Goal: Task Accomplishment & Management: Use online tool/utility

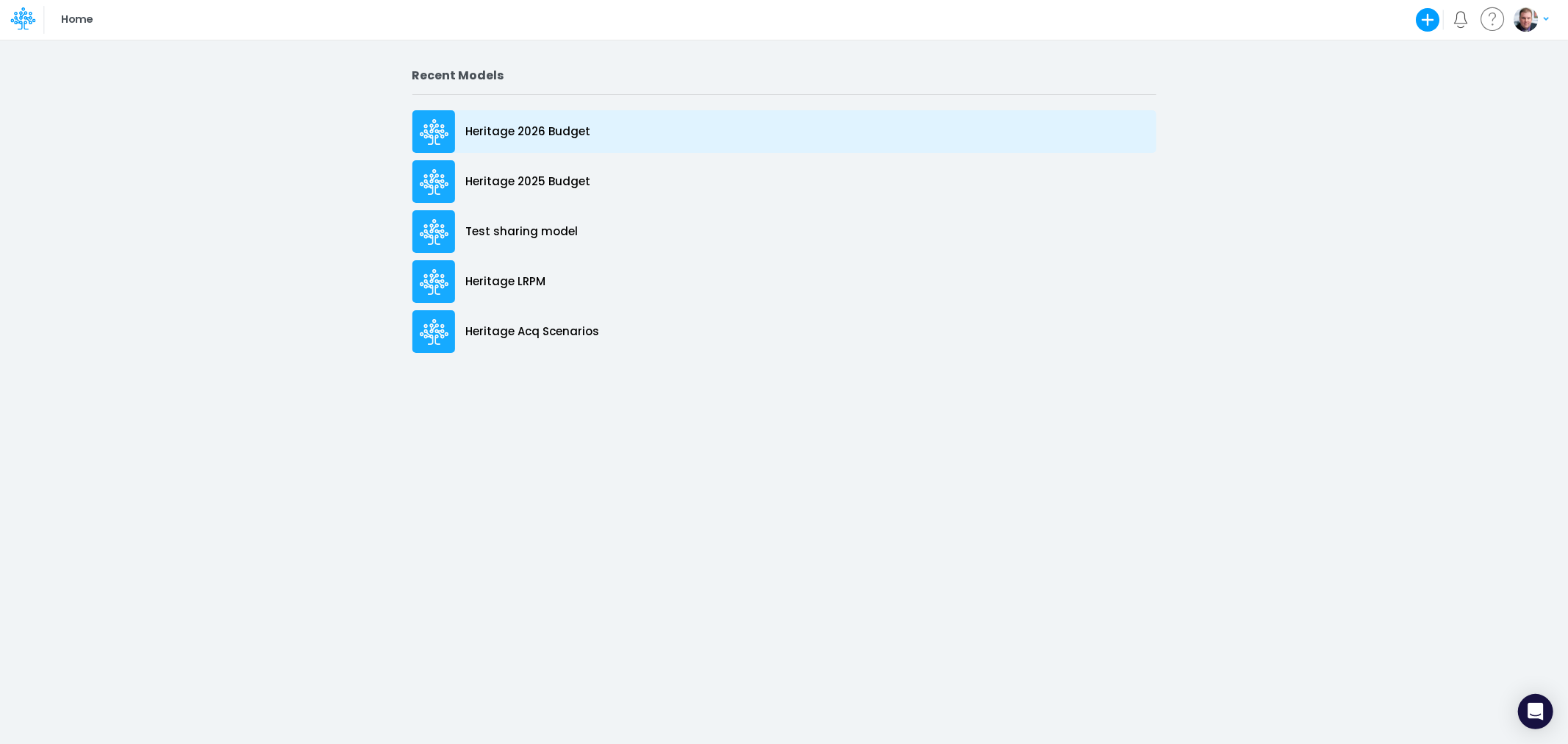
click at [471, 142] on div "Heritage 2026 Budget" at bounding box center [784, 132] width 744 height 43
click at [546, 129] on p "Heritage 2026 Budget" at bounding box center [528, 132] width 125 height 17
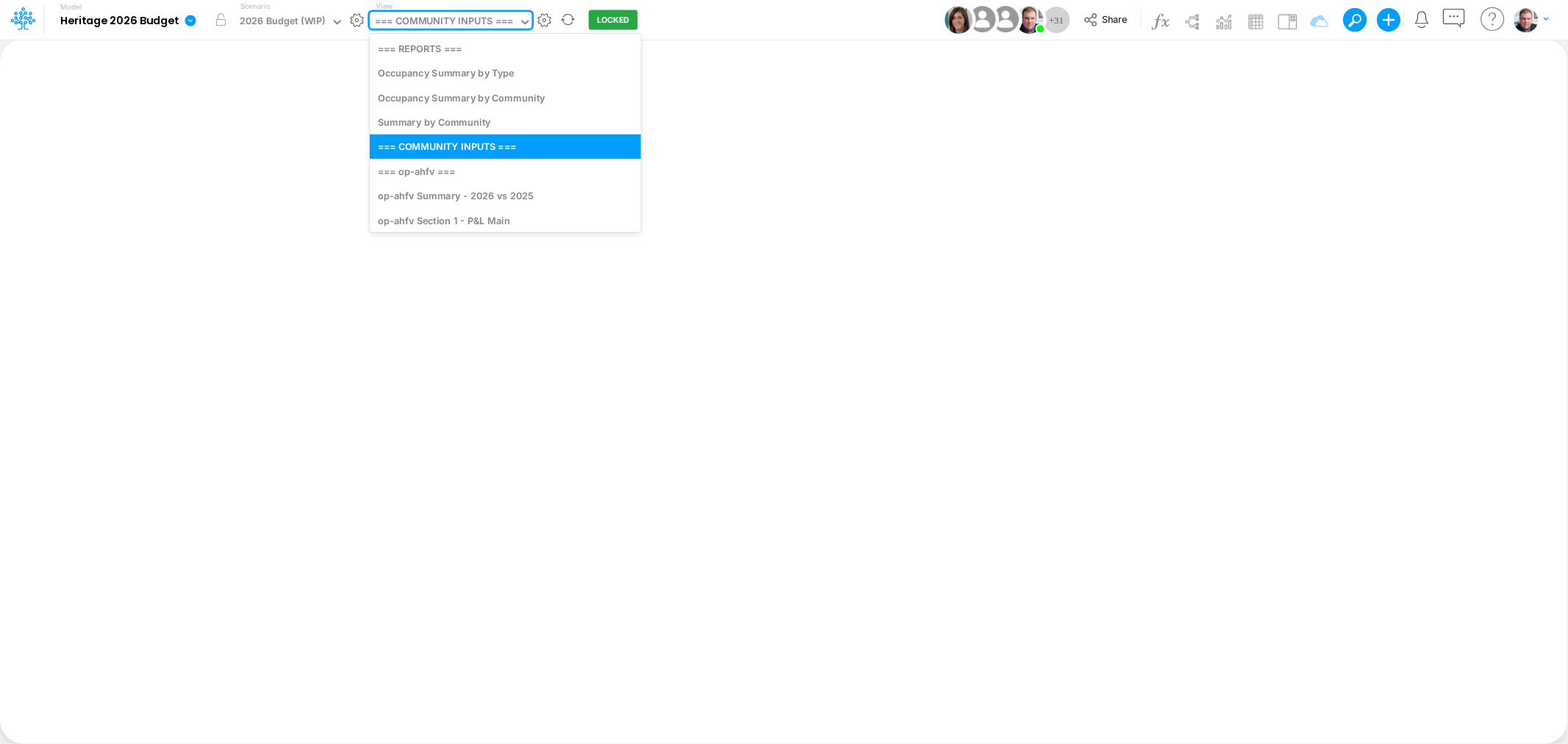
click at [451, 25] on div "=== COMMUNITY INPUTS ===" at bounding box center [444, 22] width 139 height 17
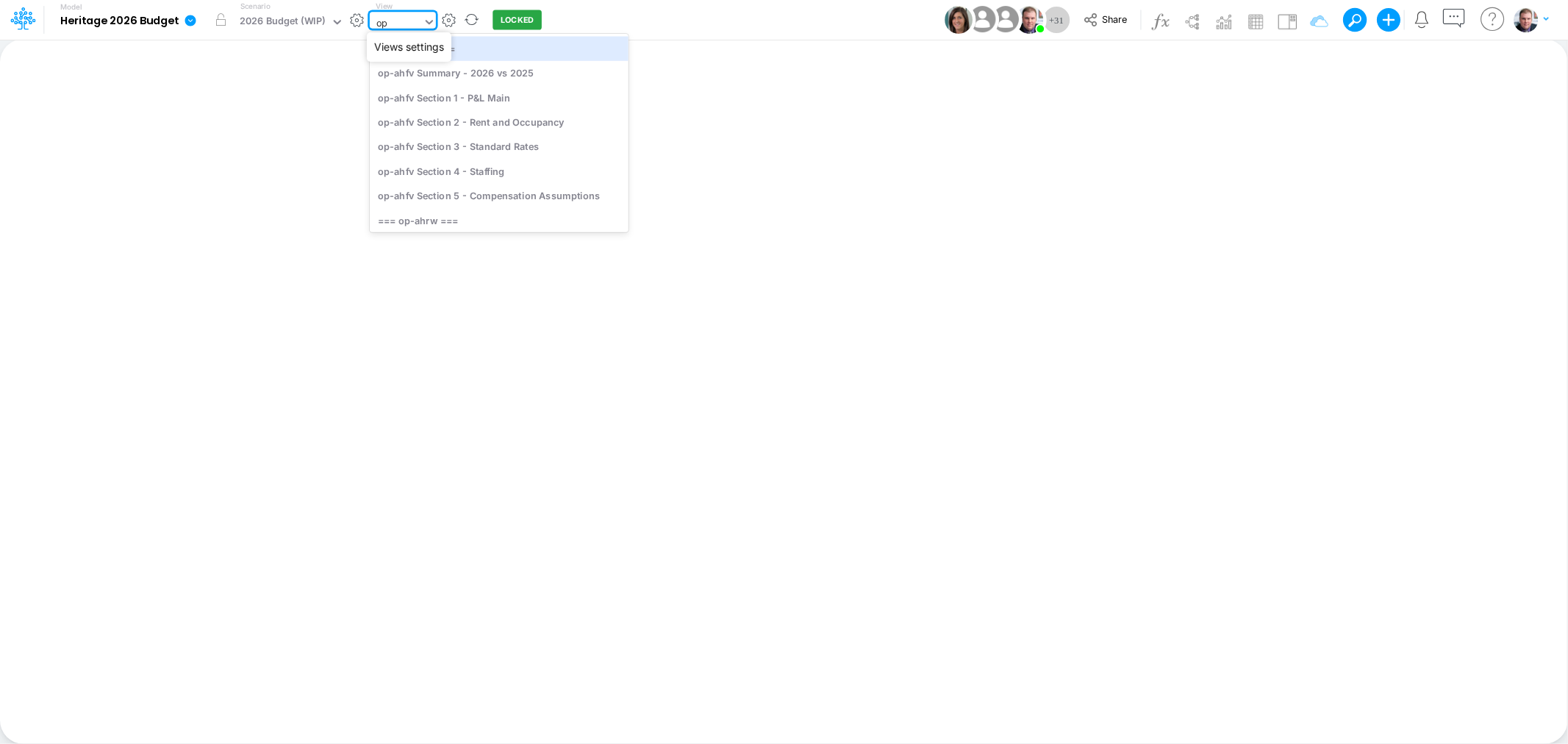
type input "opt"
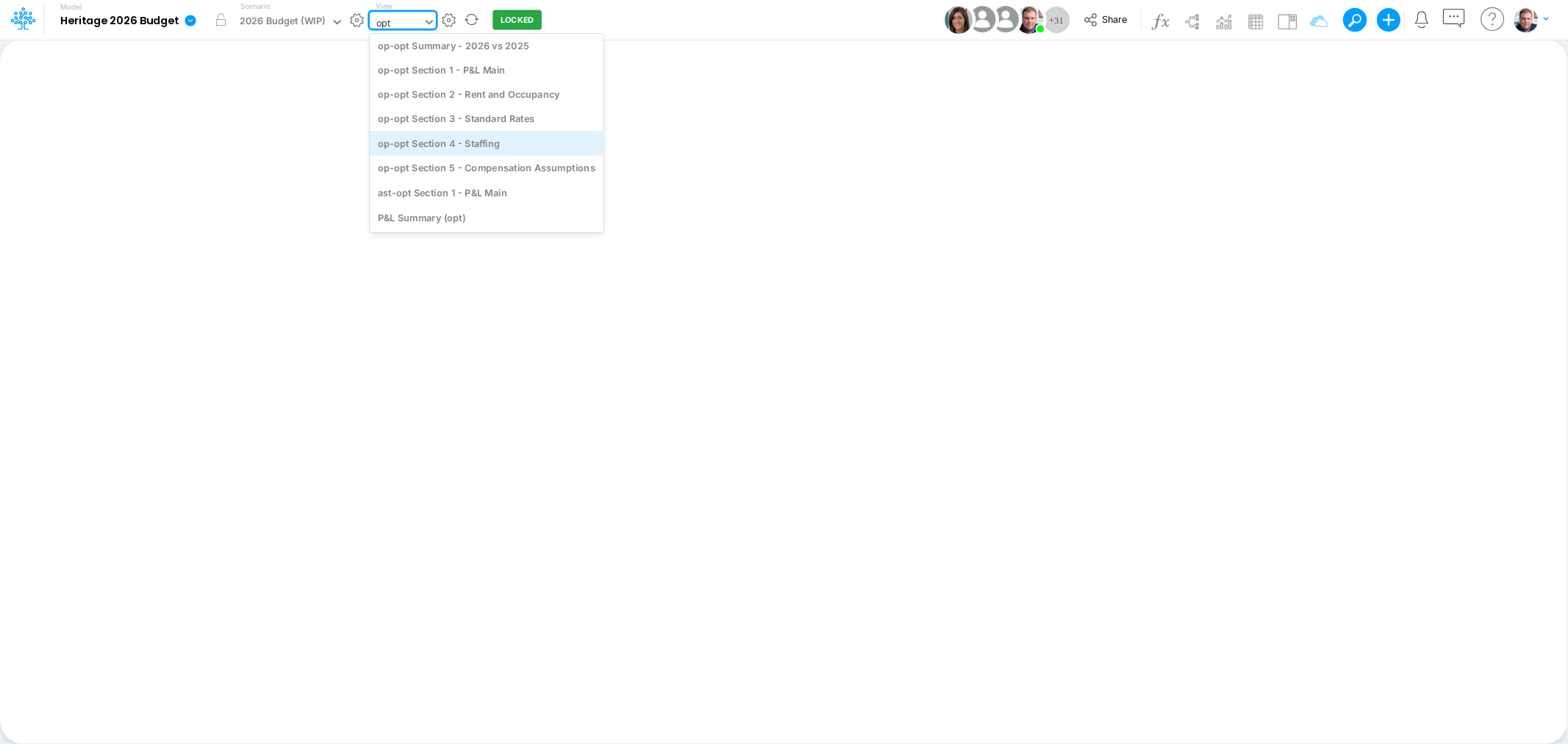
click at [498, 145] on div "op-opt Section 4 - Staffing" at bounding box center [486, 143] width 233 height 24
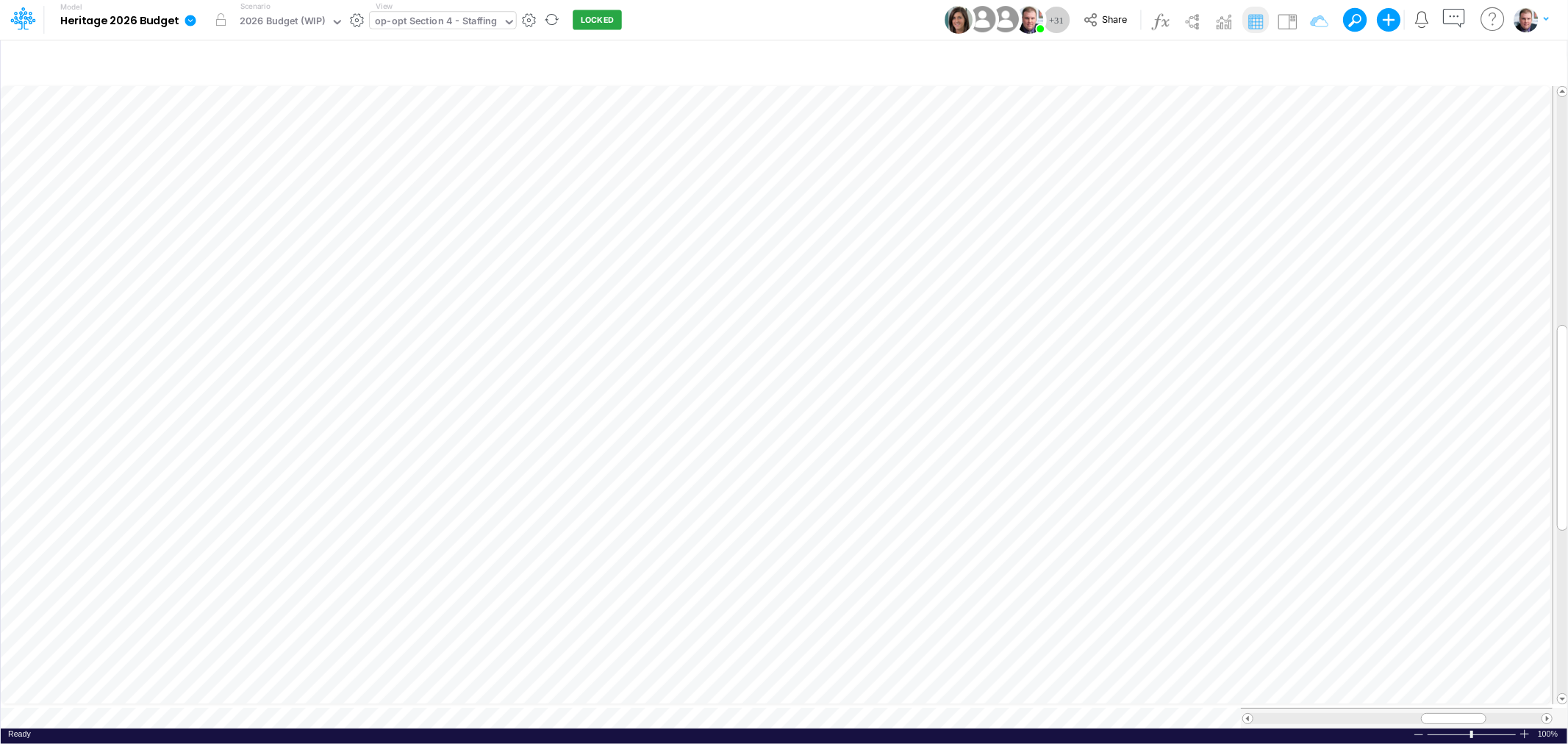
scroll to position [0, 1]
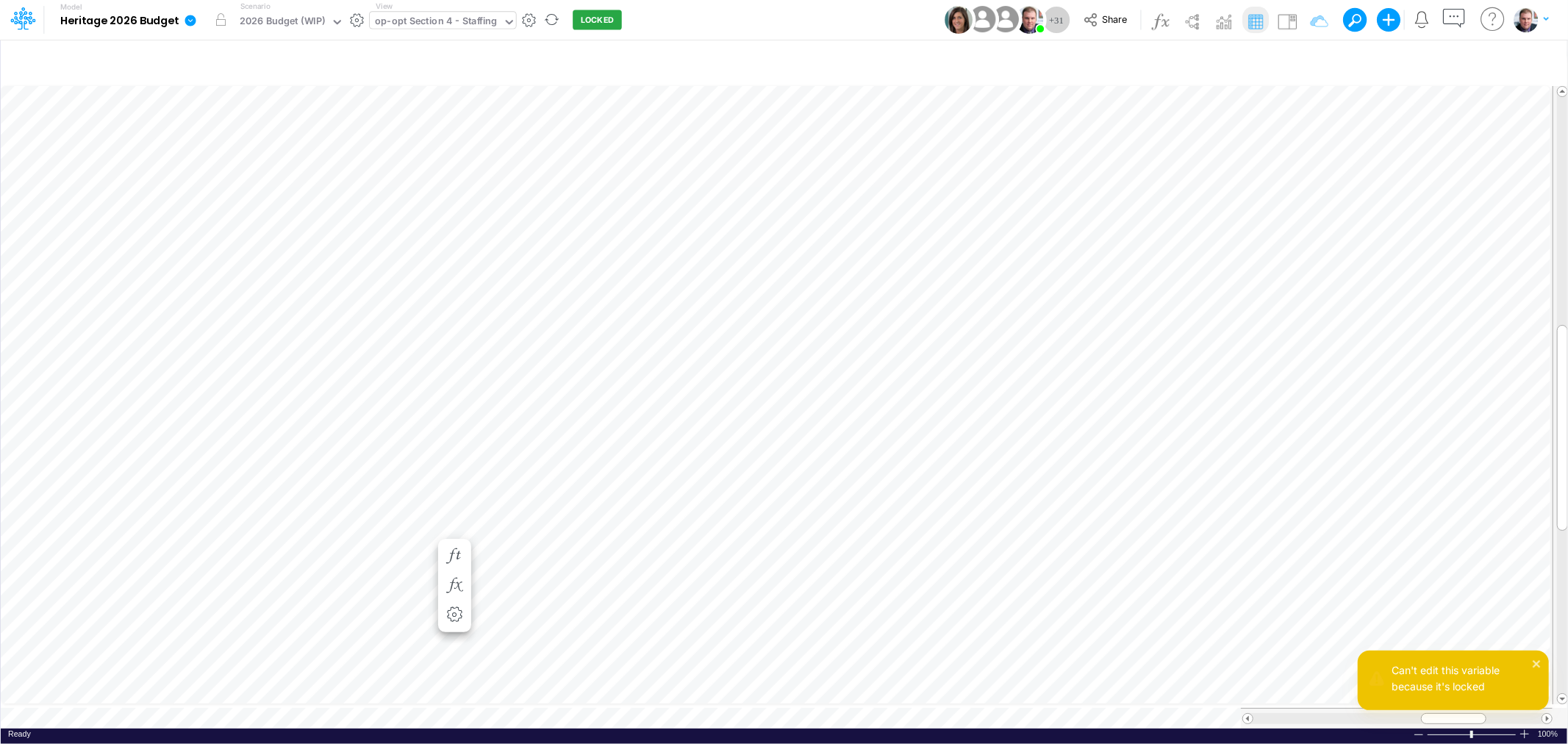
scroll to position [0, 1]
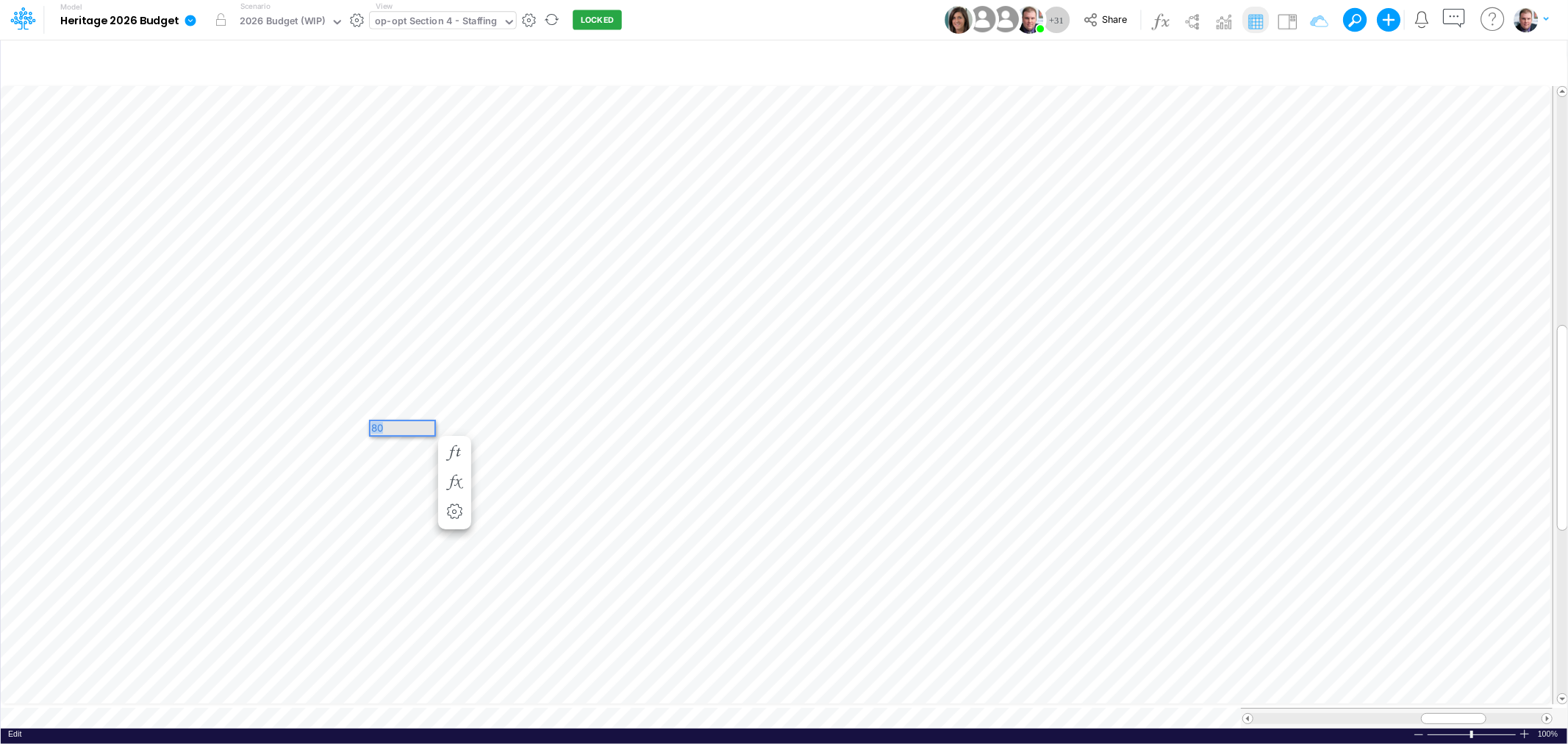
click at [354, 429] on div "Paste Cut Copy AutoFill 80" at bounding box center [784, 406] width 1566 height 646
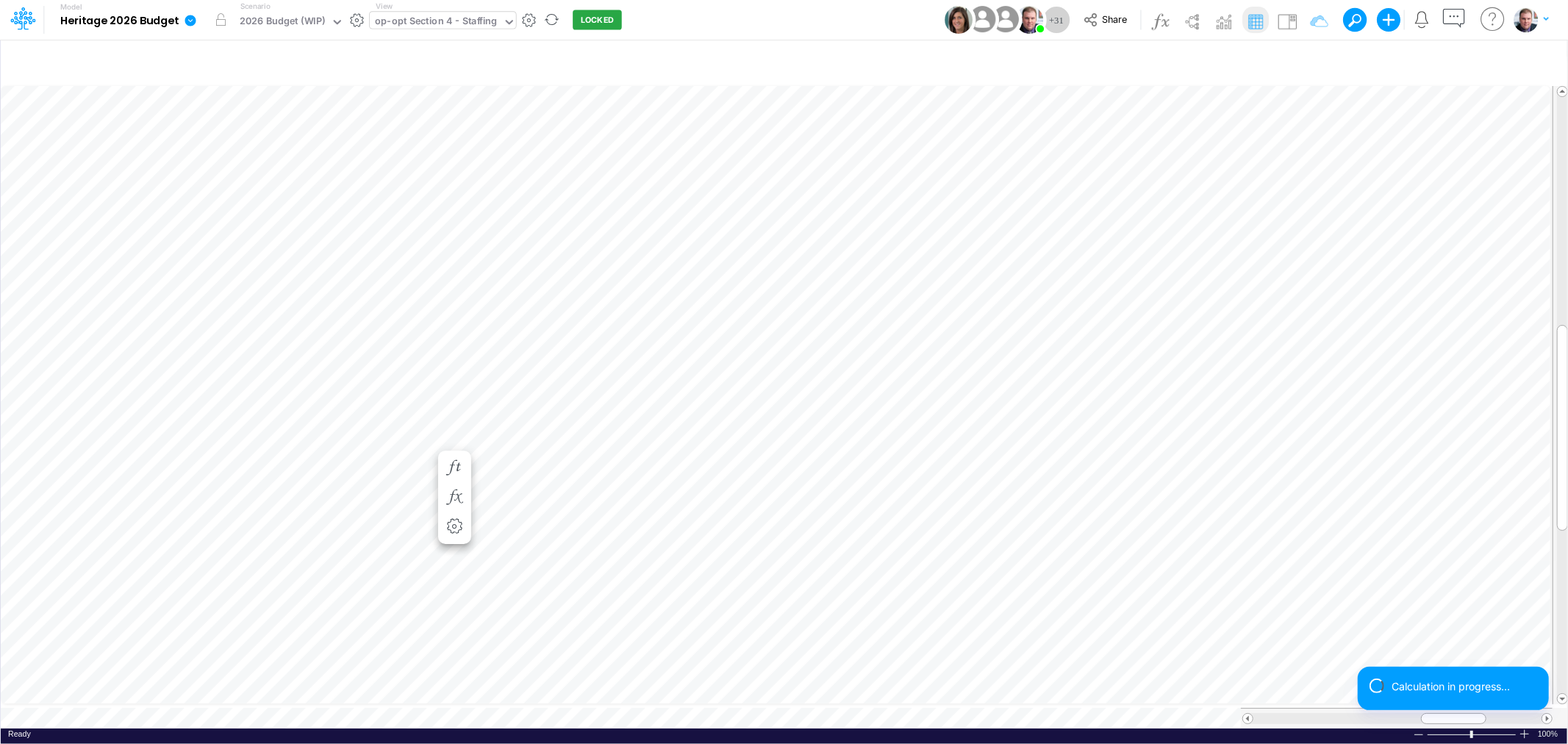
scroll to position [0, 1]
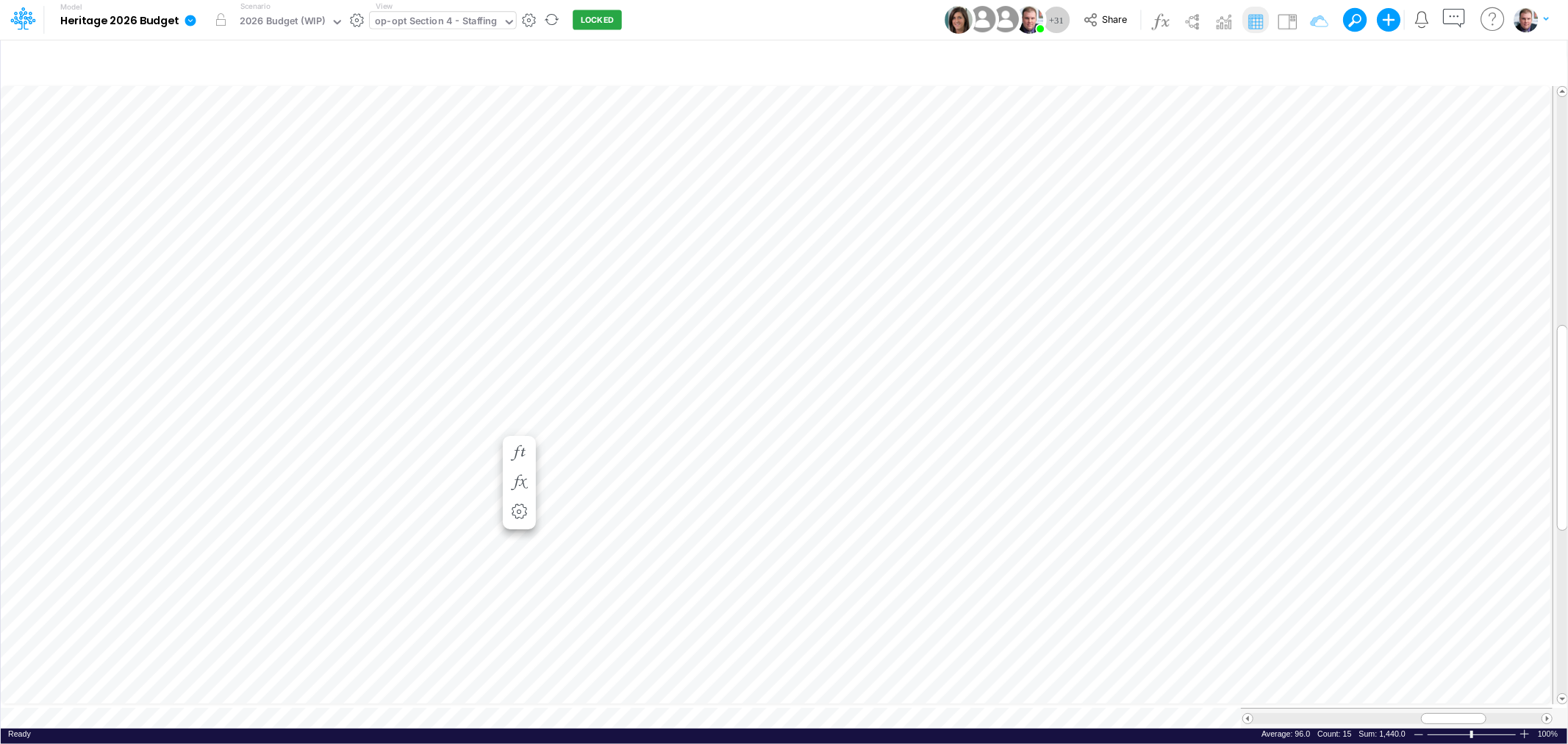
click at [487, 25] on div "op-opt Section 4 - Staffing" at bounding box center [435, 22] width 122 height 17
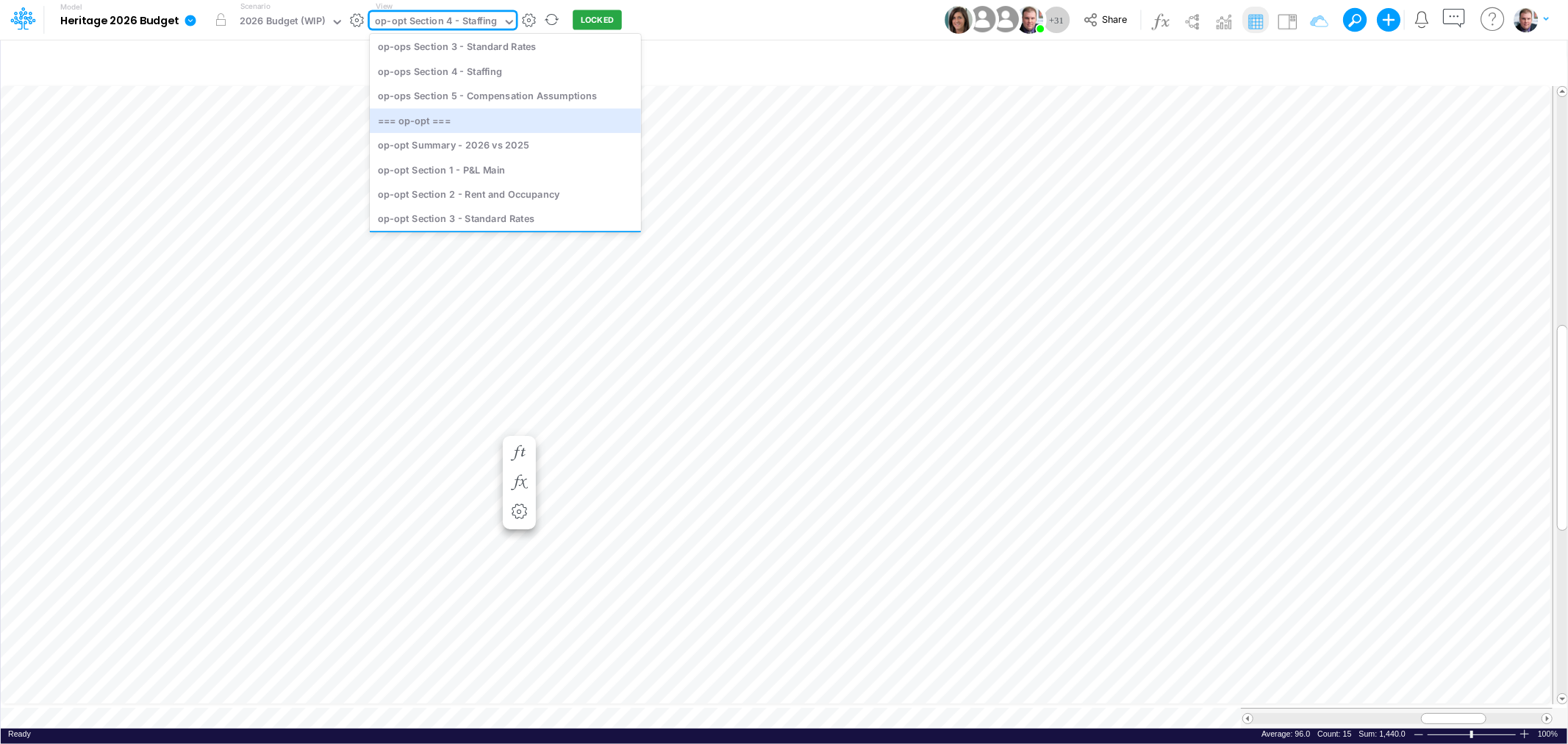
scroll to position [3145, 0]
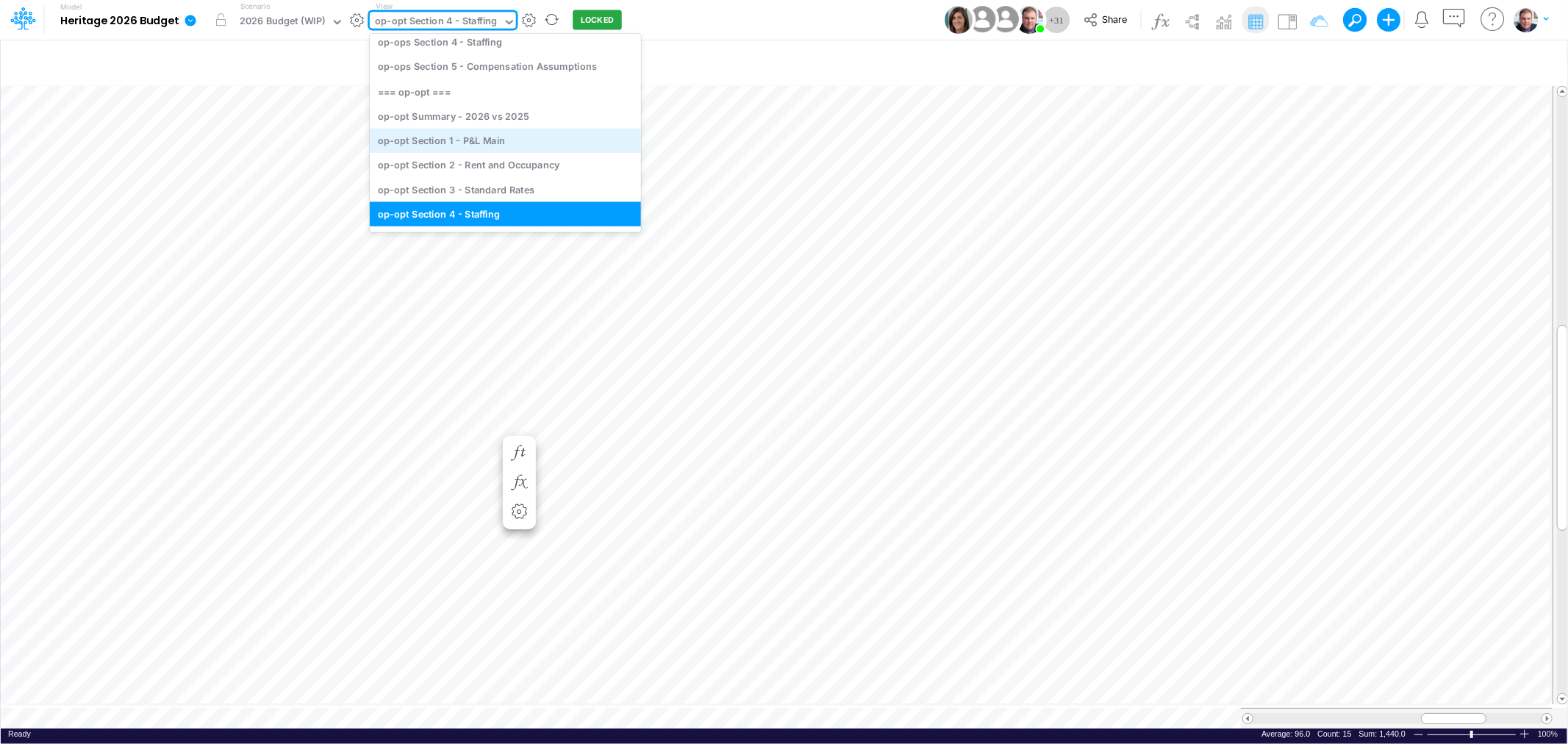
click at [493, 139] on div "op-opt Section 1 - P&L Main" at bounding box center [505, 140] width 271 height 24
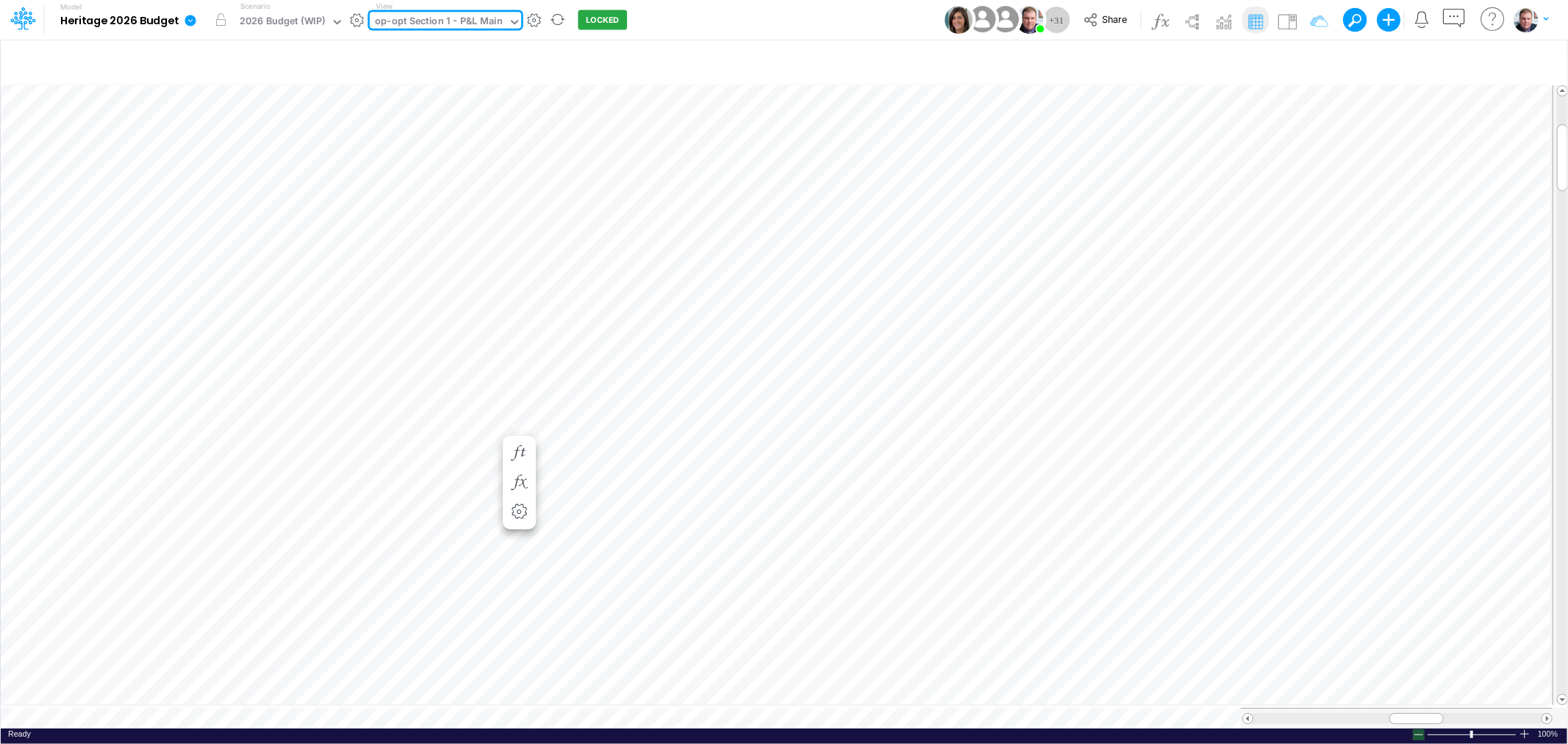
click at [1417, 729] on div at bounding box center [1418, 735] width 11 height 11
drag, startPoint x: 1406, startPoint y: 712, endPoint x: 1447, endPoint y: 708, distance: 41.2
click at [1447, 713] on div at bounding box center [1459, 719] width 61 height 11
drag, startPoint x: 1449, startPoint y: 714, endPoint x: 1424, endPoint y: 714, distance: 25.0
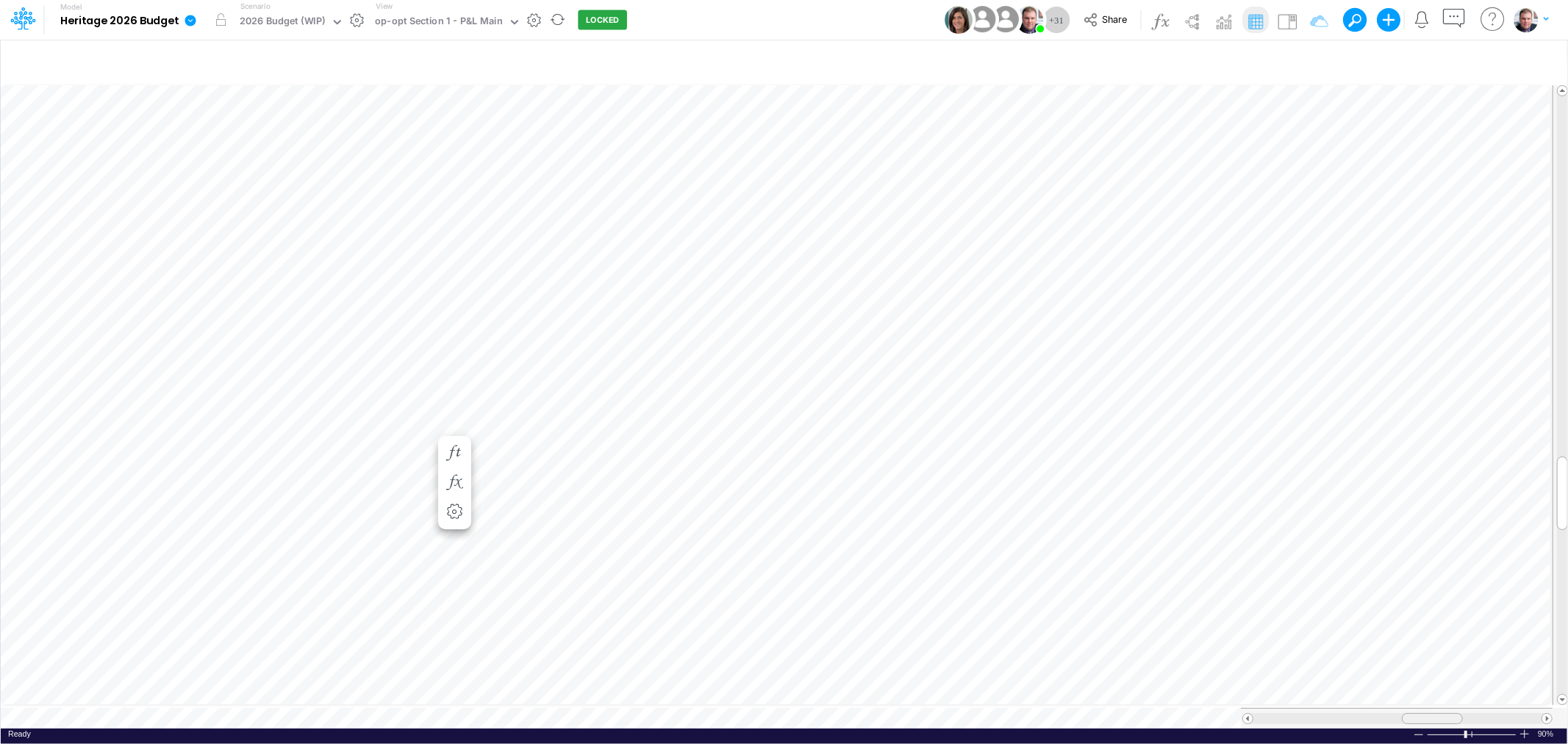
click at [1424, 714] on div at bounding box center [1433, 719] width 61 height 11
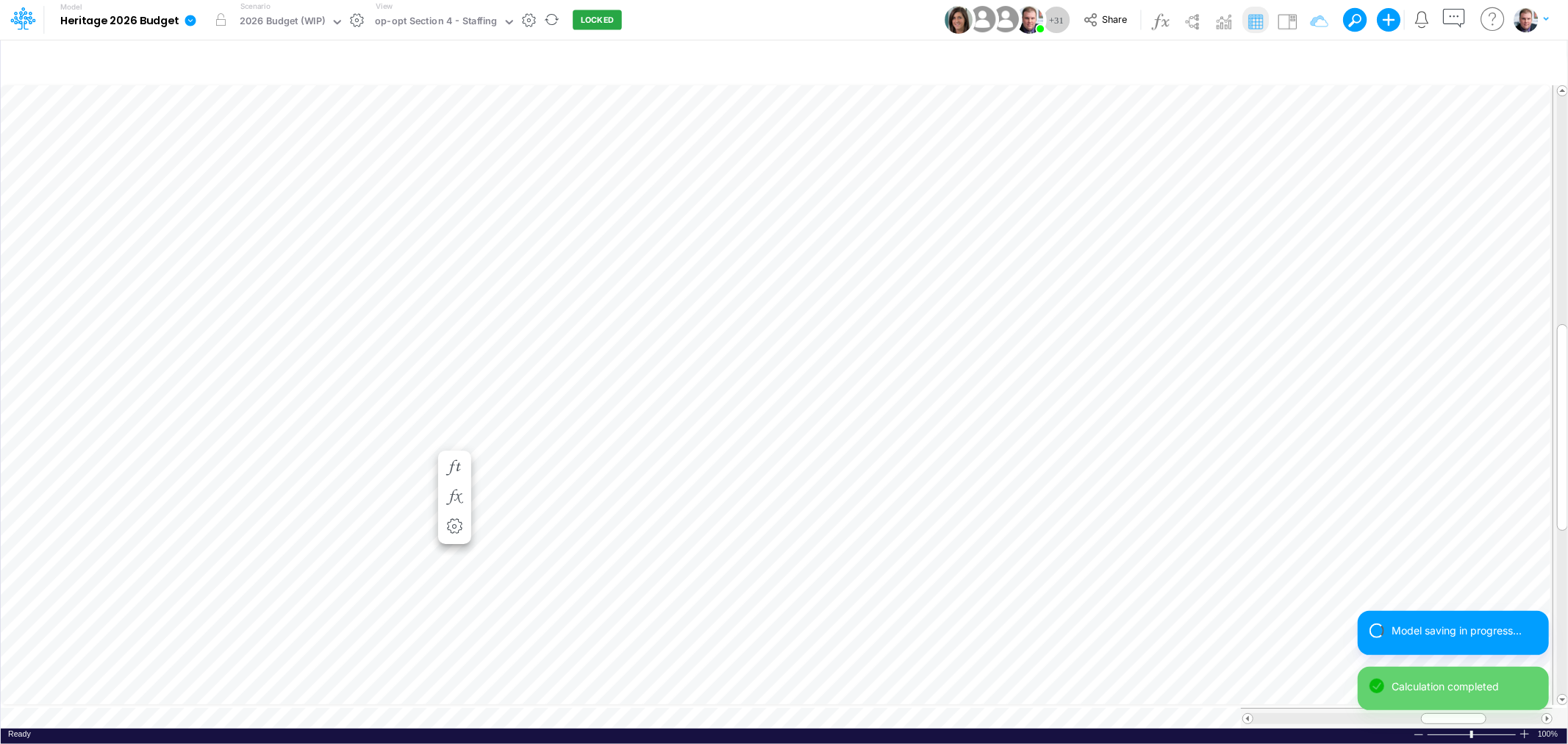
scroll to position [0, 1]
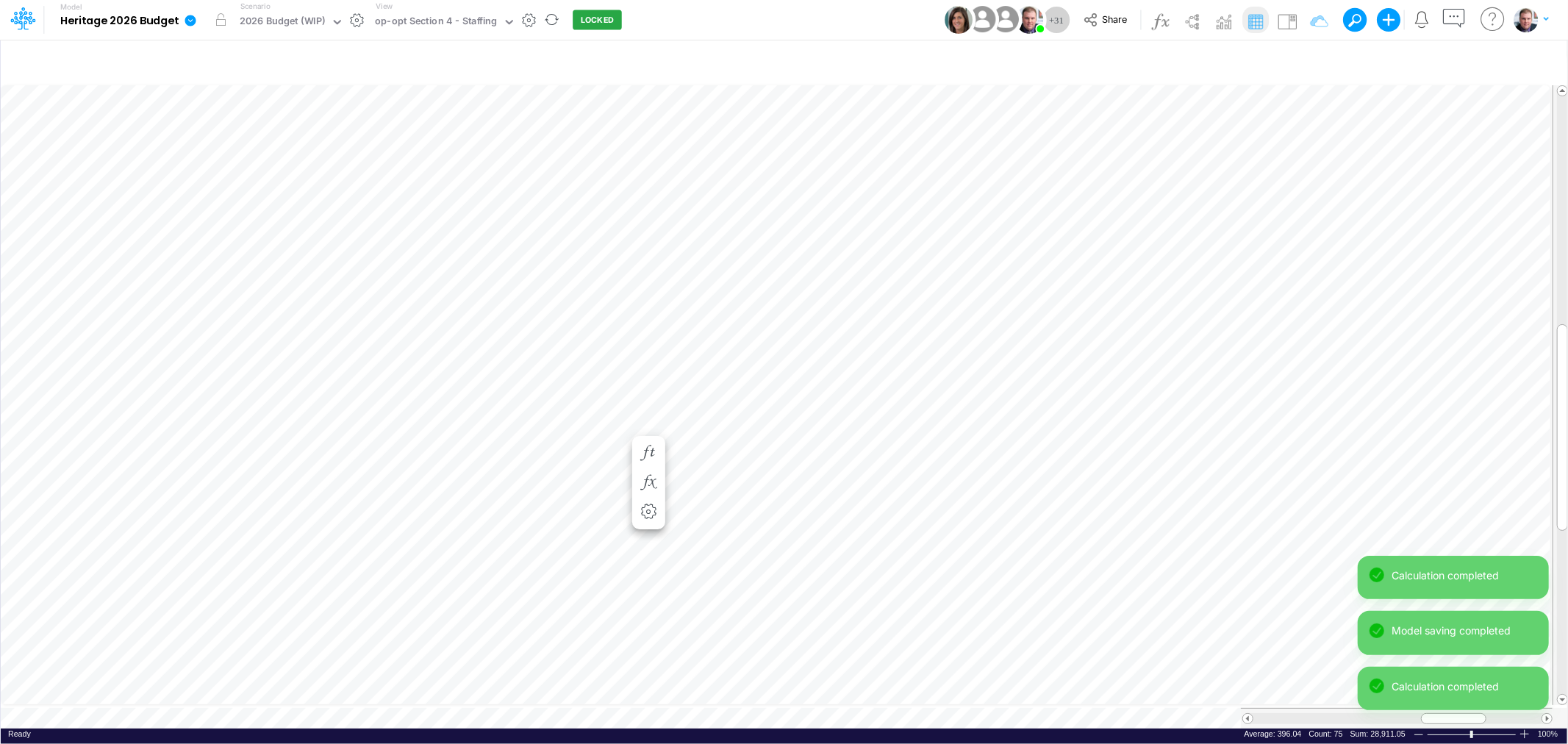
scroll to position [0, 1]
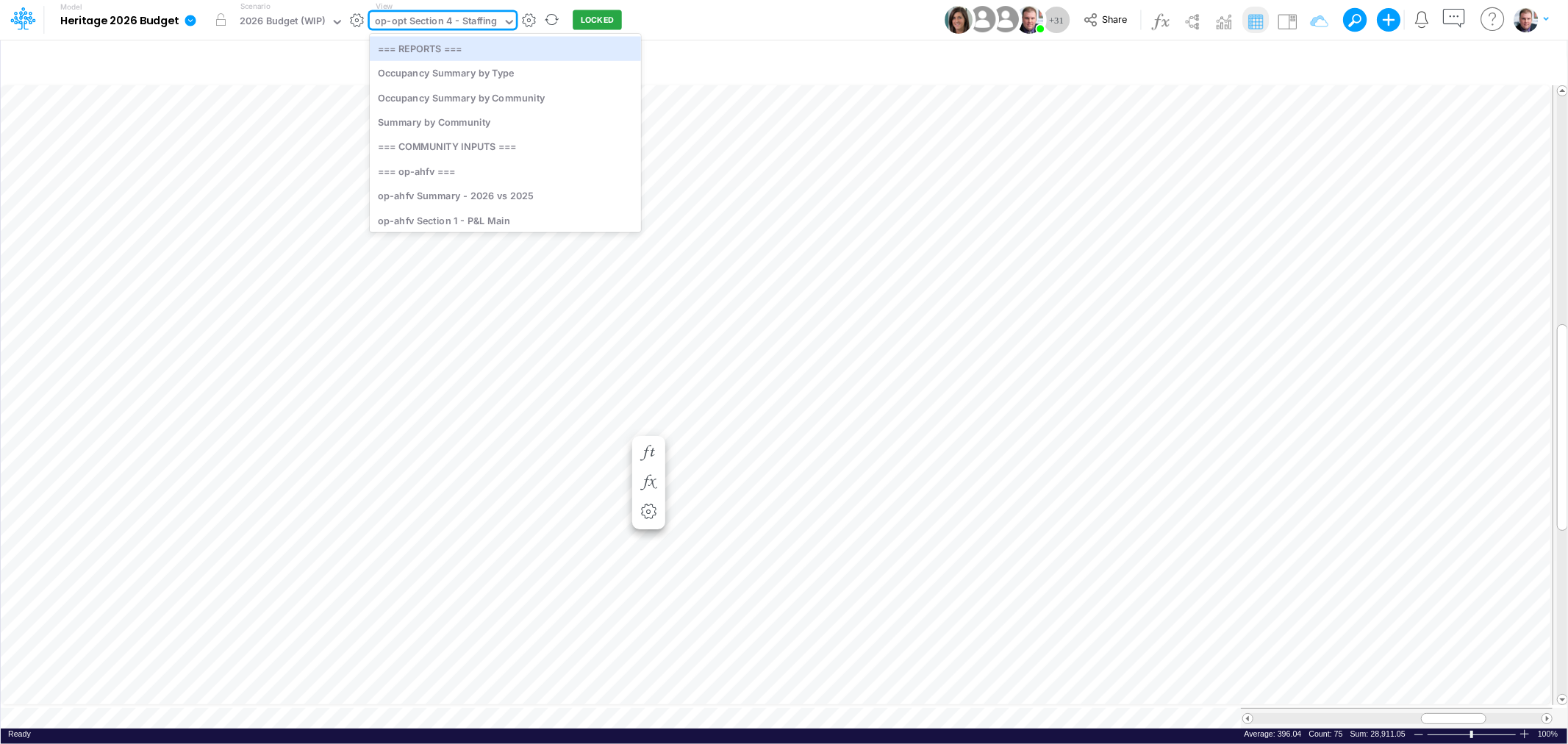
click at [442, 20] on div "op-opt Section 4 - Staffing" at bounding box center [435, 22] width 122 height 17
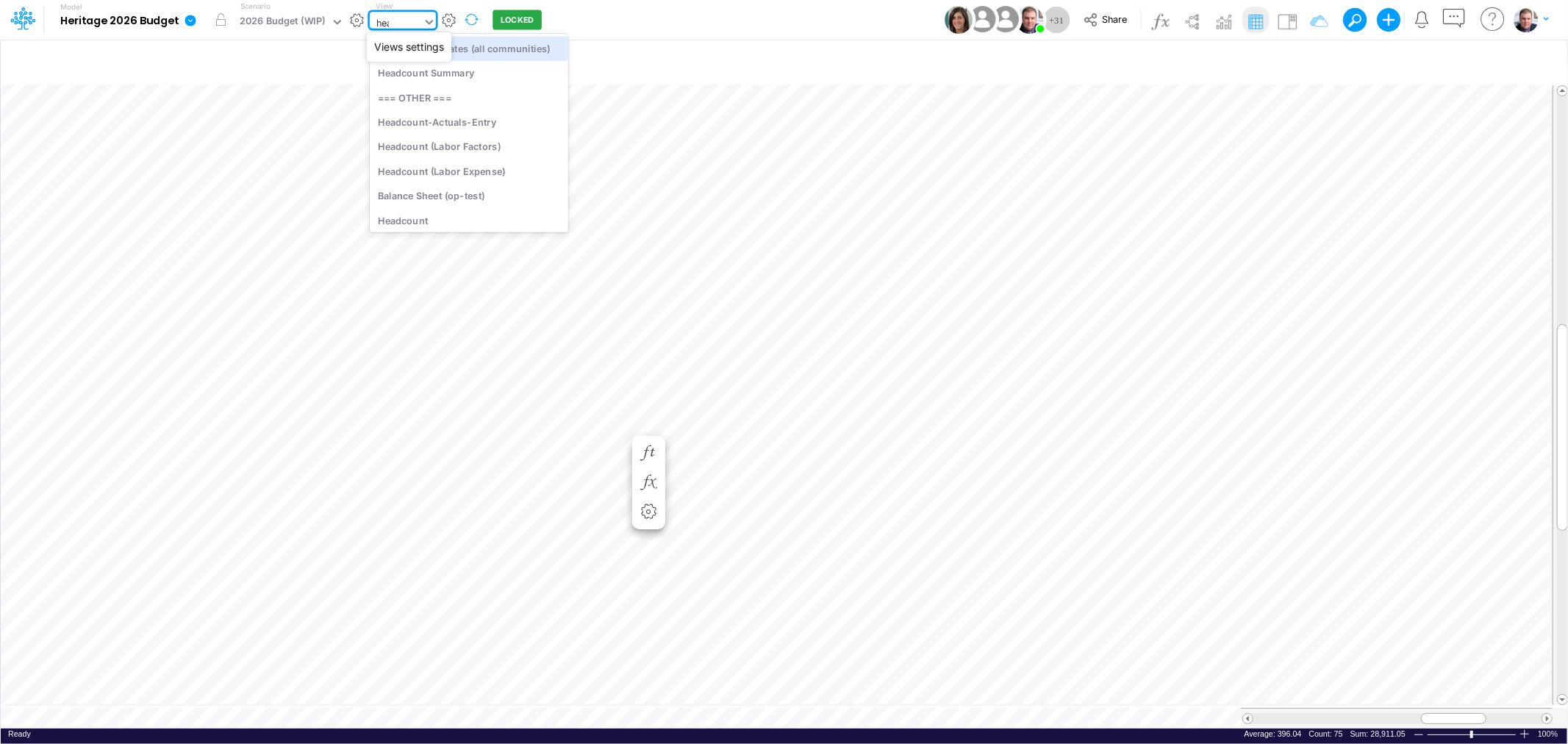
type input "head"
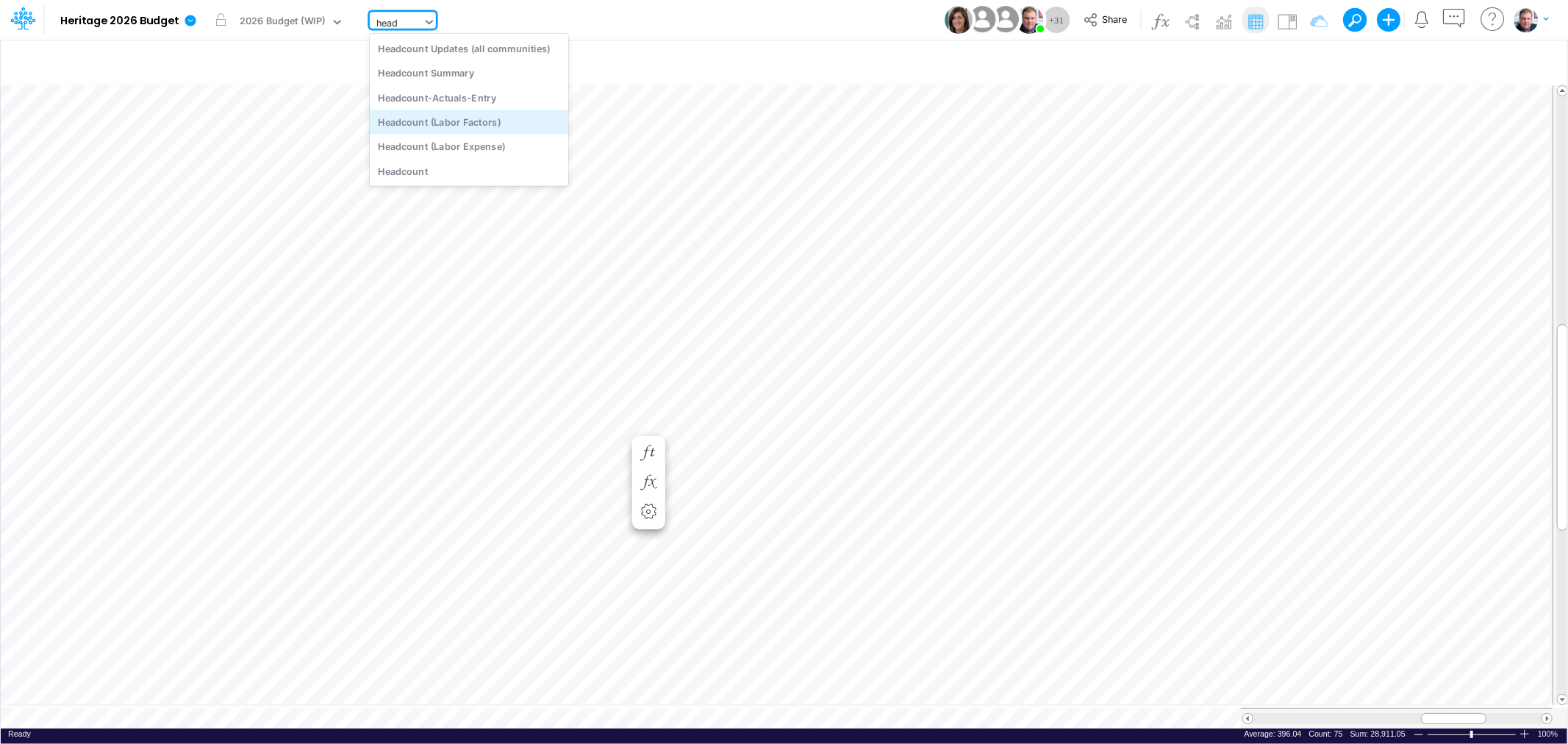
click at [480, 126] on div "Headcount (Labor Factors)" at bounding box center [468, 122] width 198 height 24
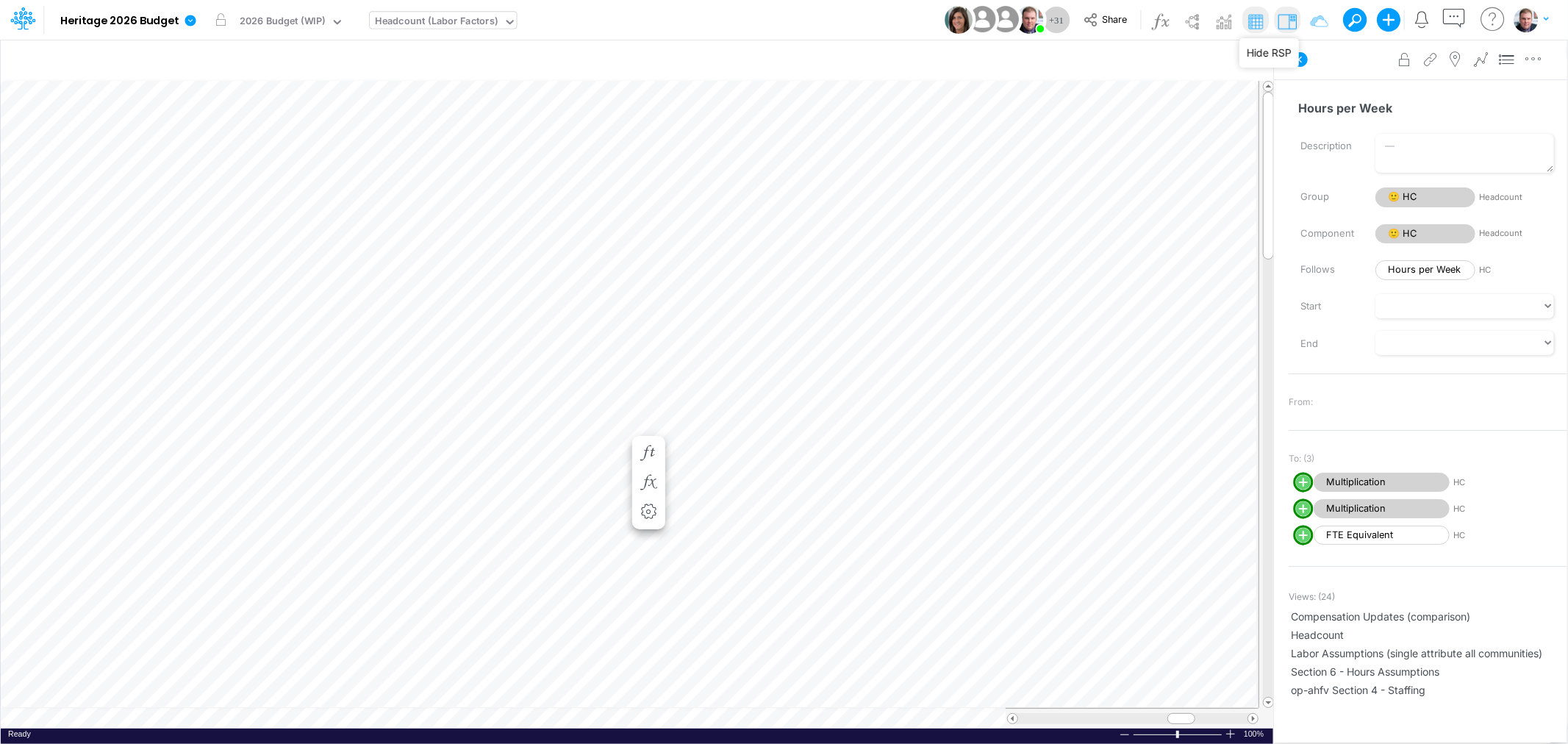
click at [1289, 20] on img at bounding box center [1287, 21] width 24 height 24
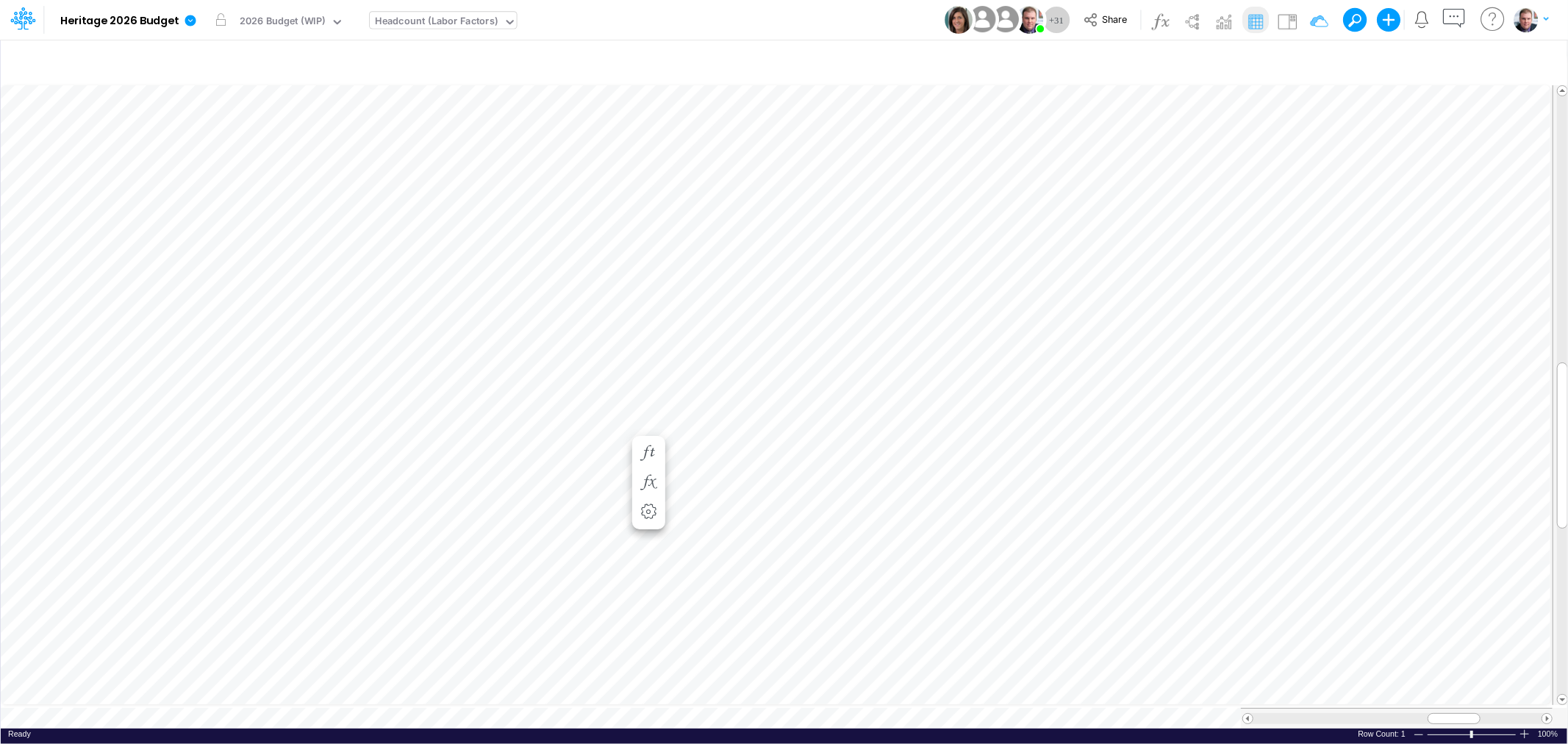
scroll to position [0, 1]
drag, startPoint x: 1445, startPoint y: 710, endPoint x: 1435, endPoint y: 715, distance: 11.2
click at [1435, 715] on div at bounding box center [1444, 719] width 53 height 11
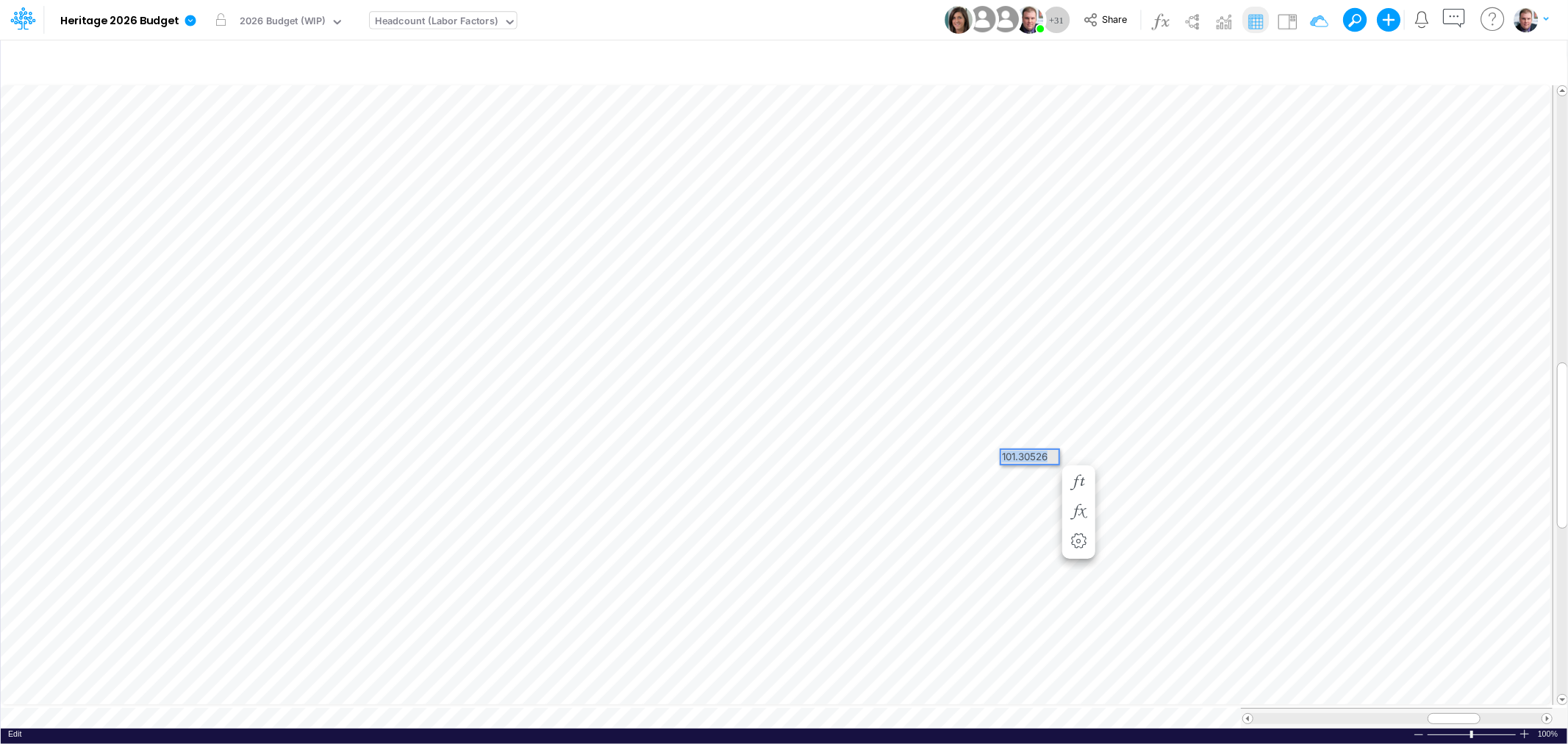
click at [988, 458] on div "Paste Cut Copy AutoFill 101.30526" at bounding box center [784, 406] width 1566 height 646
drag, startPoint x: 1478, startPoint y: 710, endPoint x: 1445, endPoint y: 714, distance: 33.2
click at [1445, 714] on div at bounding box center [1433, 719] width 53 height 11
drag, startPoint x: 1459, startPoint y: 712, endPoint x: 1442, endPoint y: 712, distance: 17.0
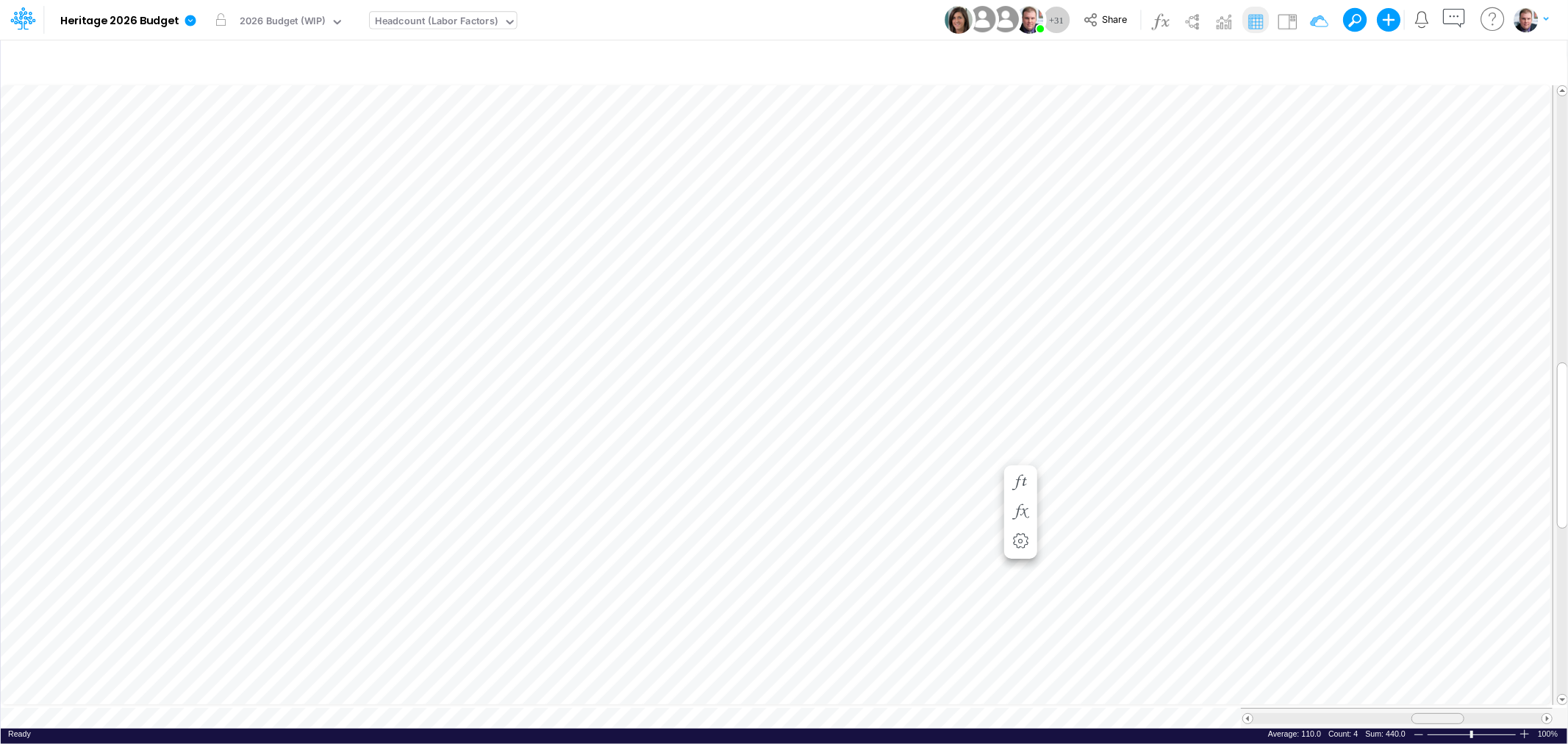
click at [1442, 713] on div at bounding box center [1437, 719] width 53 height 11
click at [750, 427] on div "Paste Cut Copy AutoFill 453.2945025" at bounding box center [784, 406] width 1566 height 646
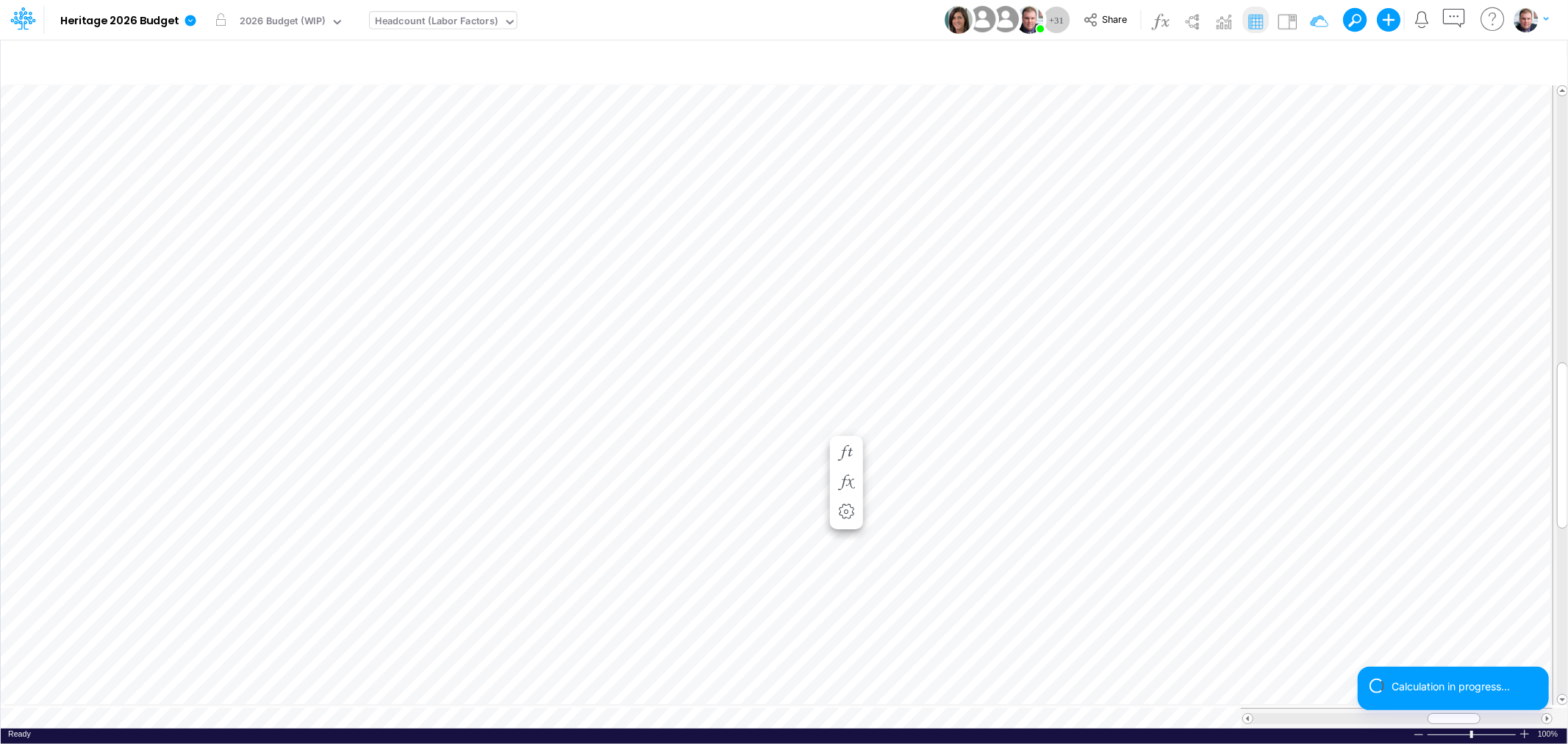
scroll to position [0, 1]
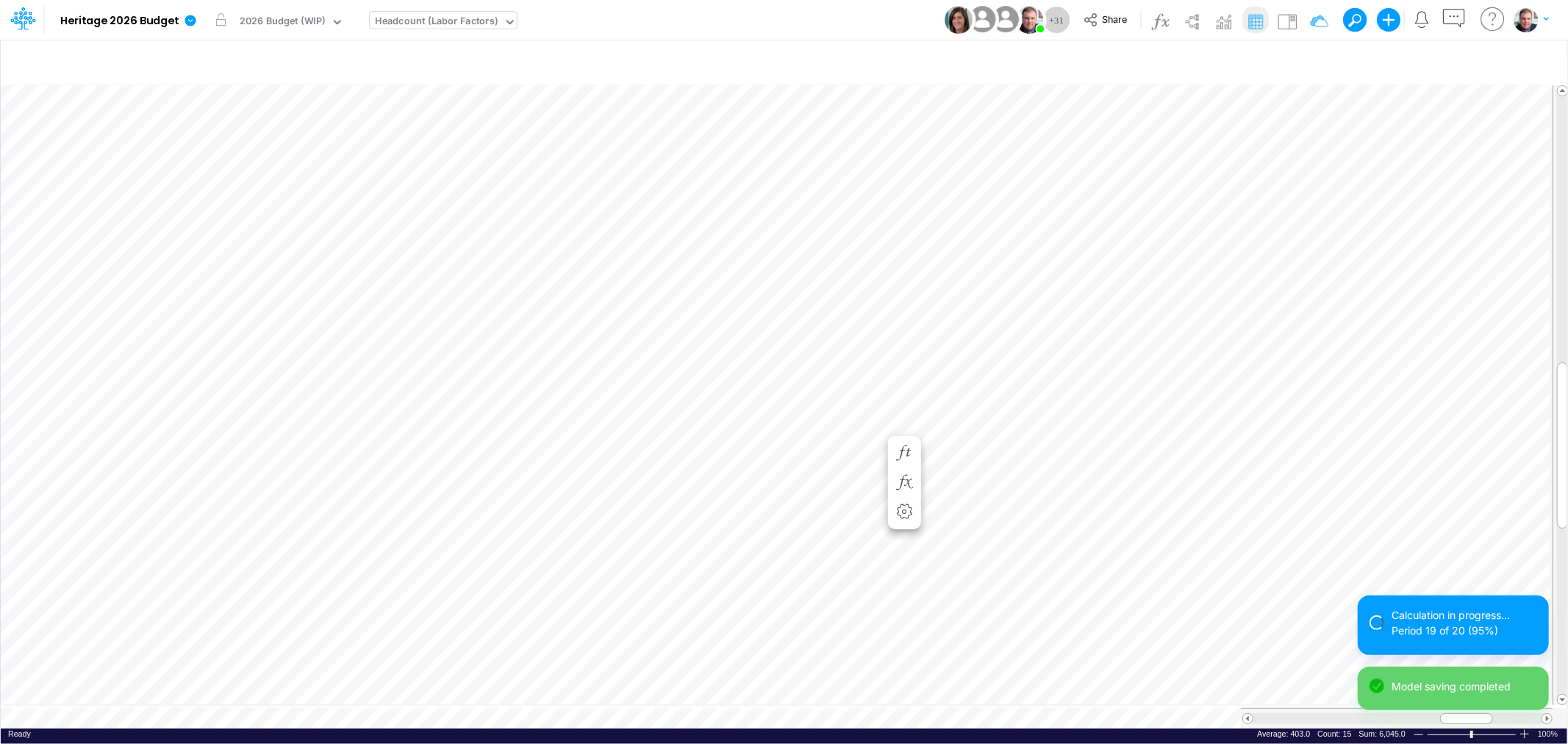
scroll to position [0, 1]
click at [1247, 714] on span at bounding box center [1247, 719] width 9 height 9
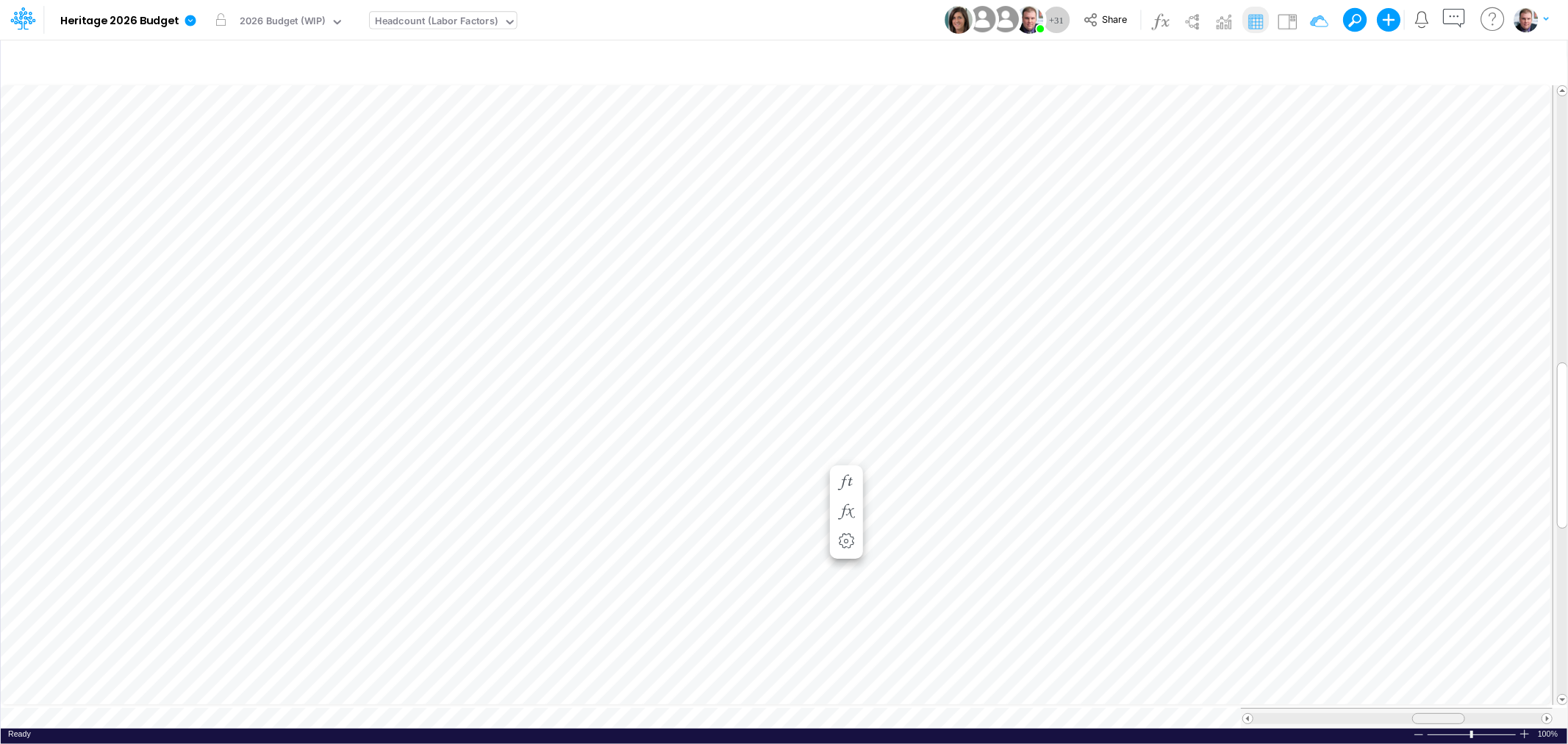
drag, startPoint x: 1435, startPoint y: 710, endPoint x: 1420, endPoint y: 710, distance: 15.0
click at [1420, 713] on div at bounding box center [1438, 719] width 53 height 11
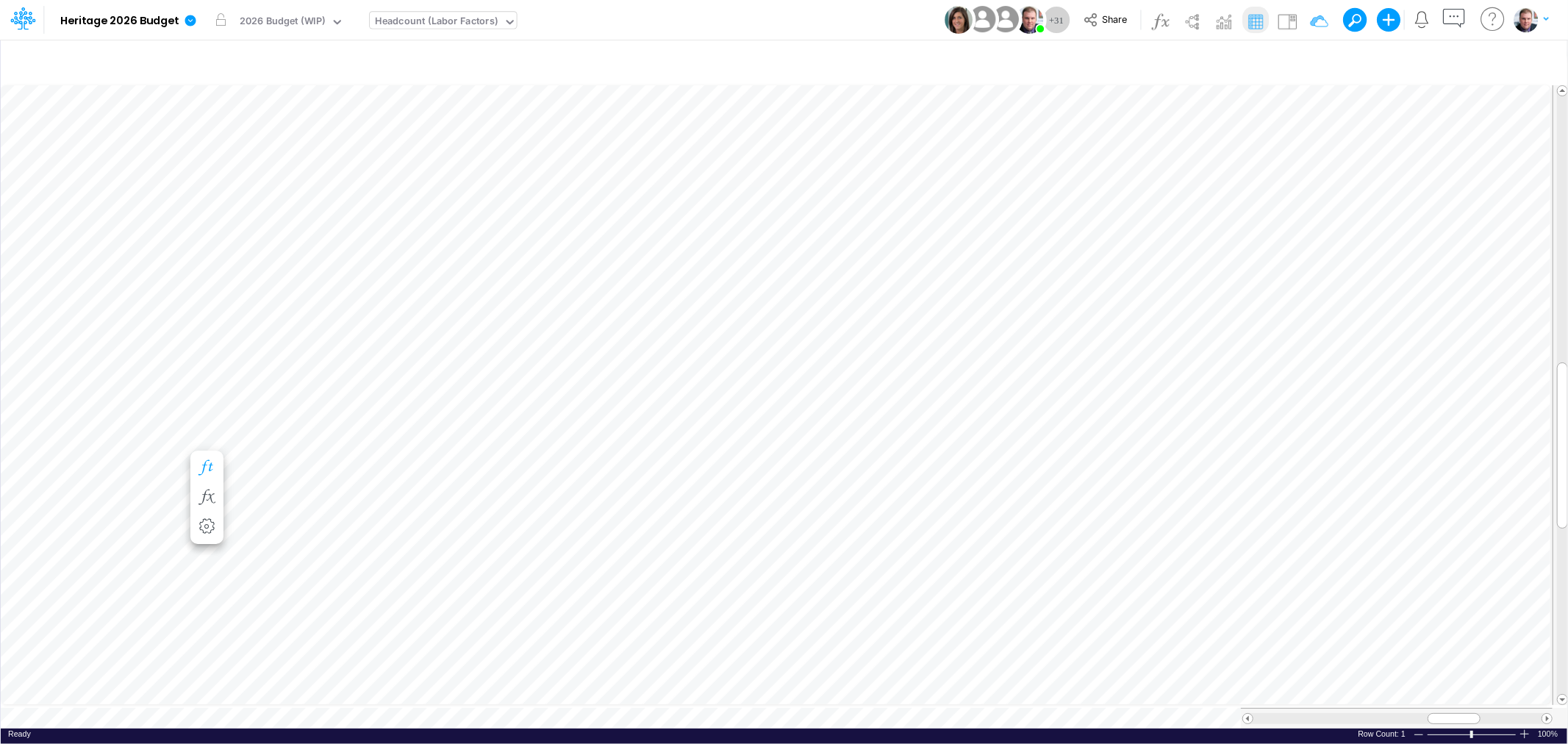
scroll to position [0, 1]
click at [744, 410] on div "Paste Cut Copy AutoFill 198.78768" at bounding box center [784, 406] width 1566 height 646
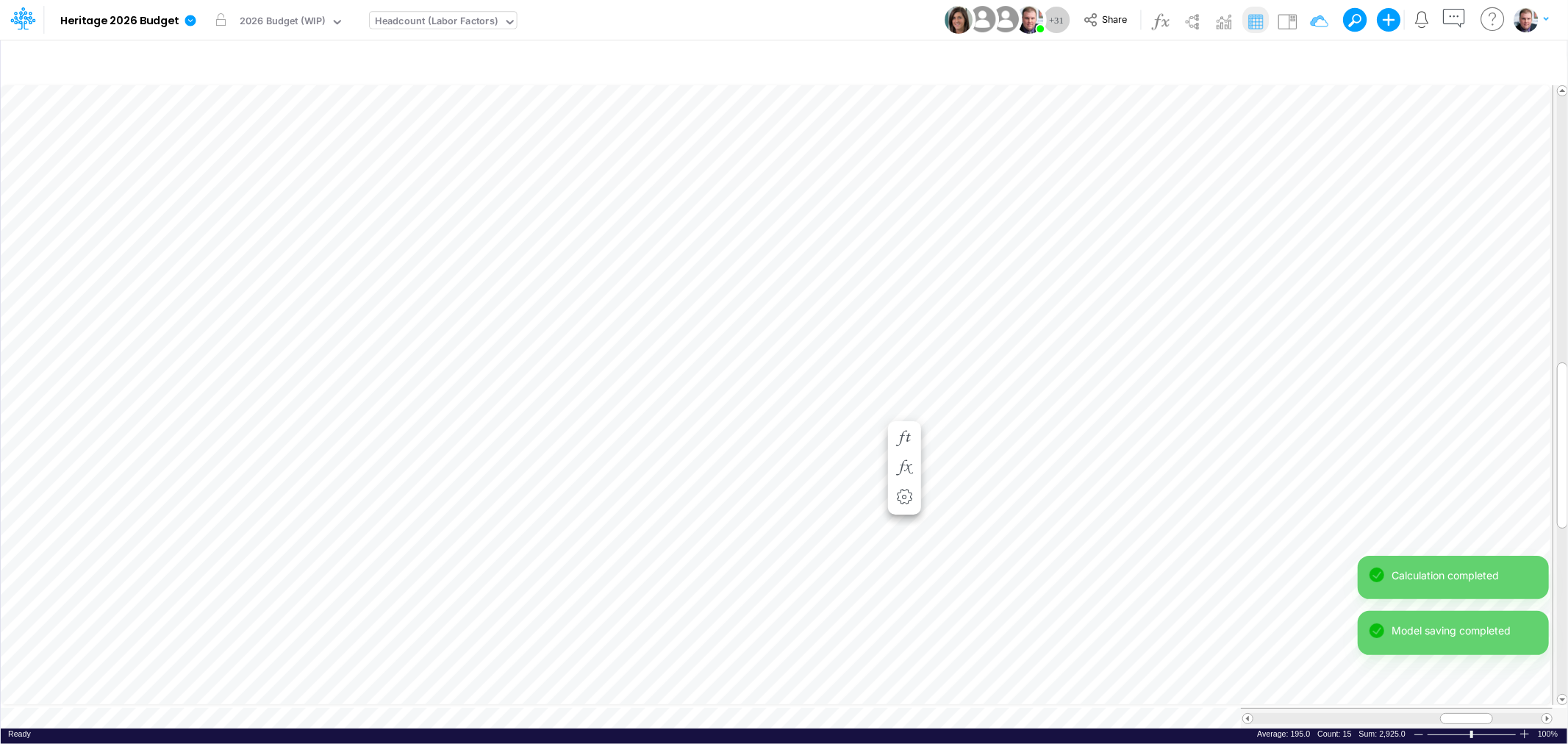
scroll to position [0, 1]
click at [1246, 715] on span at bounding box center [1247, 719] width 9 height 9
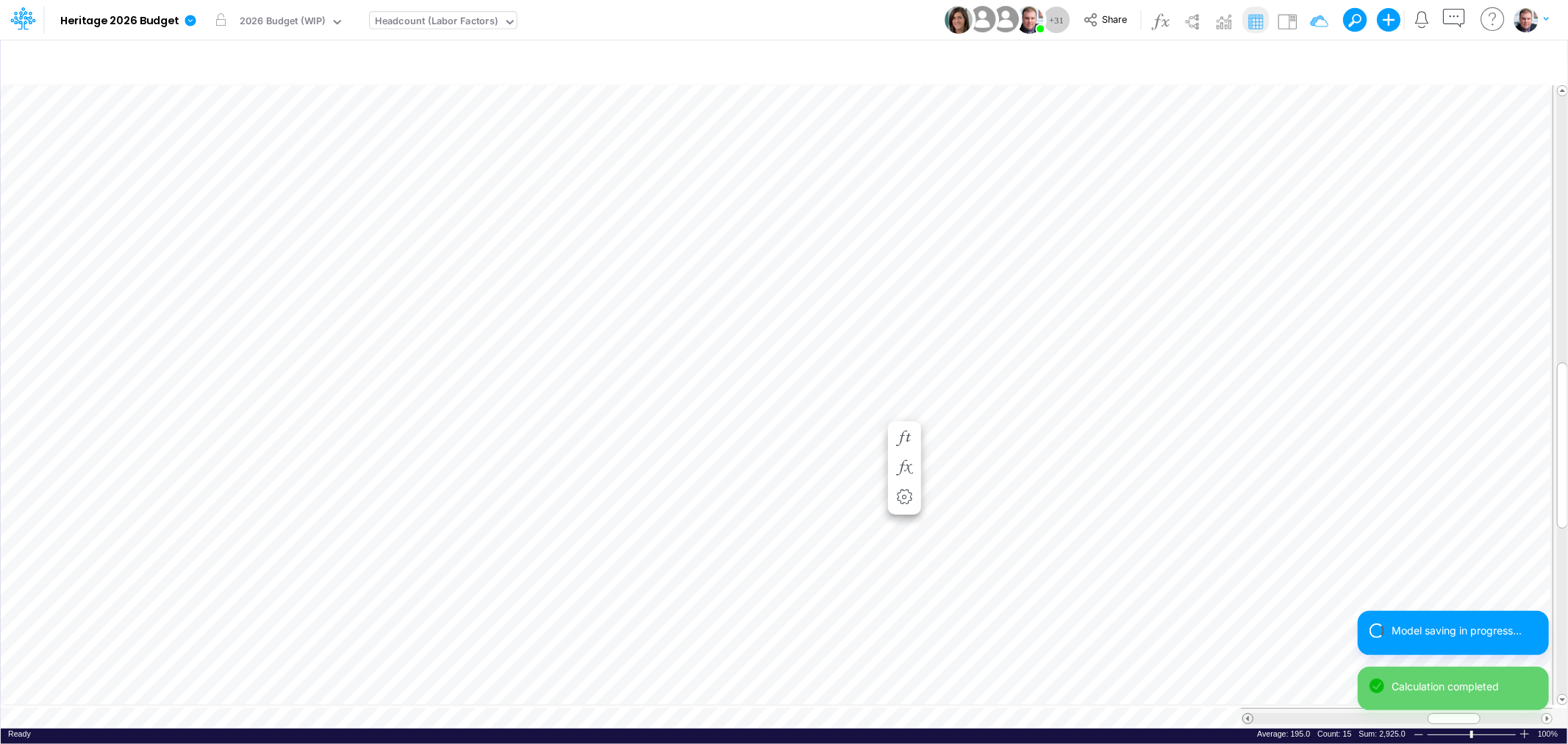
click at [1246, 715] on span at bounding box center [1247, 719] width 9 height 9
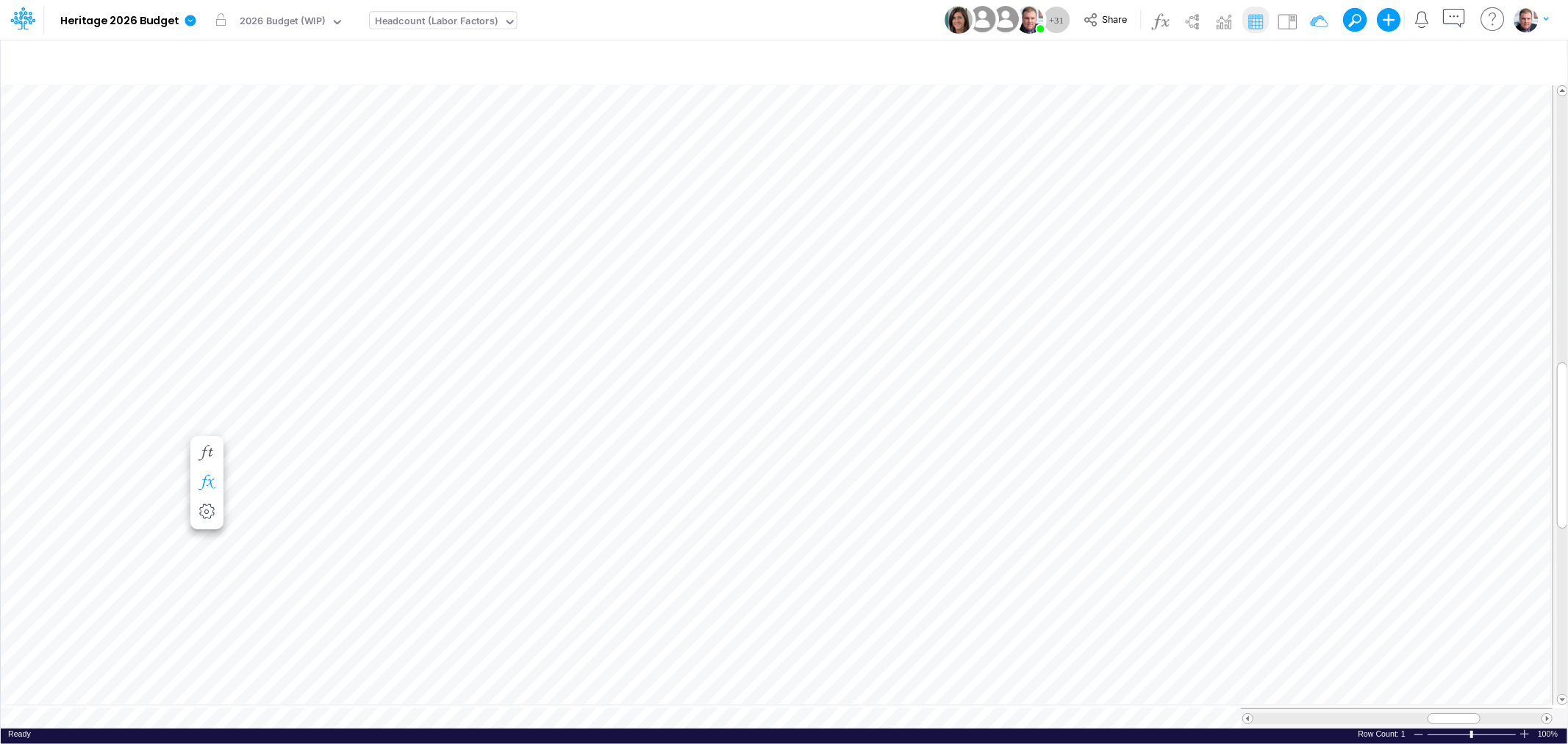
scroll to position [0, 1]
click at [758, 439] on div "Paste Cut Copy AutoFill 133.26558" at bounding box center [784, 406] width 1566 height 646
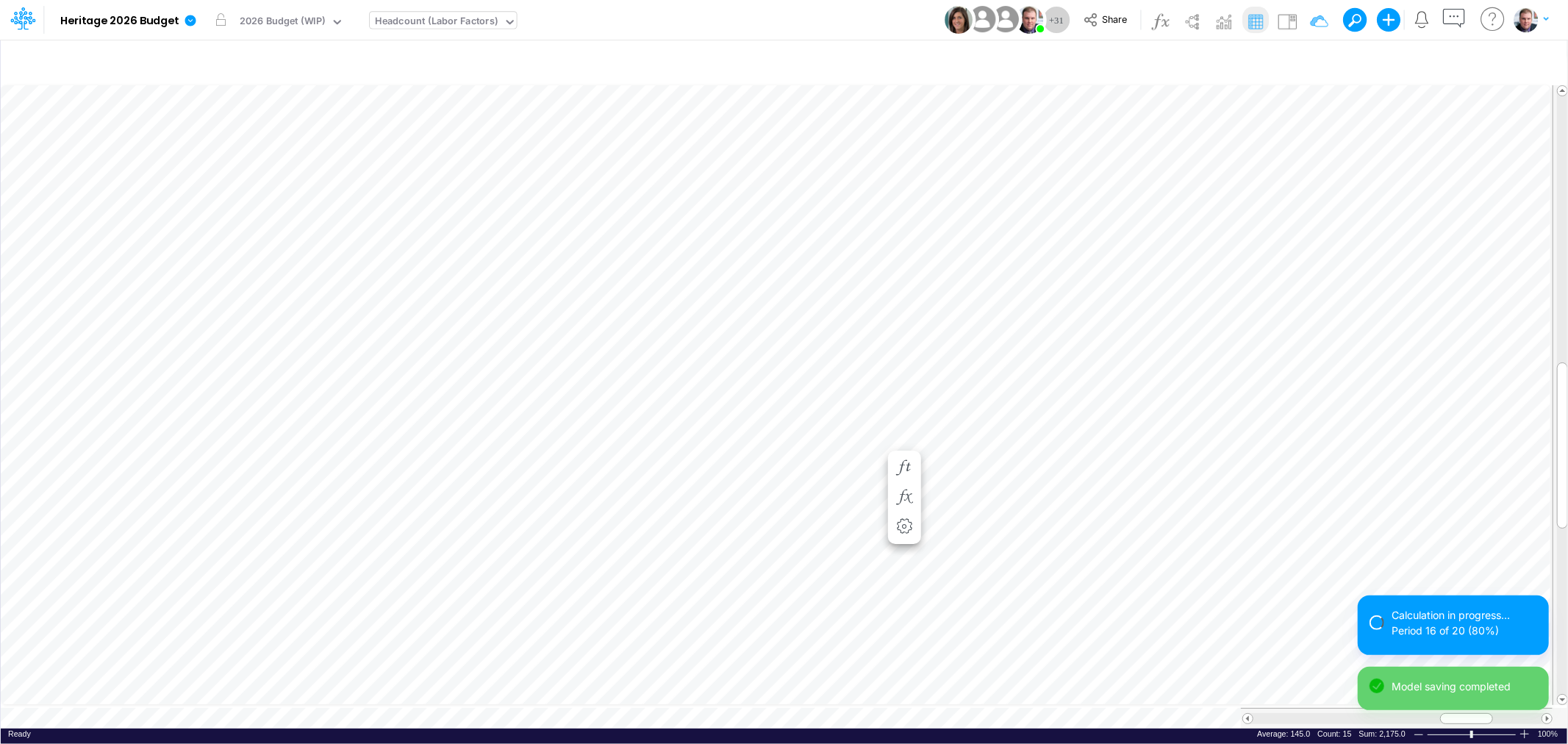
scroll to position [0, 1]
click at [1246, 714] on span at bounding box center [1247, 719] width 9 height 9
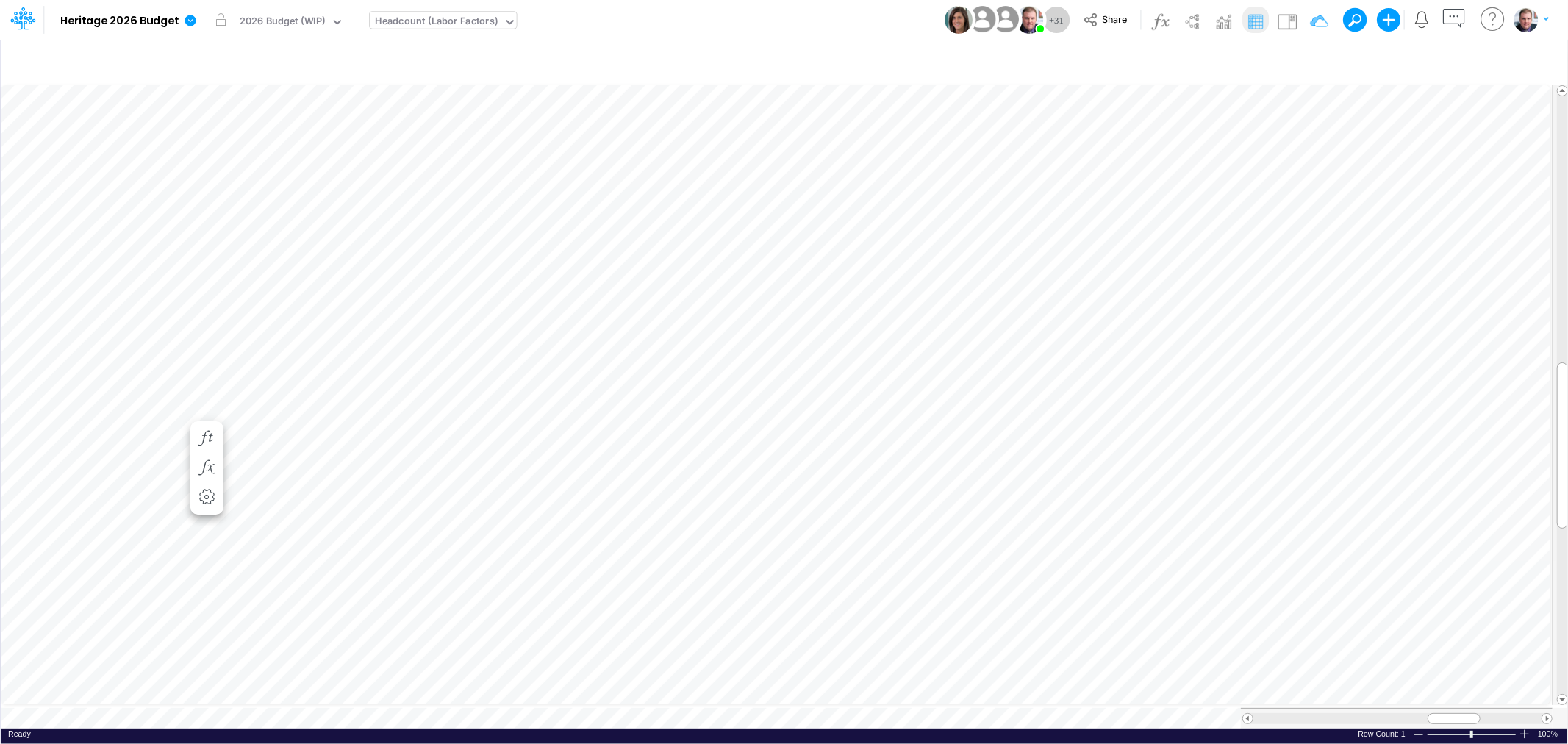
drag, startPoint x: 1445, startPoint y: 704, endPoint x: 1486, endPoint y: 703, distance: 41.0
click at [1486, 708] on div at bounding box center [1397, 718] width 311 height 21
drag, startPoint x: 1450, startPoint y: 712, endPoint x: 1384, endPoint y: 712, distance: 66.0
click at [1384, 714] on span at bounding box center [1387, 719] width 9 height 9
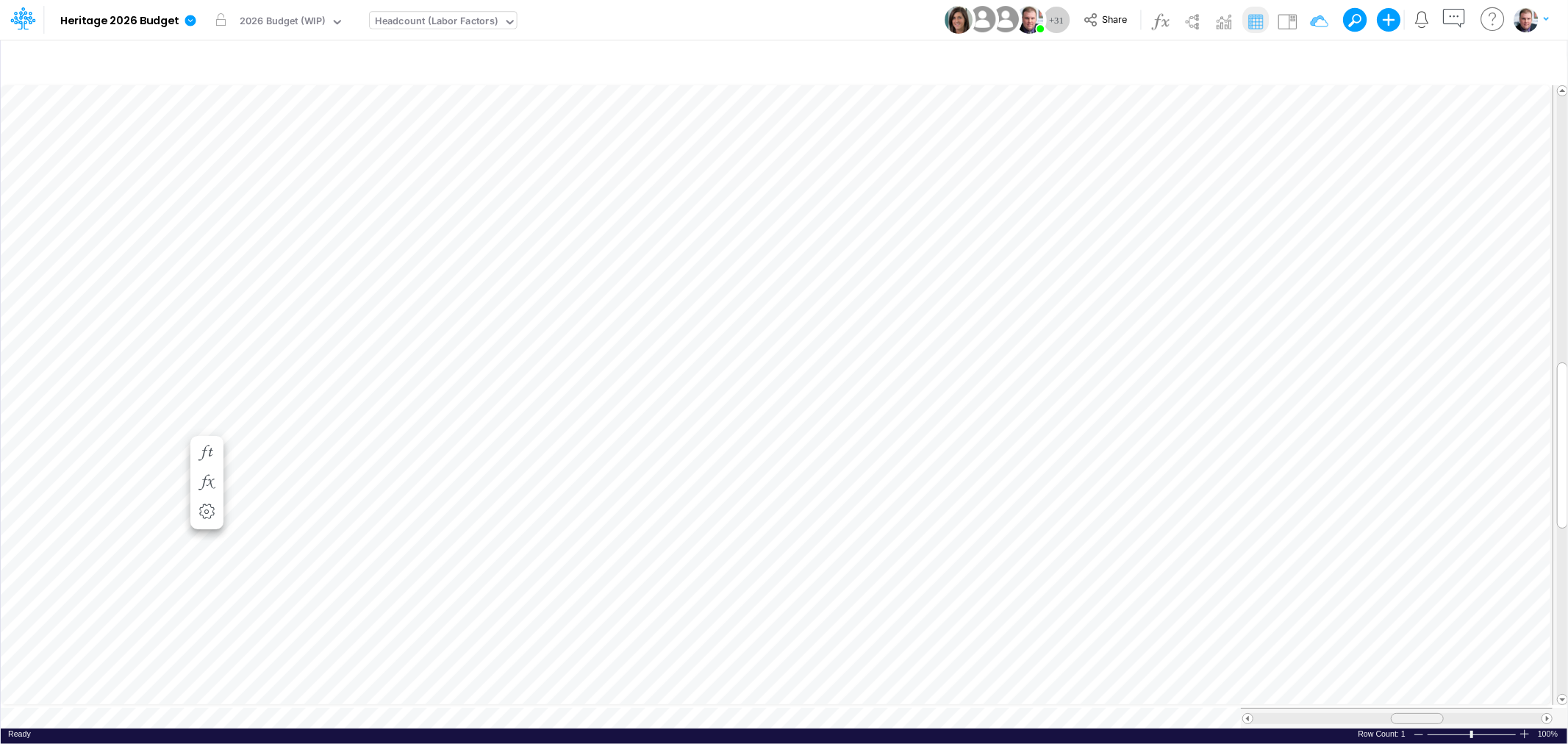
drag, startPoint x: 1444, startPoint y: 709, endPoint x: 1405, endPoint y: 709, distance: 39.0
click at [1405, 713] on div at bounding box center [1416, 719] width 53 height 11
drag, startPoint x: 1453, startPoint y: 708, endPoint x: 1416, endPoint y: 715, distance: 37.7
click at [1416, 715] on span at bounding box center [1420, 719] width 9 height 9
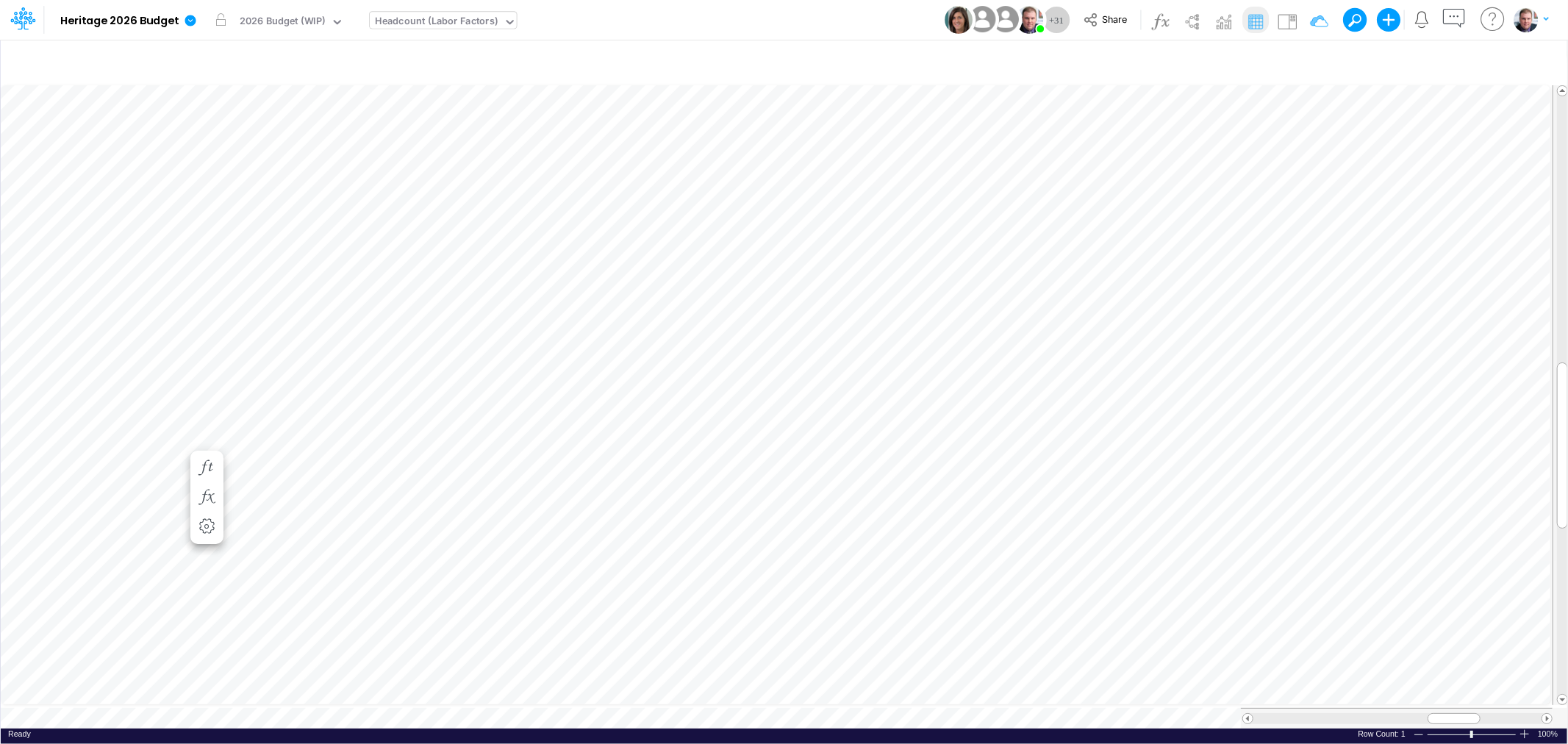
click at [412, 729] on div "Ready 100% Row Count: 1" at bounding box center [784, 738] width 1566 height 18
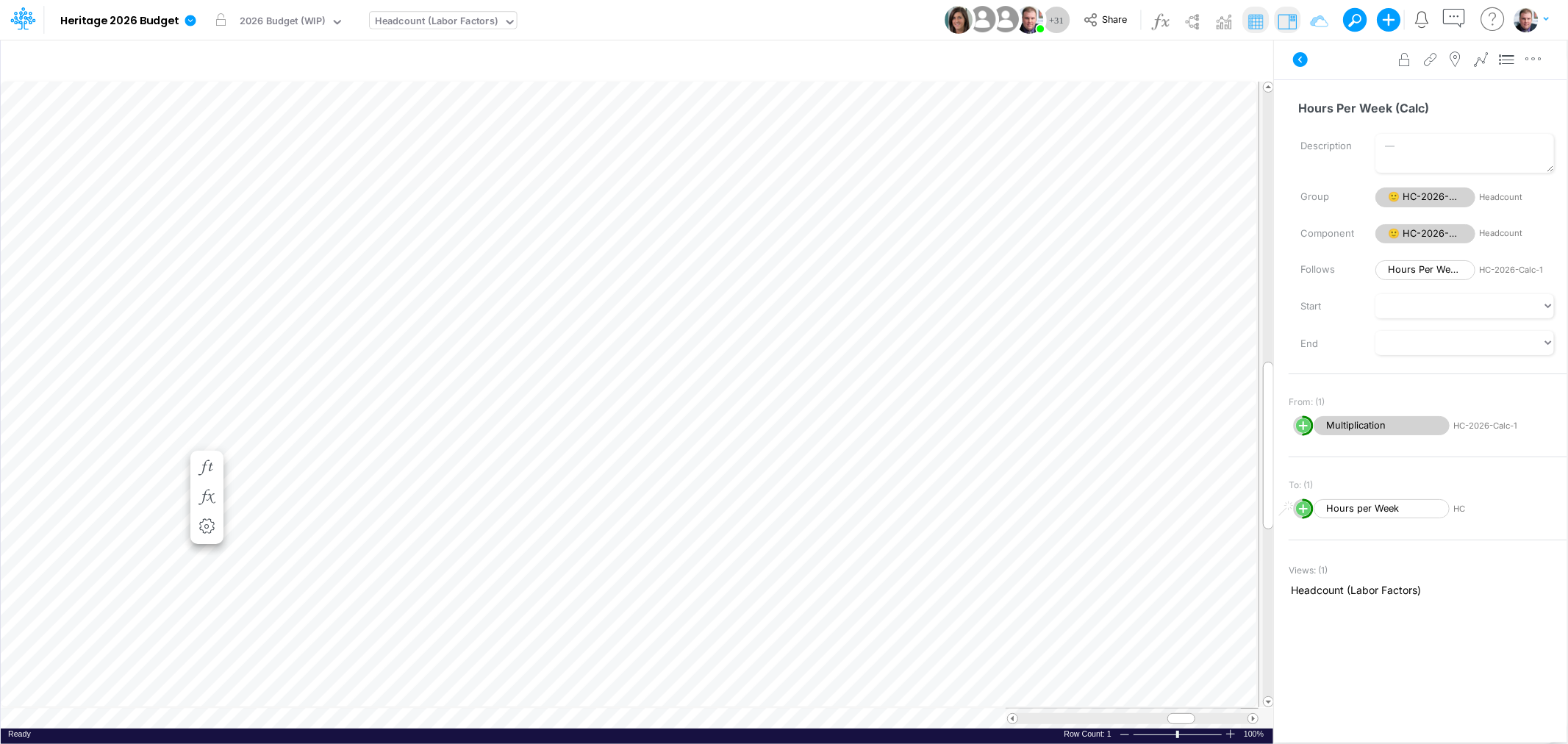
scroll to position [0, 1]
click at [1284, 13] on img at bounding box center [1287, 21] width 24 height 24
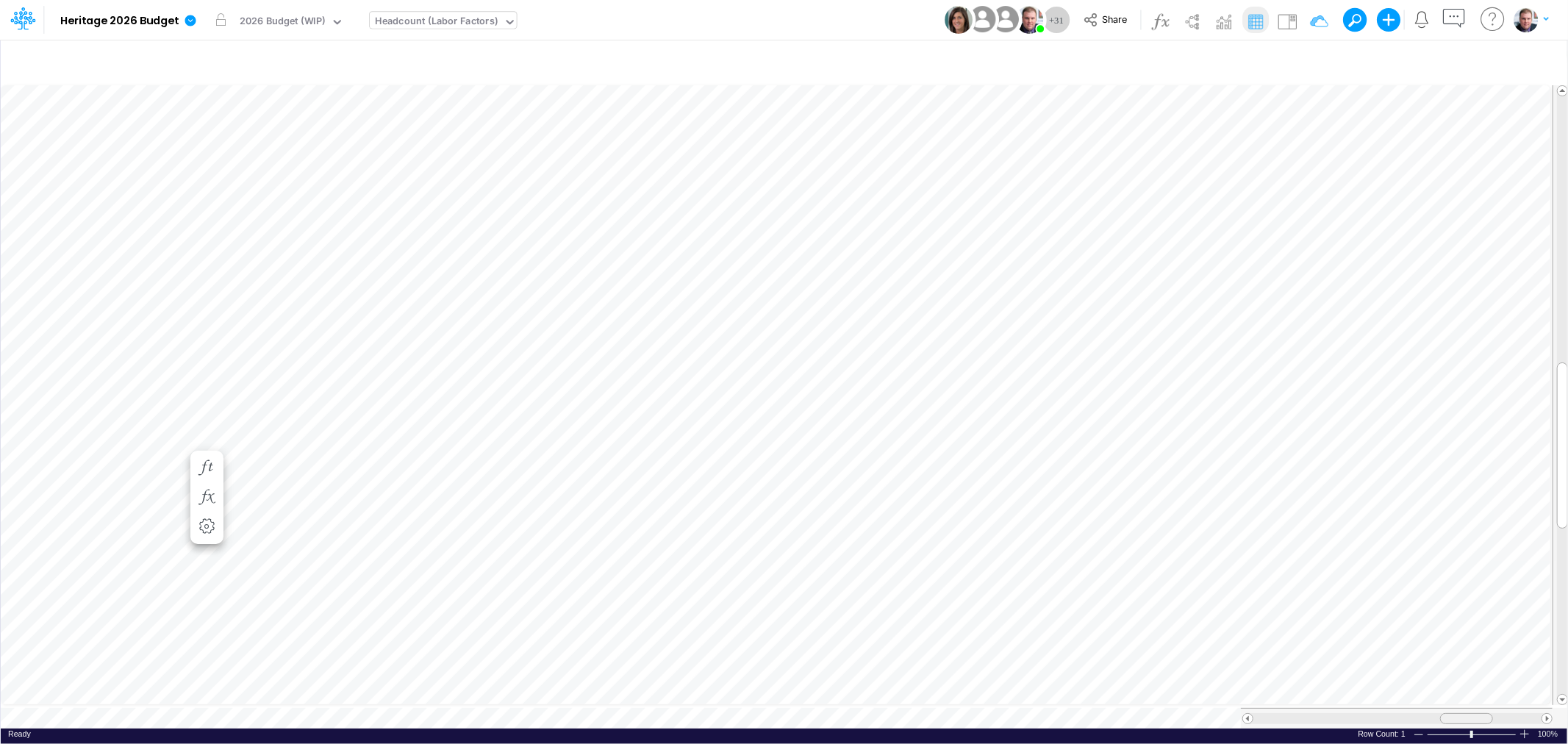
drag, startPoint x: 1445, startPoint y: 709, endPoint x: 1457, endPoint y: 713, distance: 12.6
click at [1457, 713] on div at bounding box center [1466, 719] width 53 height 11
drag, startPoint x: 1453, startPoint y: 706, endPoint x: 1421, endPoint y: 710, distance: 32.2
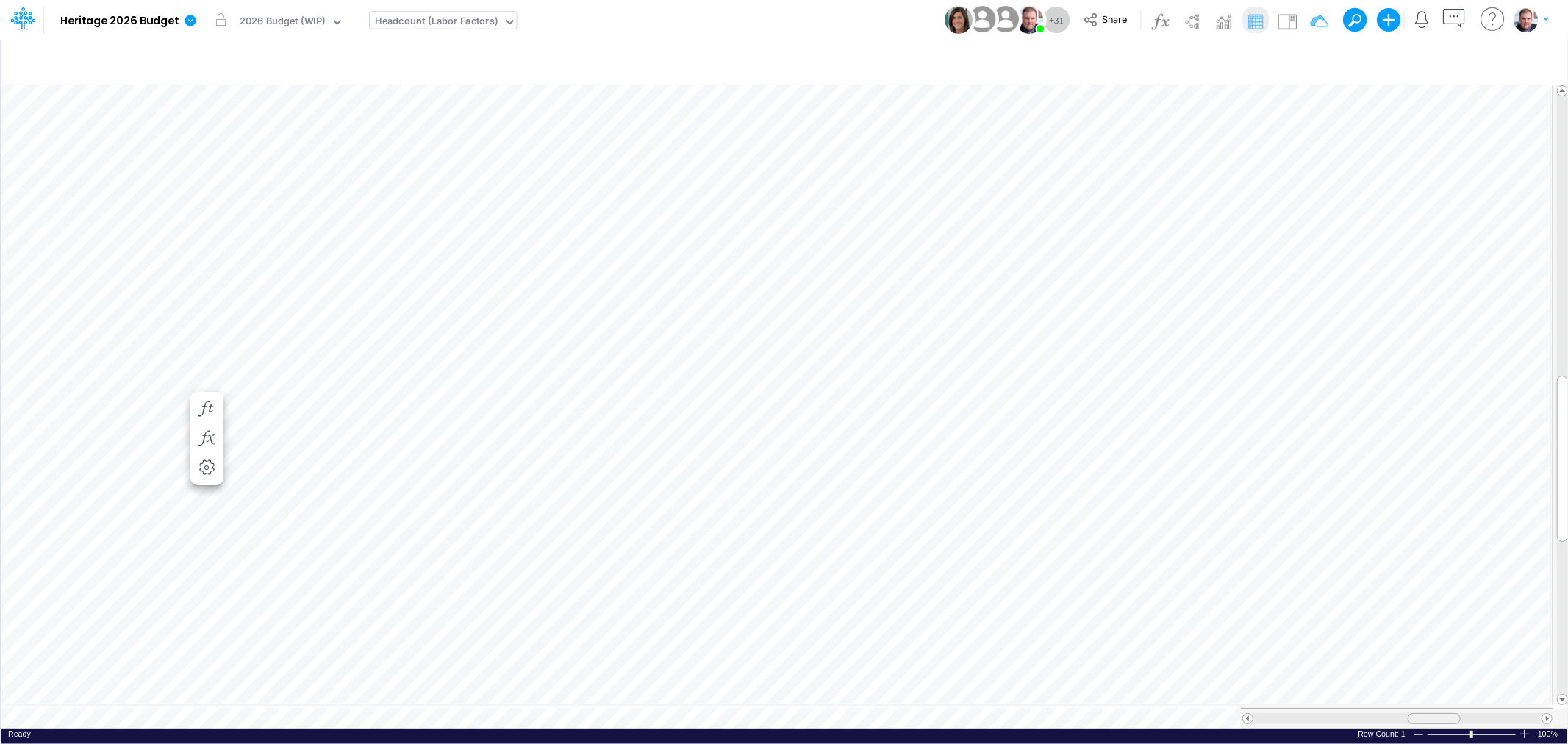
click at [1421, 713] on div at bounding box center [1434, 719] width 53 height 11
drag, startPoint x: 1459, startPoint y: 710, endPoint x: 1402, endPoint y: 715, distance: 57.2
click at [1402, 715] on div at bounding box center [1397, 719] width 53 height 11
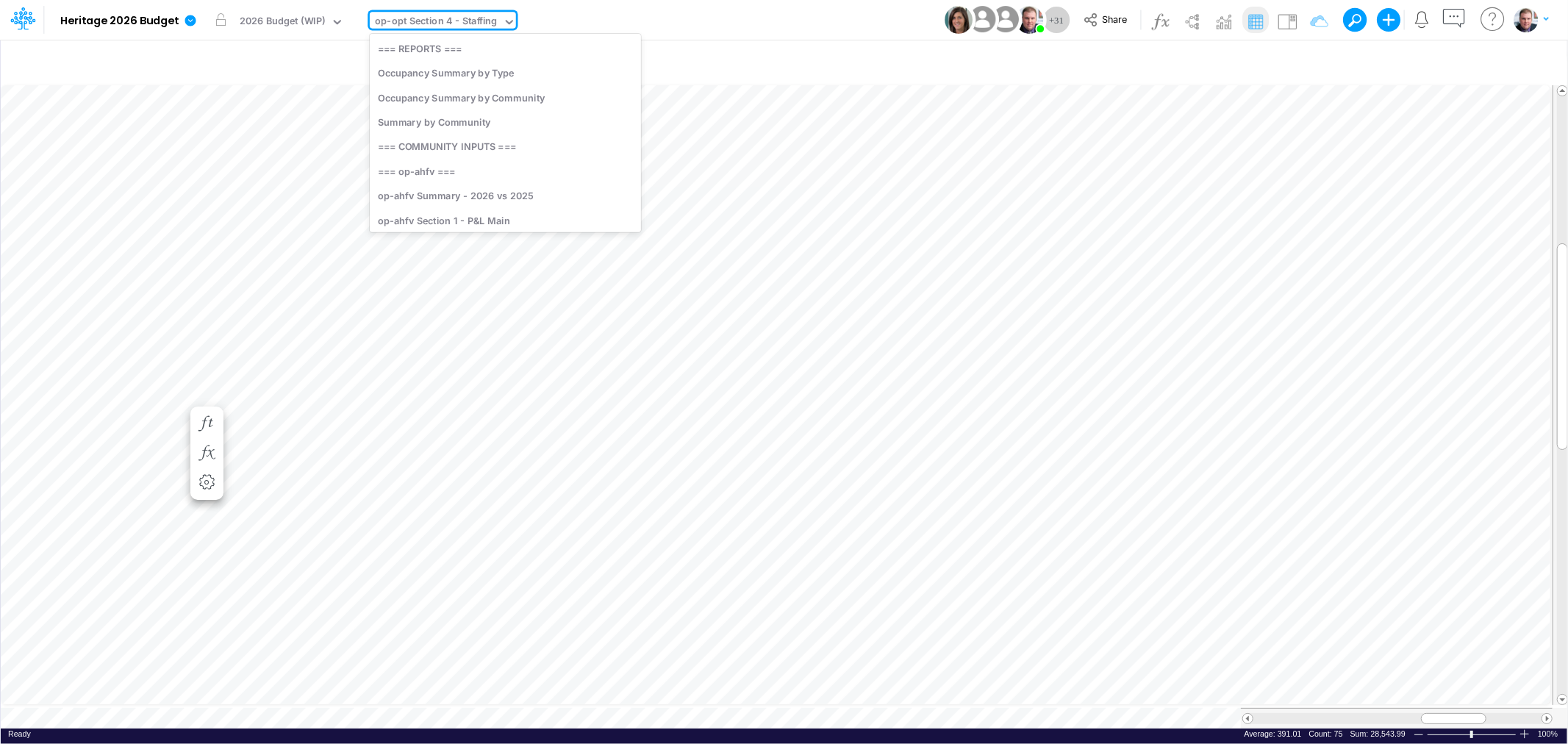
click at [457, 17] on div "op-opt Section 4 - Staffing" at bounding box center [435, 22] width 122 height 17
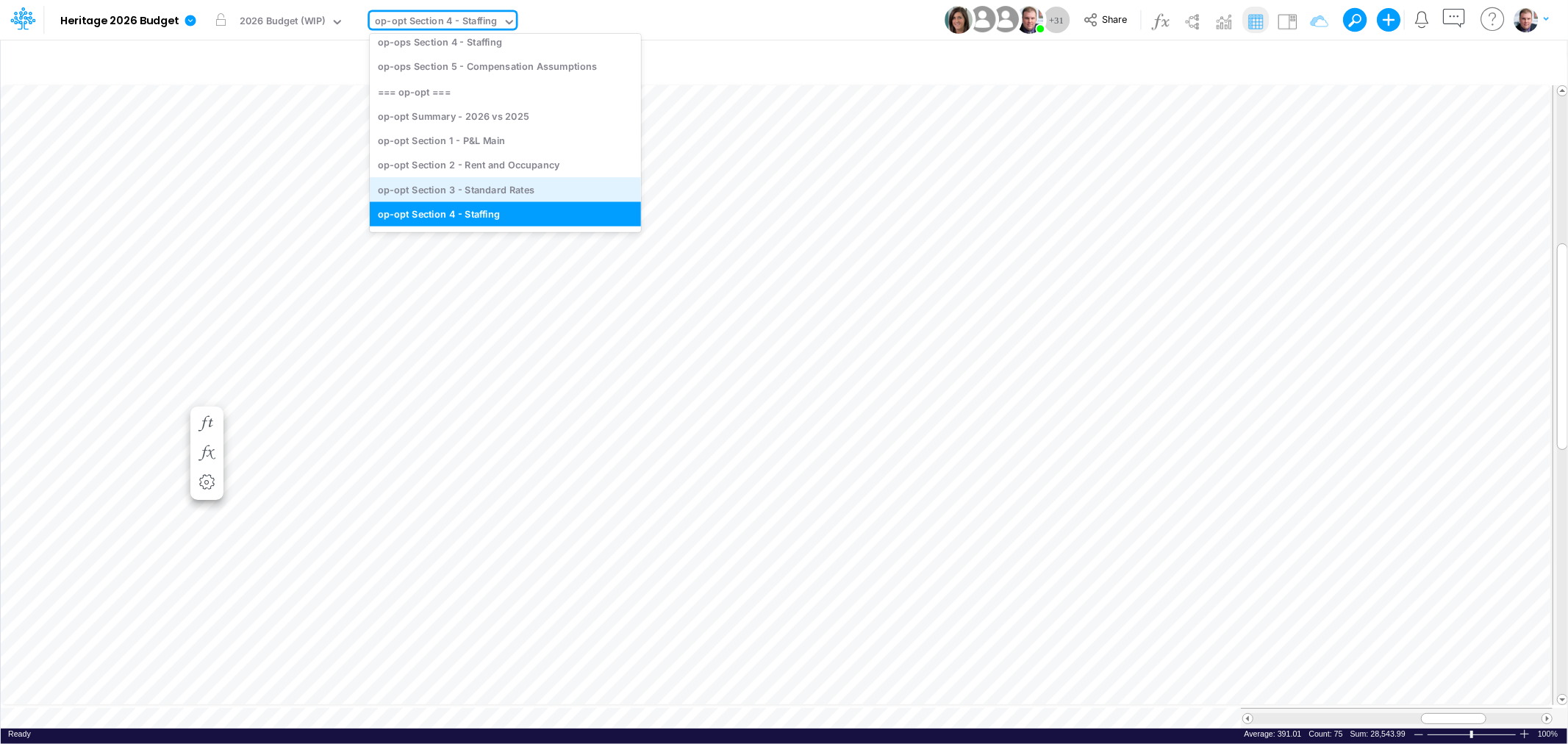
click at [512, 181] on div "op-opt Section 3 - Standard Rates" at bounding box center [505, 190] width 271 height 24
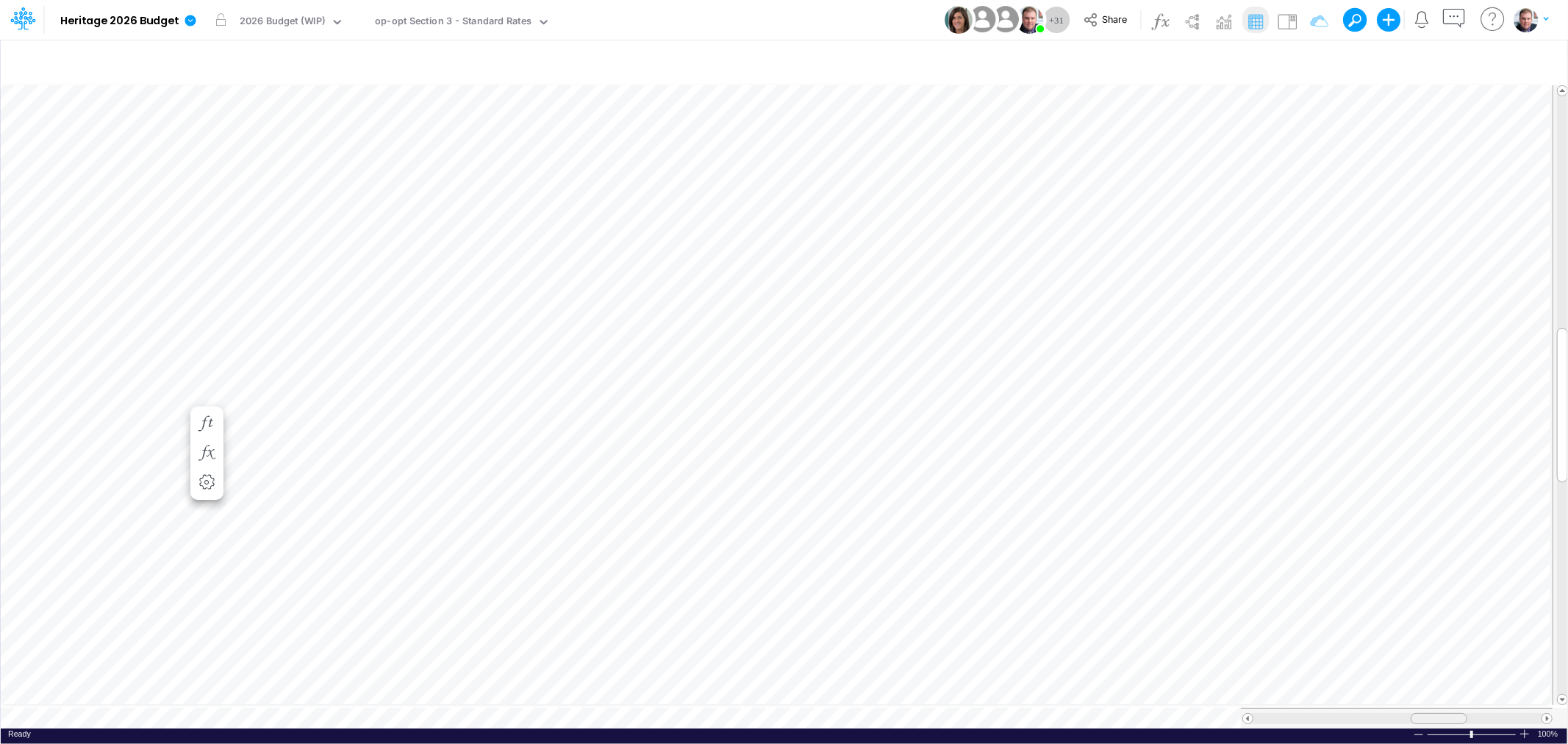
drag, startPoint x: 1416, startPoint y: 706, endPoint x: 1437, endPoint y: 712, distance: 21.8
click at [1437, 713] on div at bounding box center [1439, 719] width 57 height 11
click at [461, 18] on div "op-opt Section 3 - Standard Rates" at bounding box center [453, 22] width 157 height 17
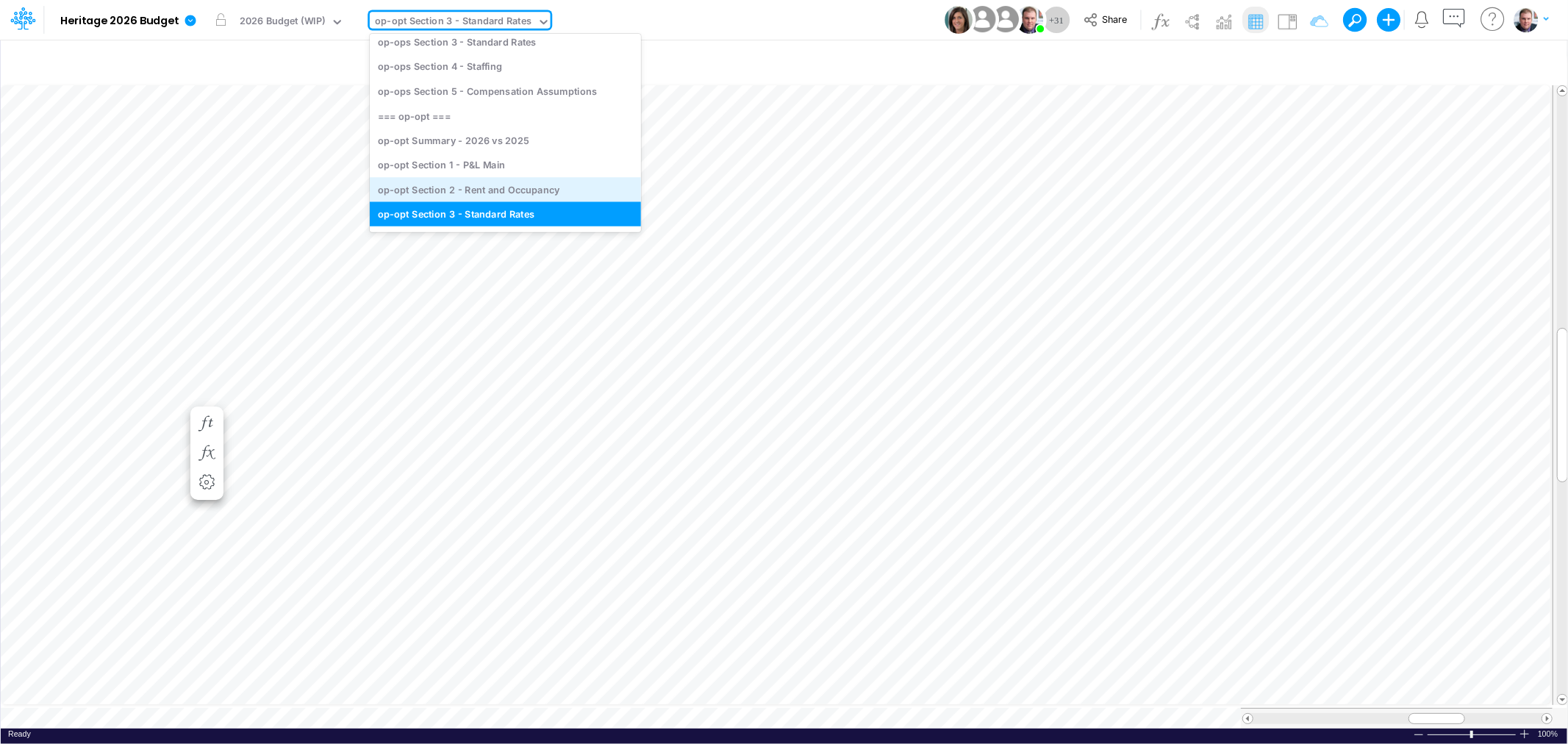
click at [498, 186] on div "op-opt Section 2 - Rent and Occupancy" at bounding box center [505, 190] width 271 height 24
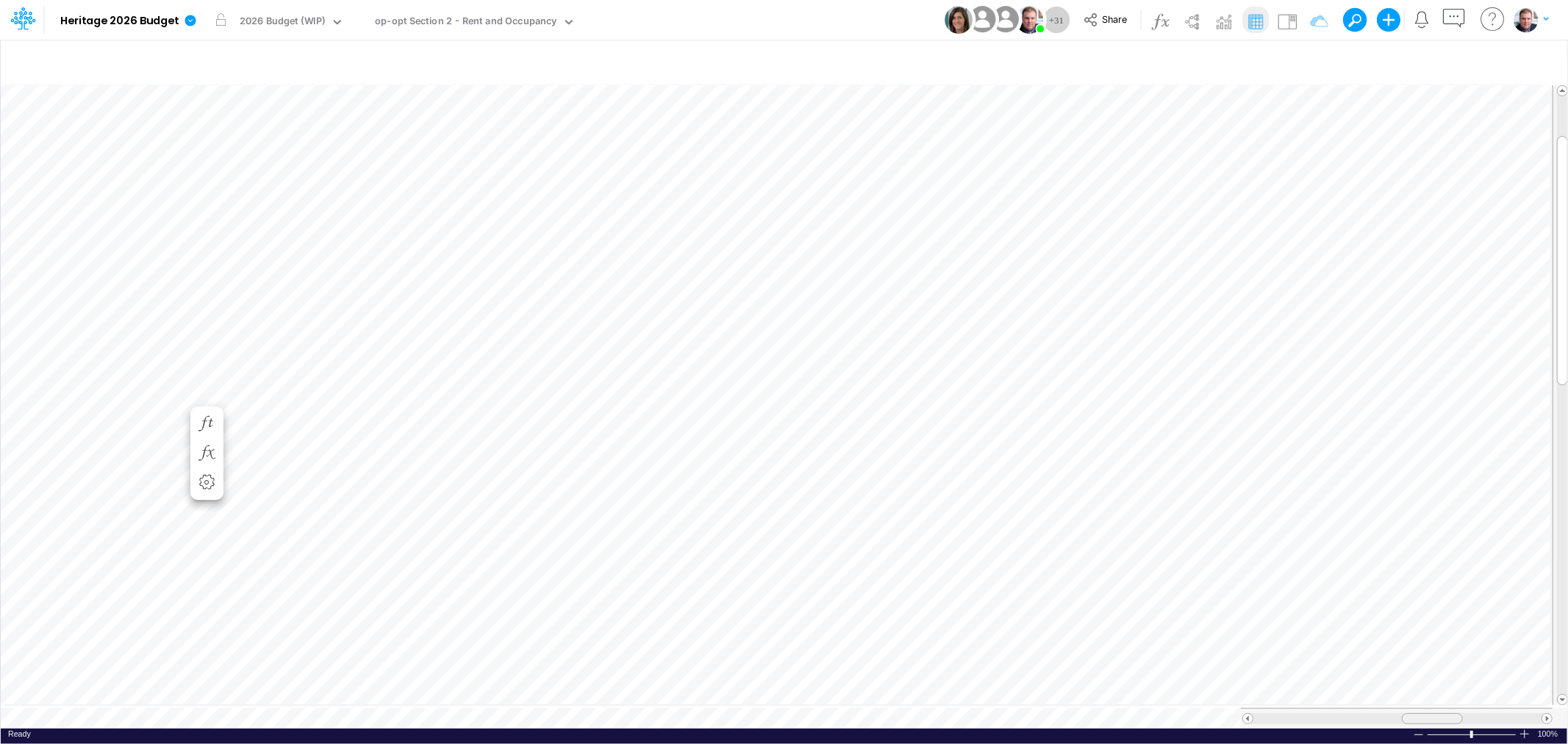
drag, startPoint x: 1401, startPoint y: 710, endPoint x: 1416, endPoint y: 706, distance: 15.5
click at [1416, 713] on div at bounding box center [1433, 719] width 61 height 11
click at [605, 159] on div "Paste Cut Copy AutoFill 39" at bounding box center [784, 406] width 1566 height 646
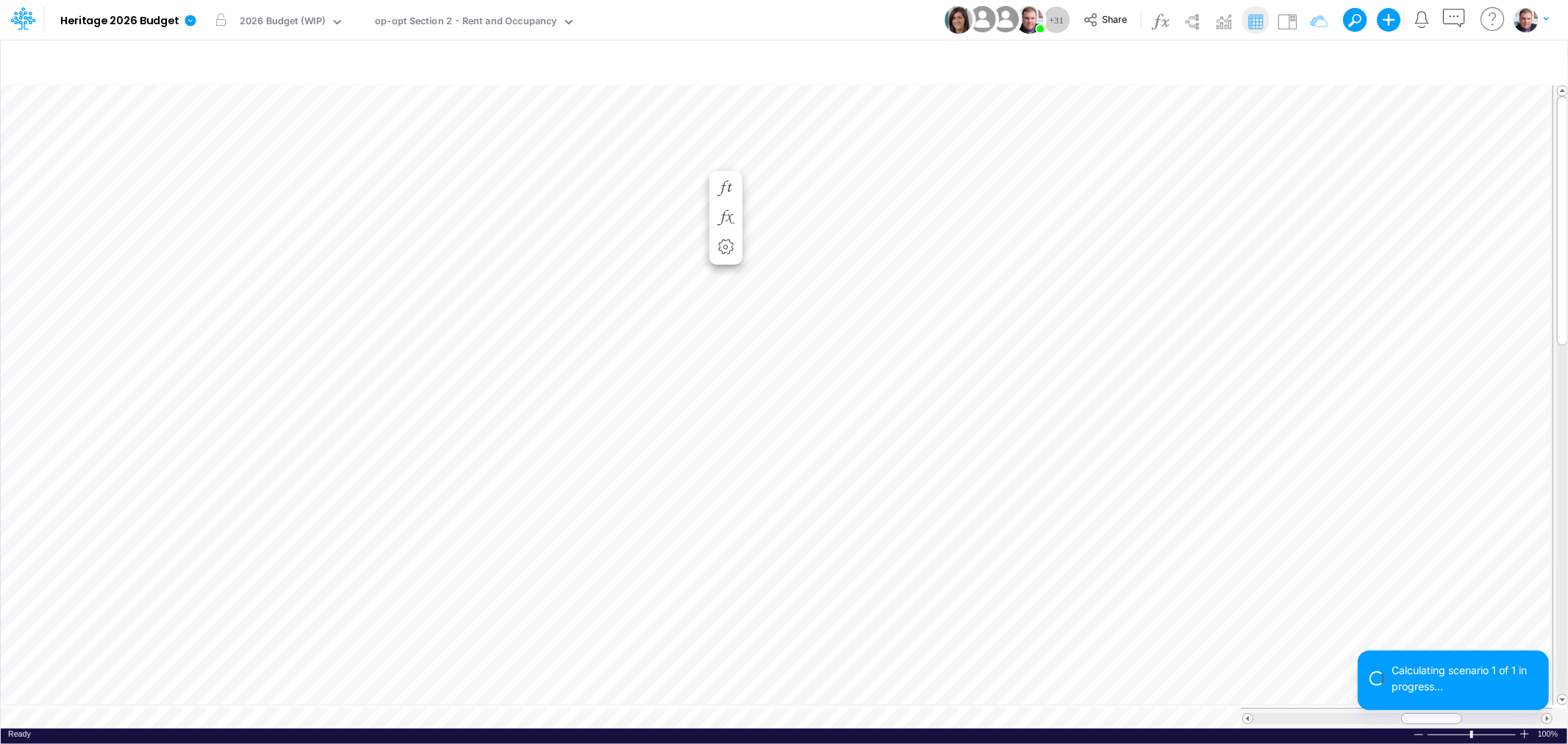
scroll to position [0, 1]
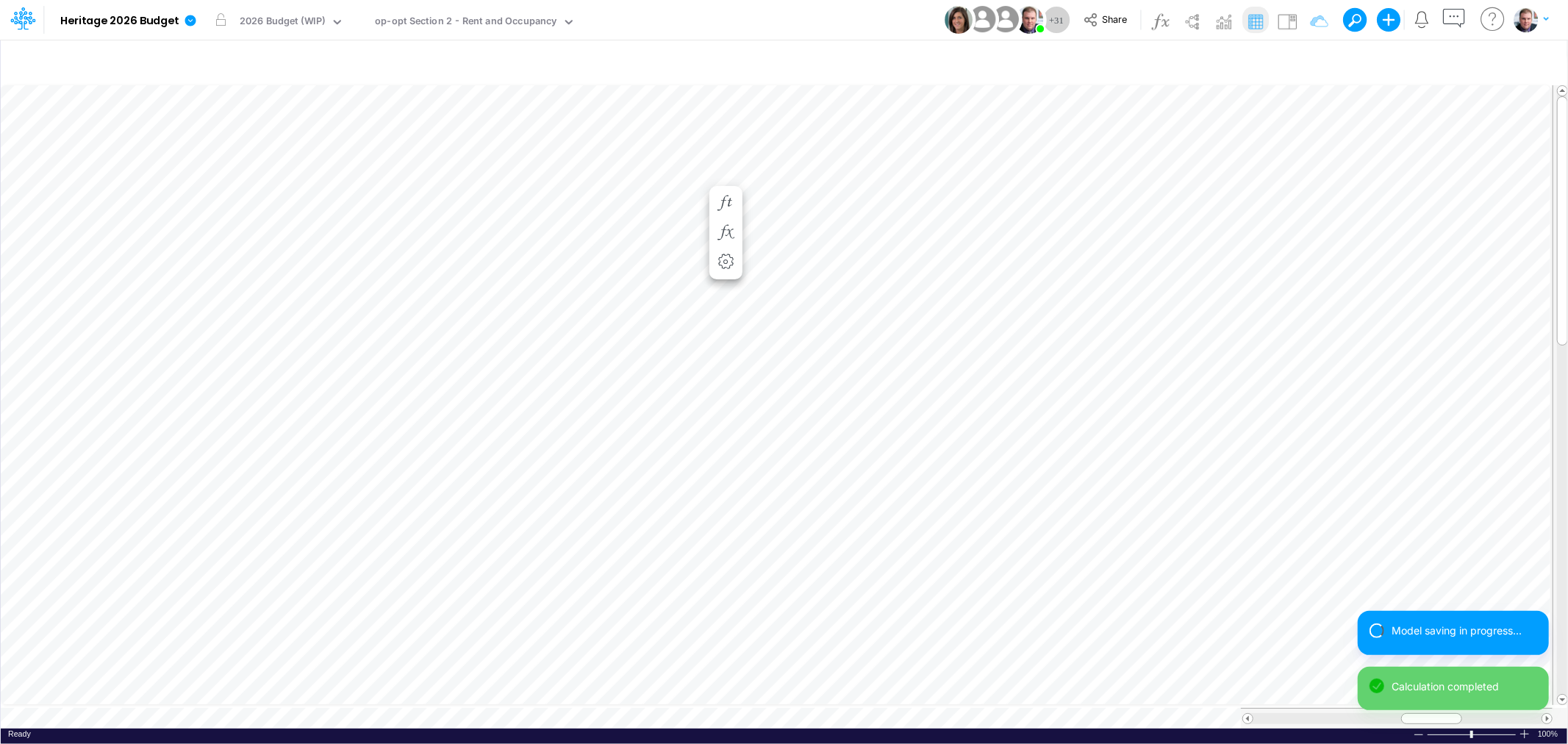
scroll to position [0, 1]
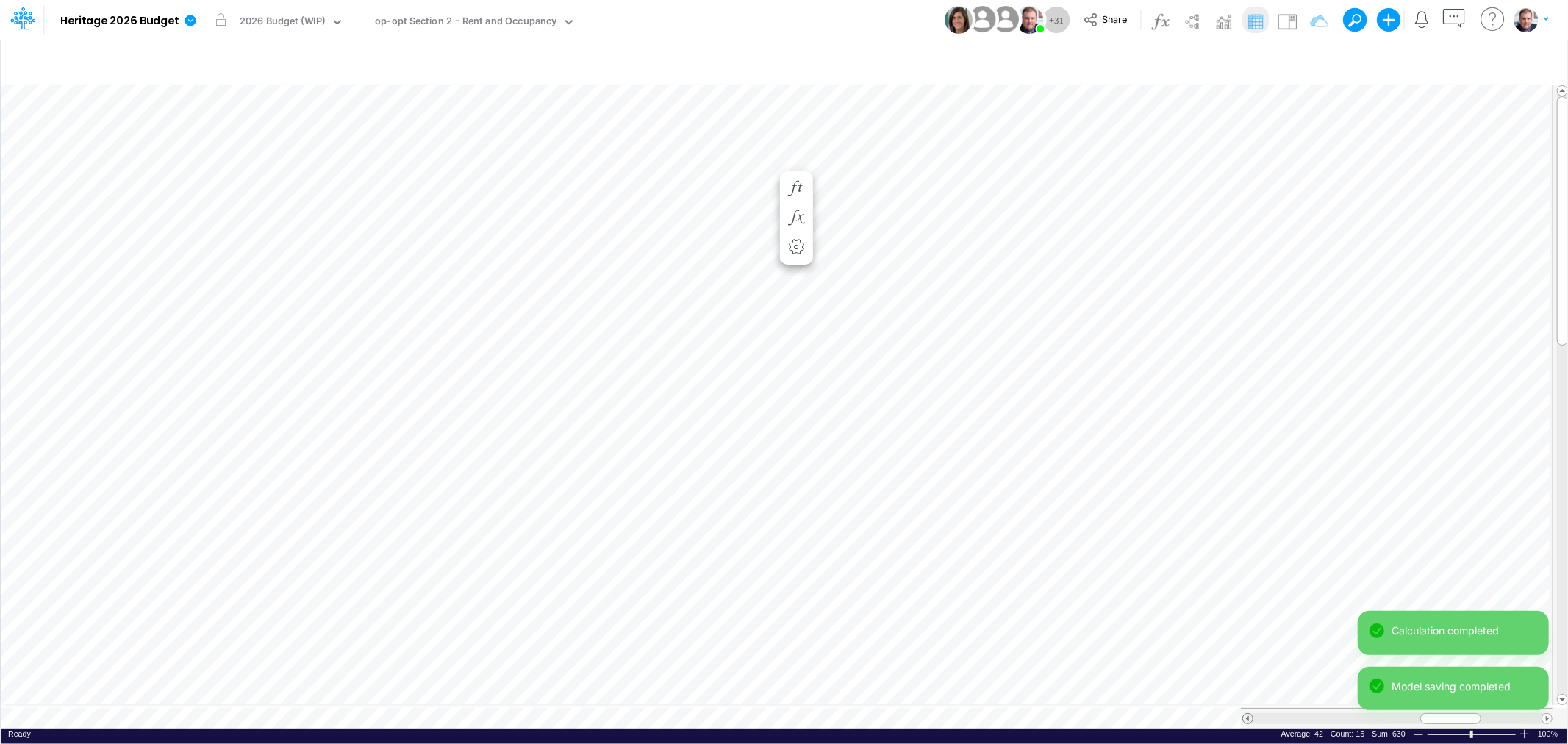
click at [1247, 714] on span at bounding box center [1247, 719] width 9 height 9
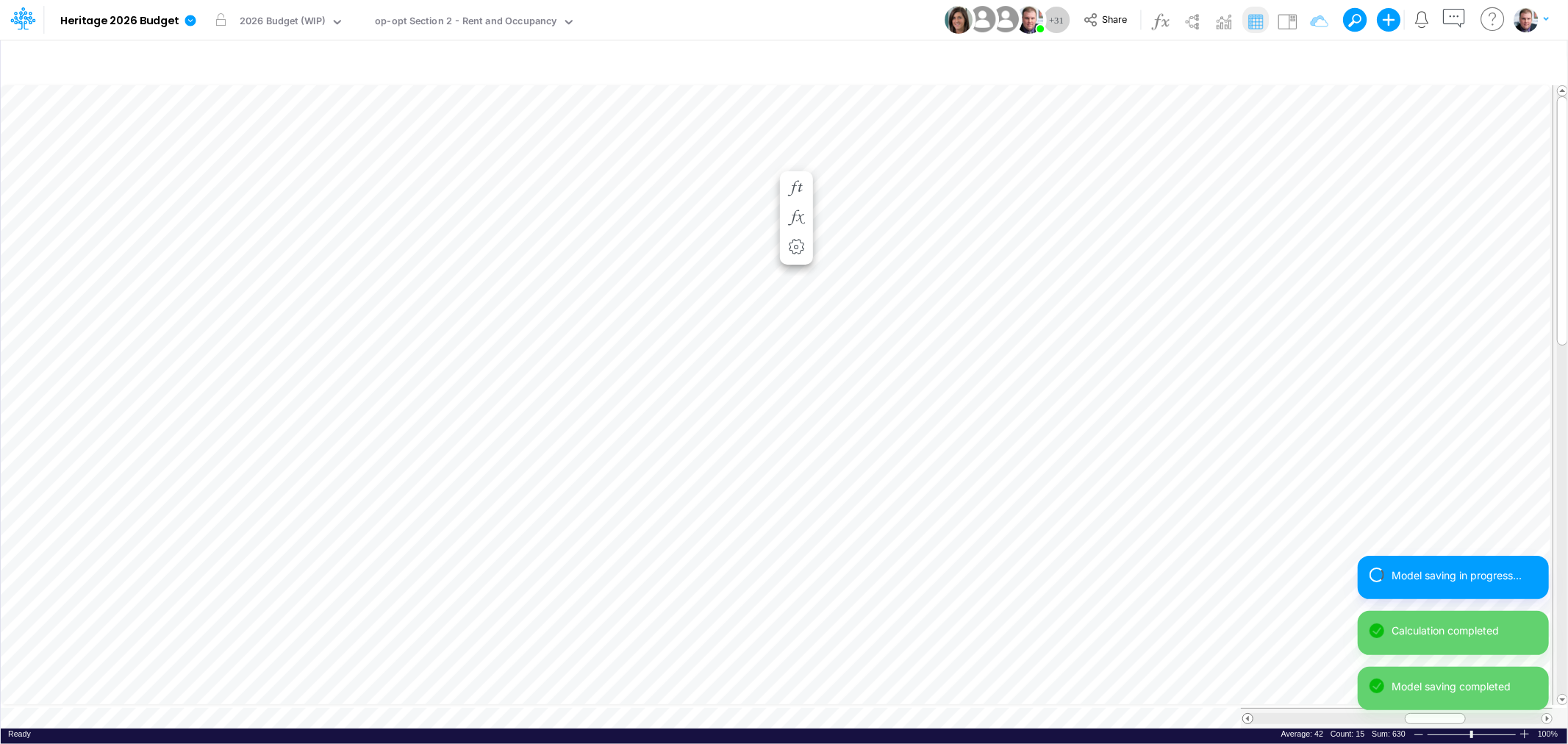
click at [1247, 714] on span at bounding box center [1247, 719] width 9 height 9
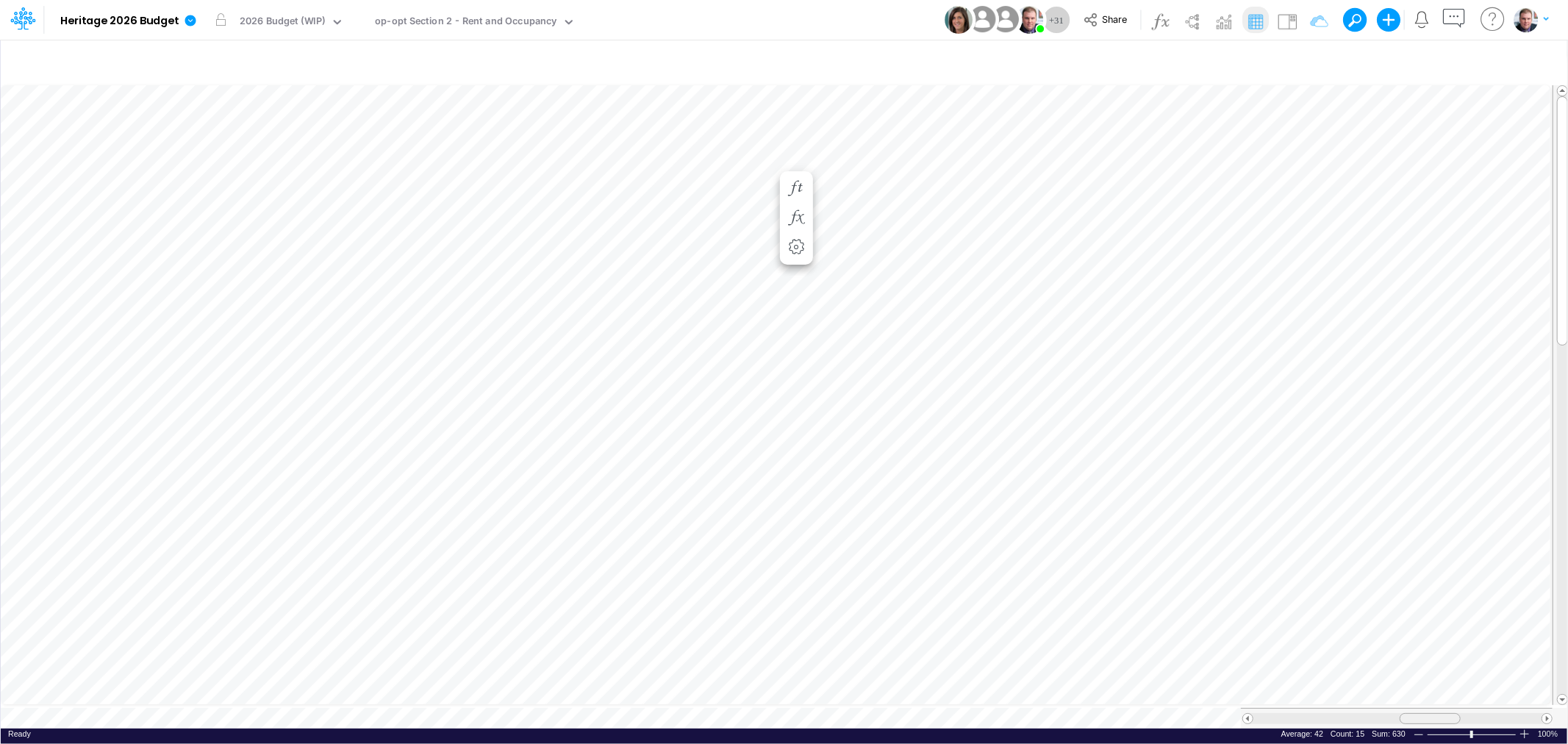
click at [1414, 713] on div at bounding box center [1430, 719] width 61 height 11
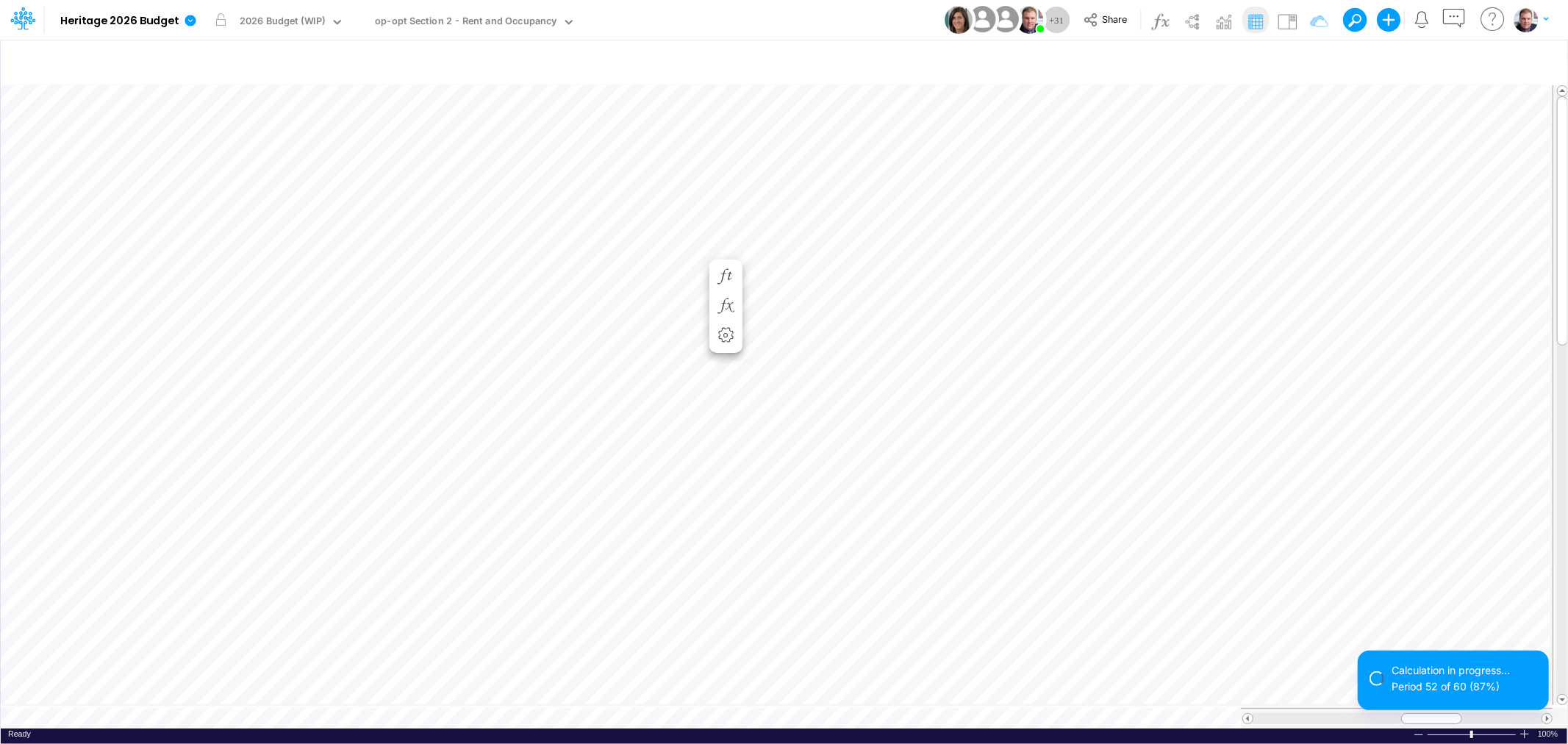
scroll to position [0, 1]
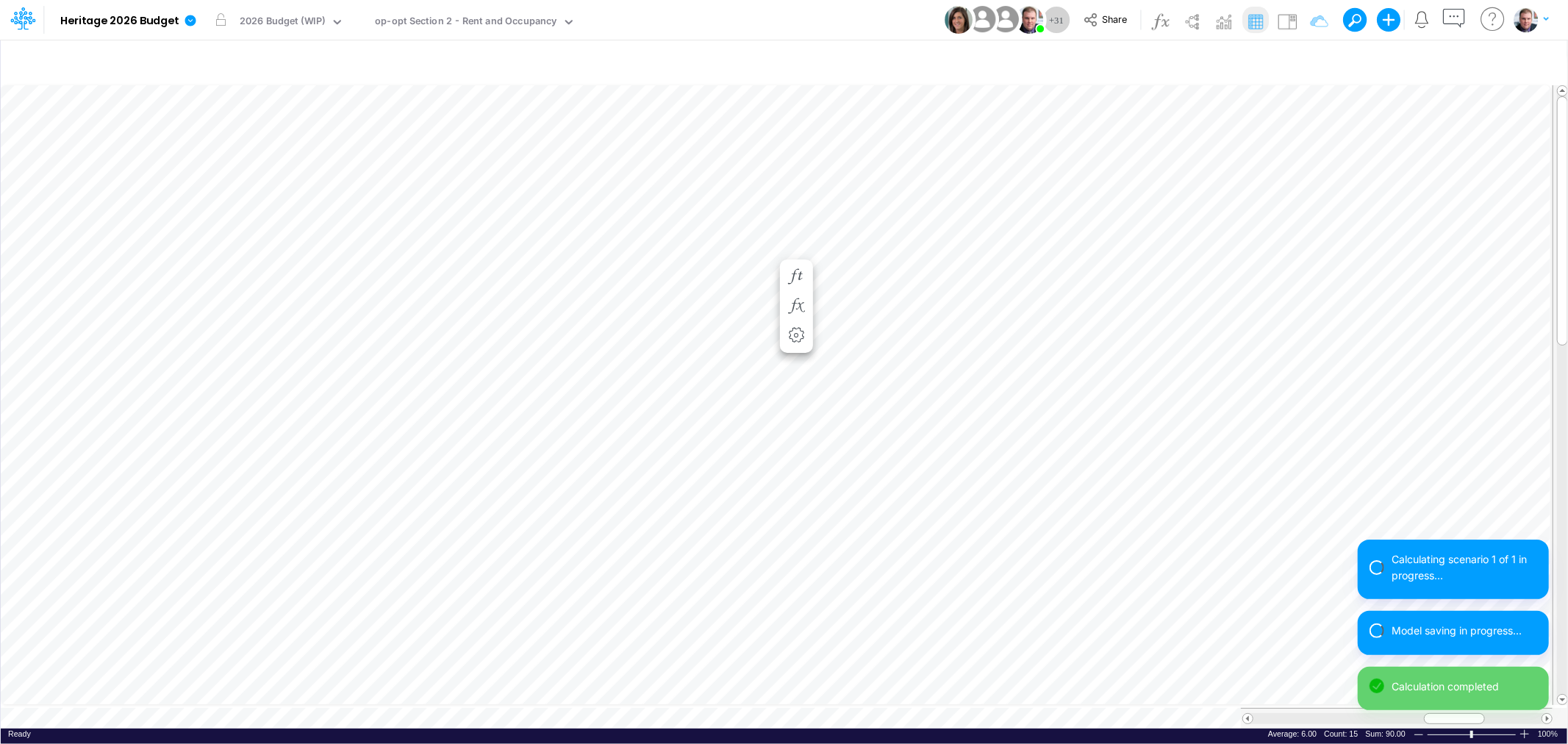
scroll to position [0, 1]
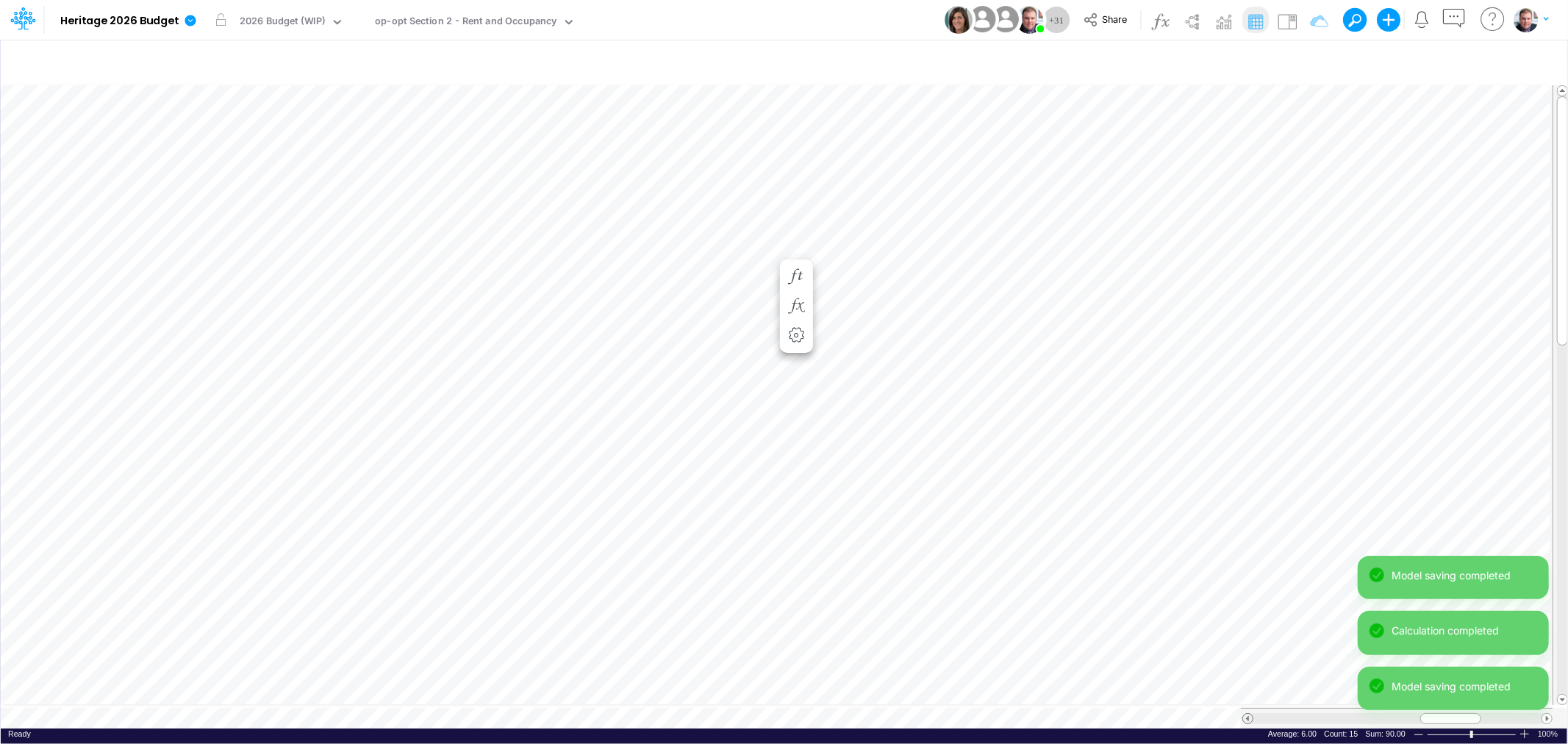
click at [1250, 714] on span at bounding box center [1247, 719] width 9 height 9
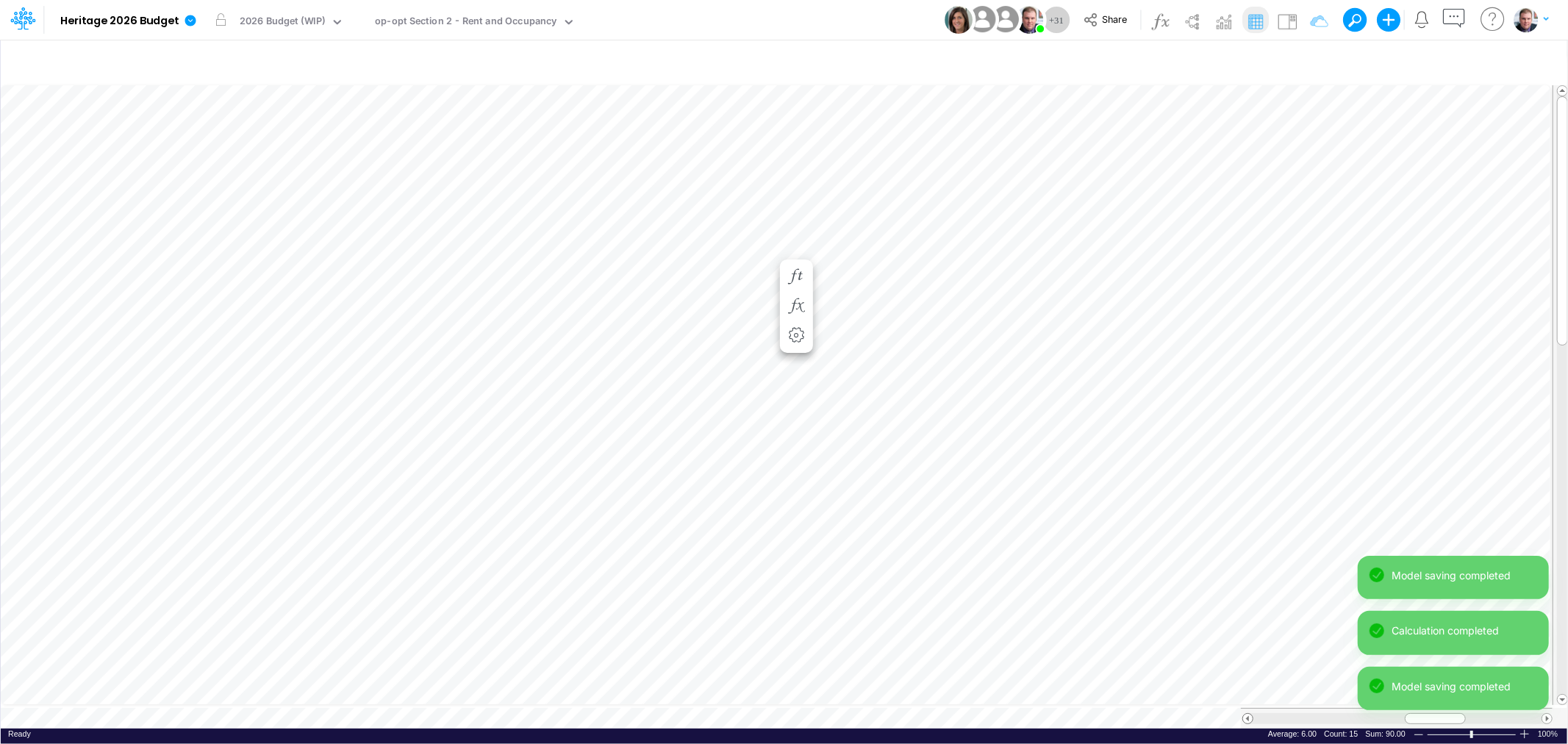
click at [1250, 714] on span at bounding box center [1247, 719] width 9 height 9
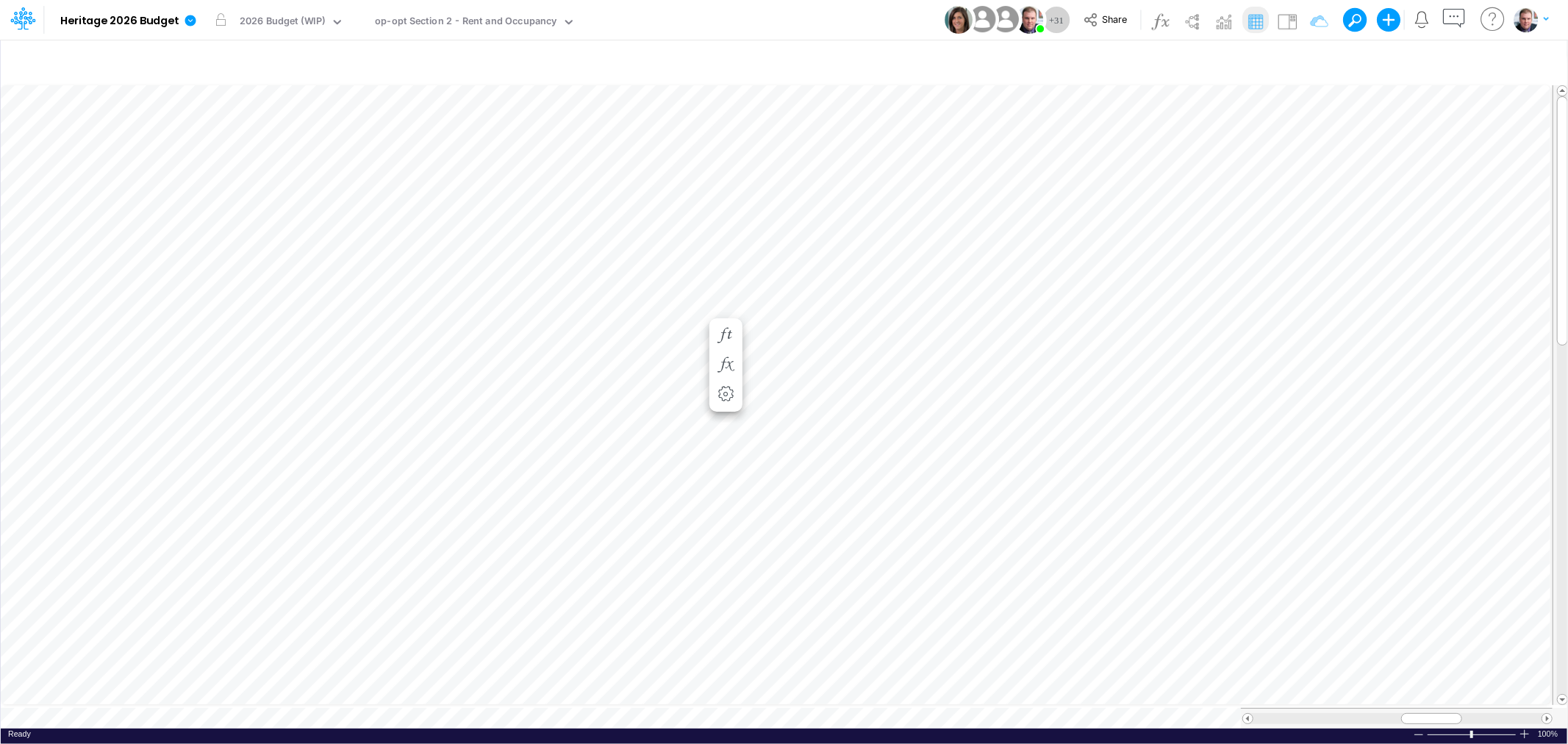
scroll to position [0, 1]
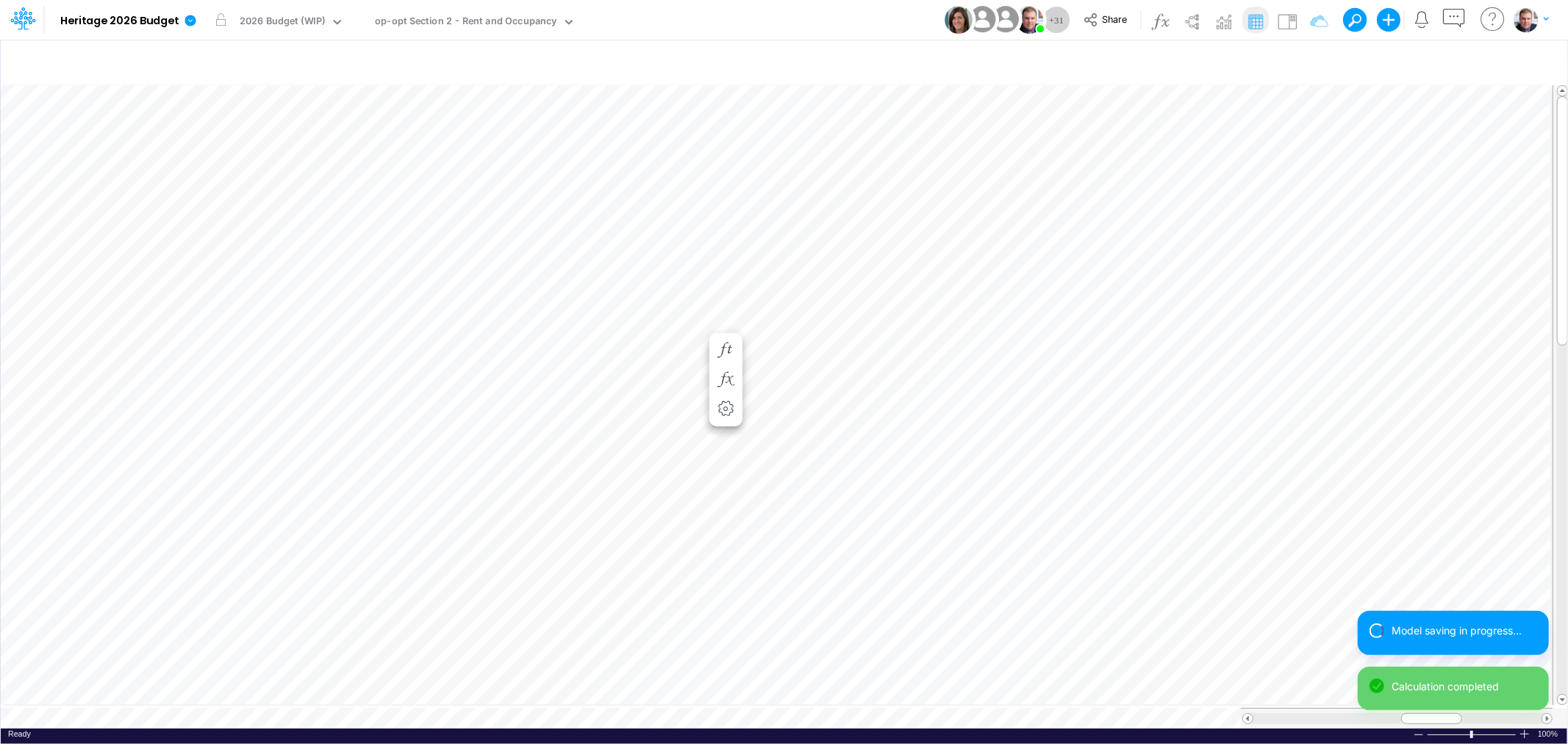
scroll to position [0, 1]
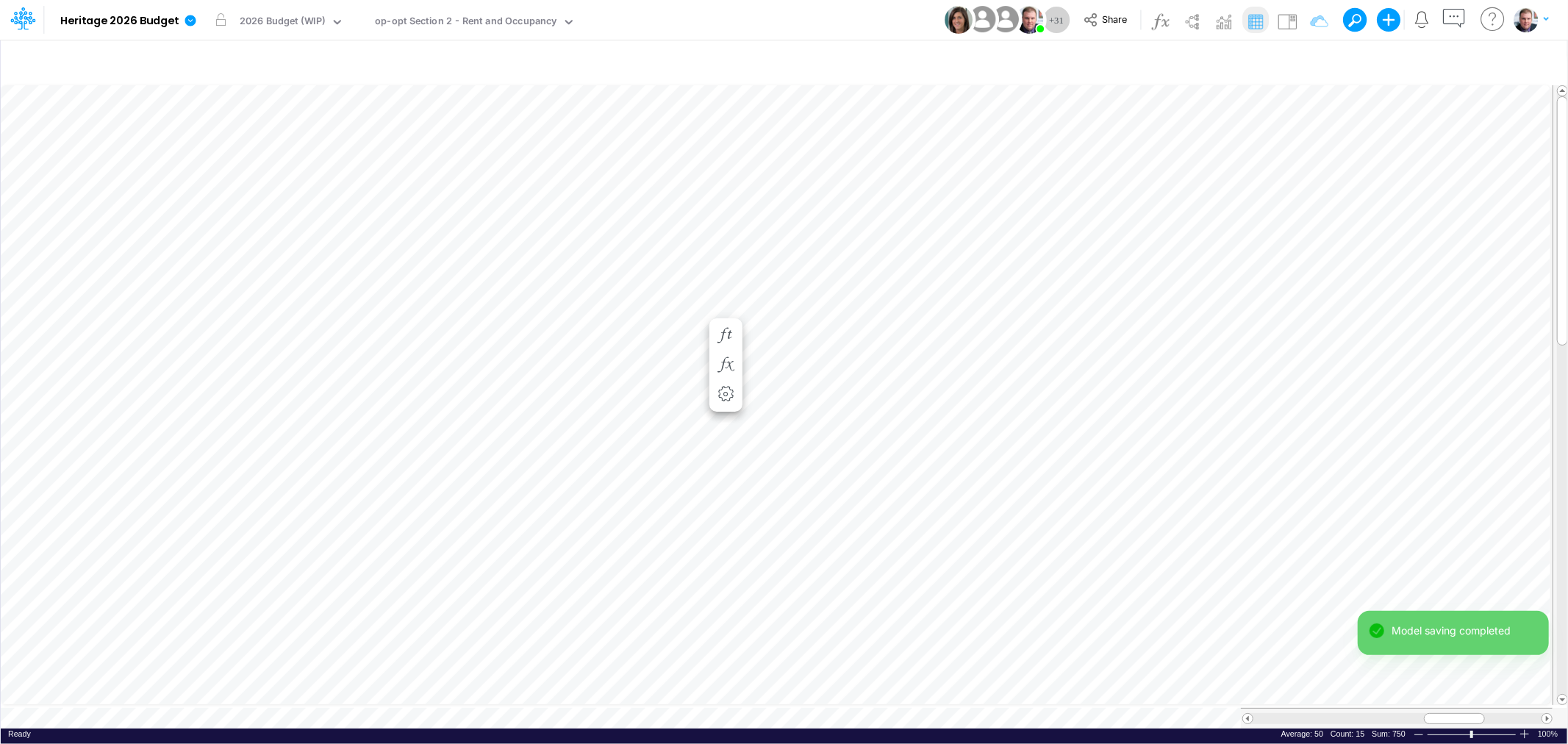
scroll to position [0, 1]
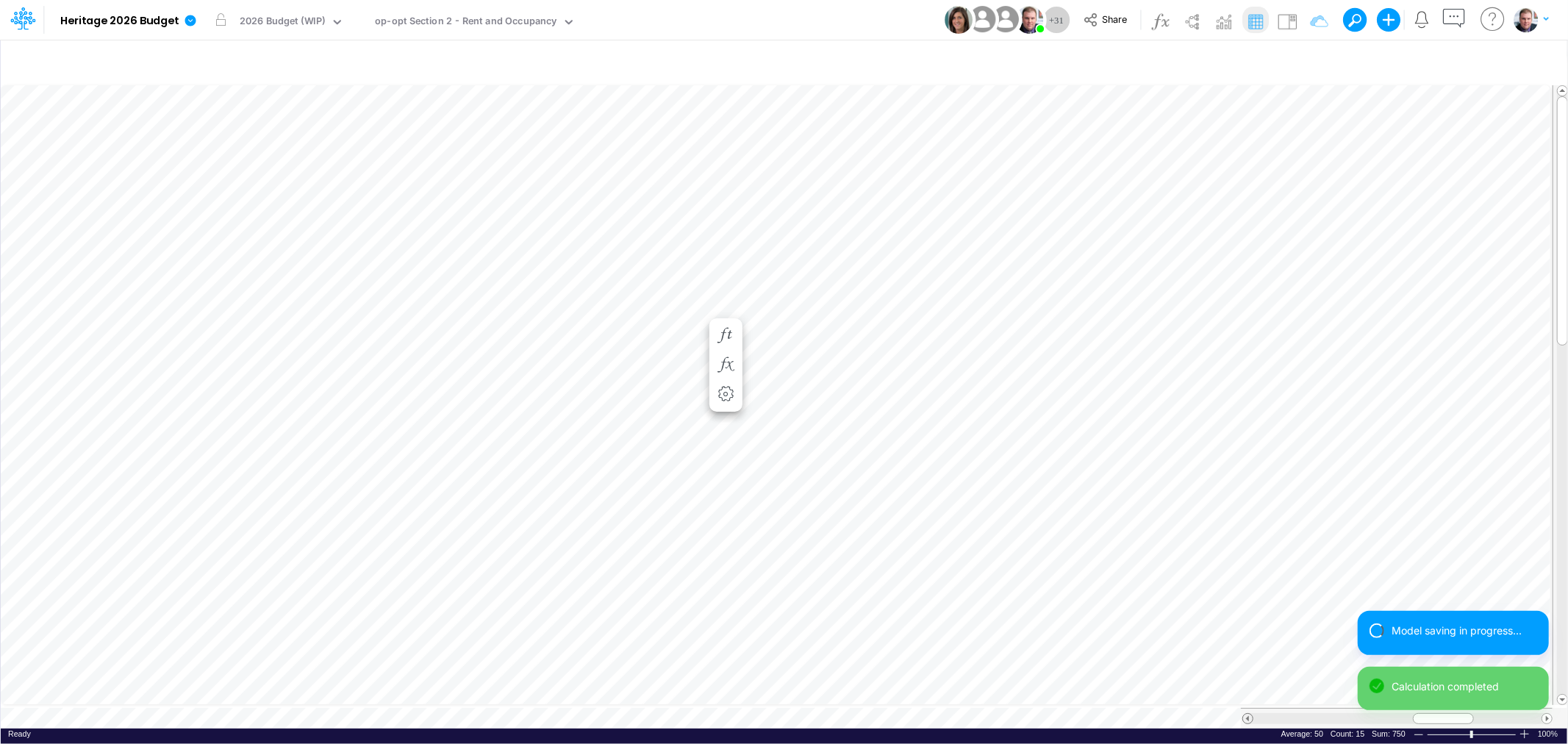
click at [1245, 714] on span at bounding box center [1247, 719] width 9 height 9
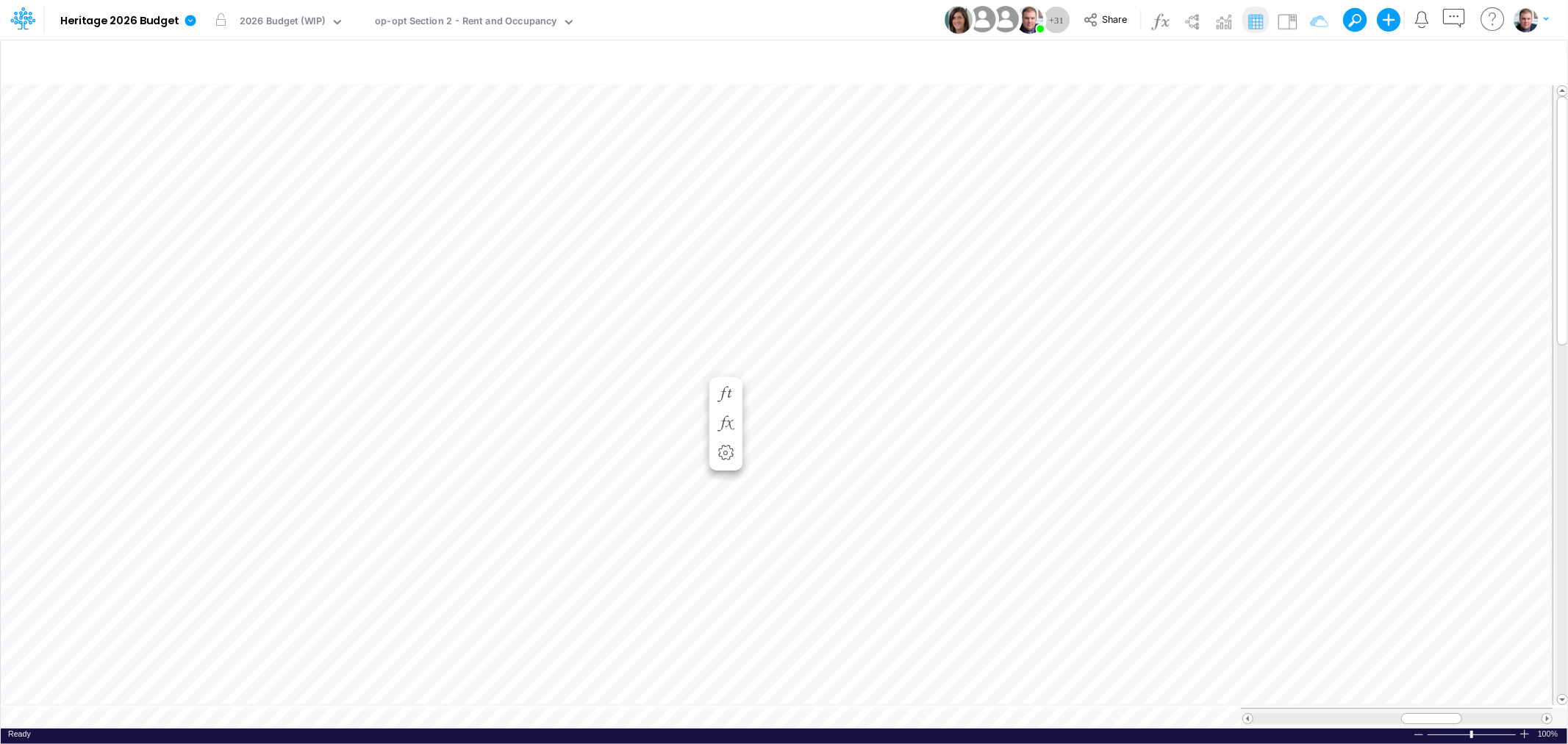
scroll to position [0, 1]
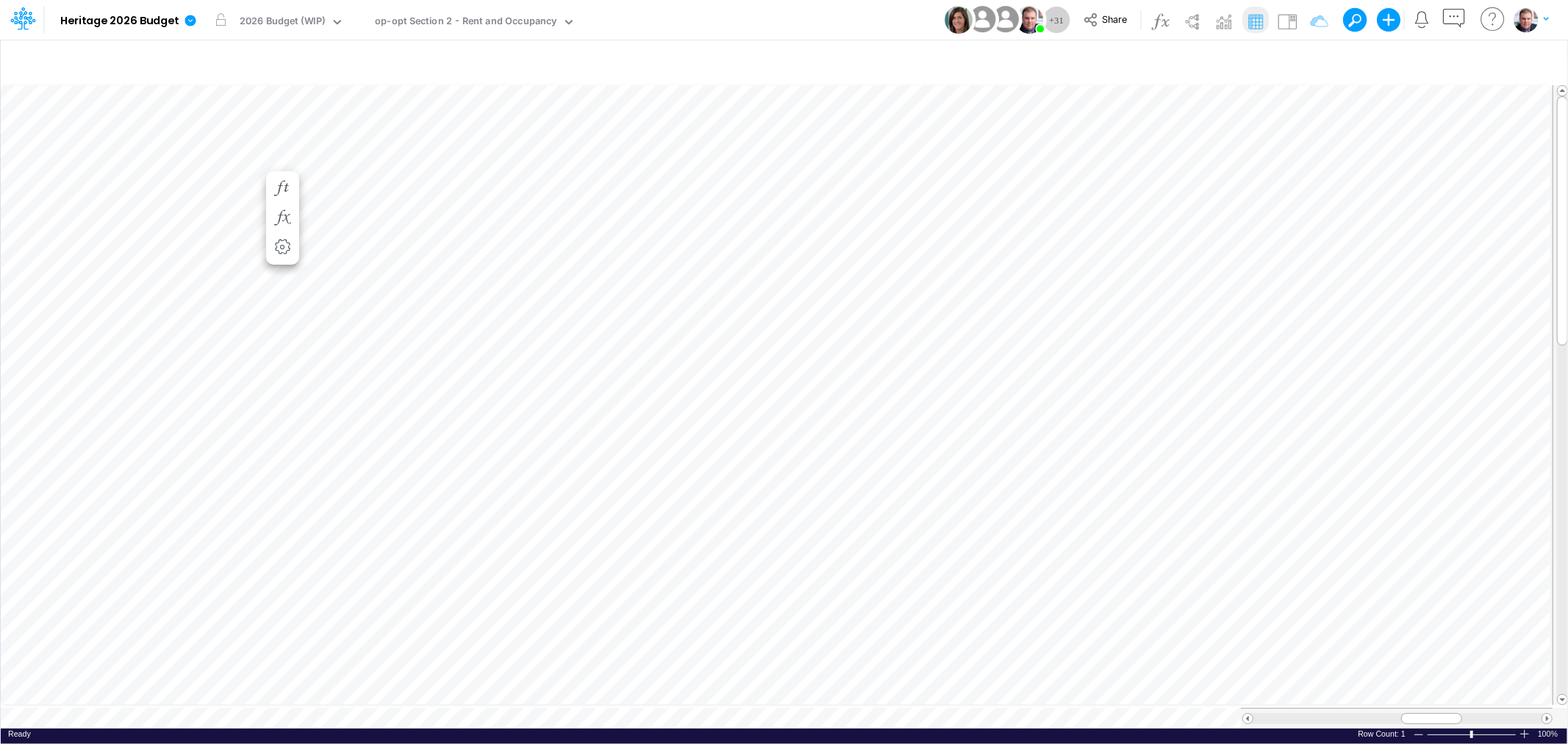
scroll to position [0, 1]
drag, startPoint x: 673, startPoint y: 308, endPoint x: 640, endPoint y: 308, distance: 33.0
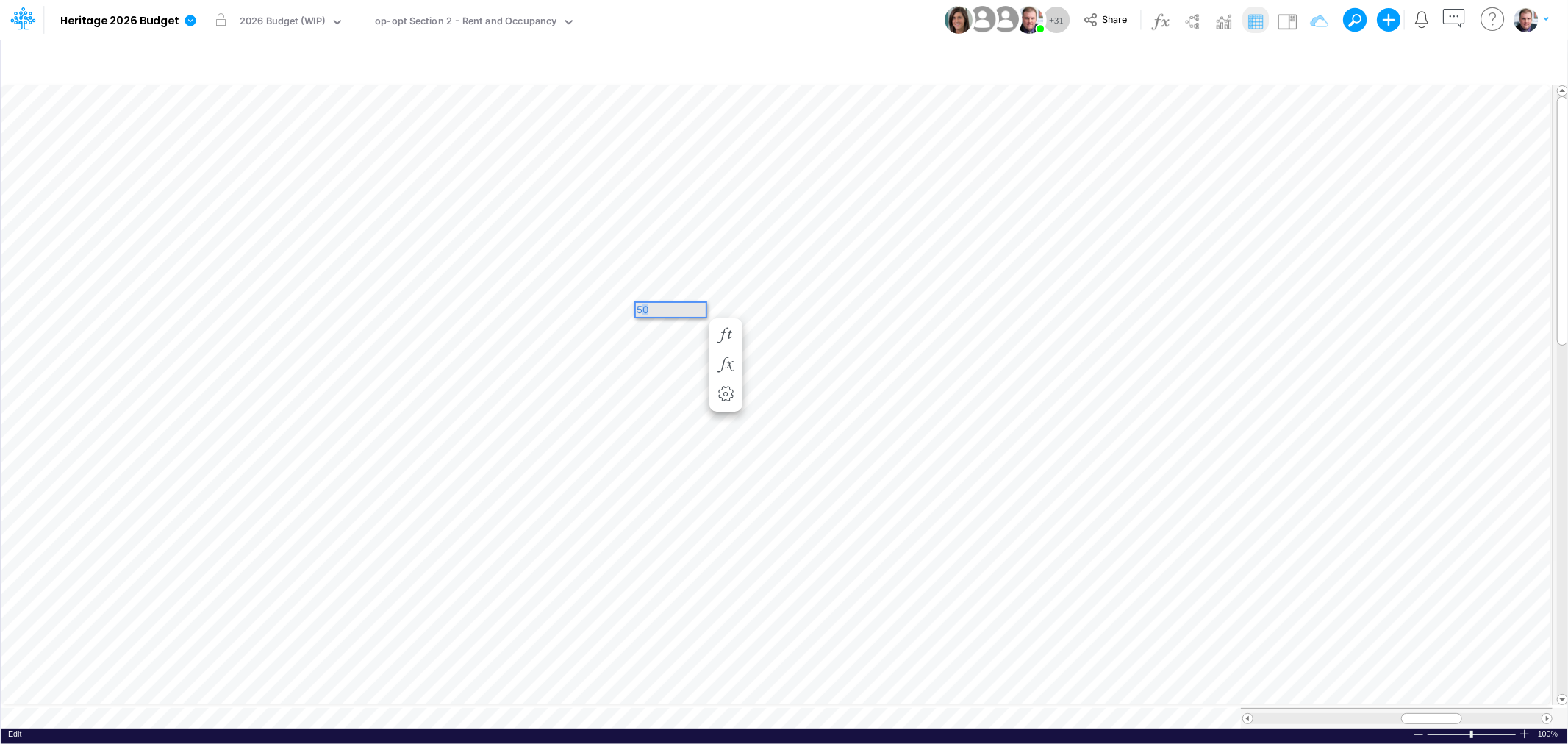
click at [640, 308] on div "50" at bounding box center [670, 310] width 70 height 14
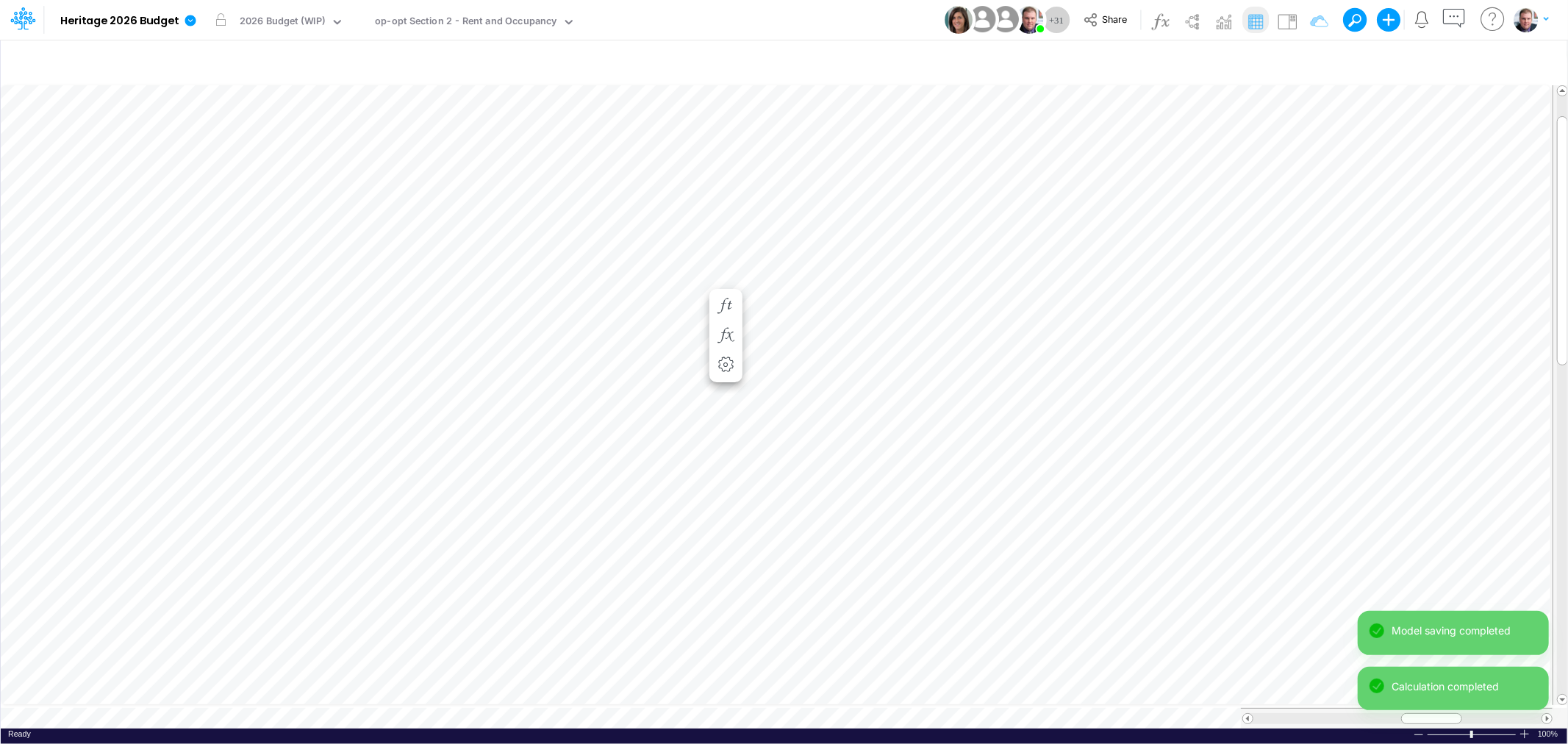
scroll to position [0, 1]
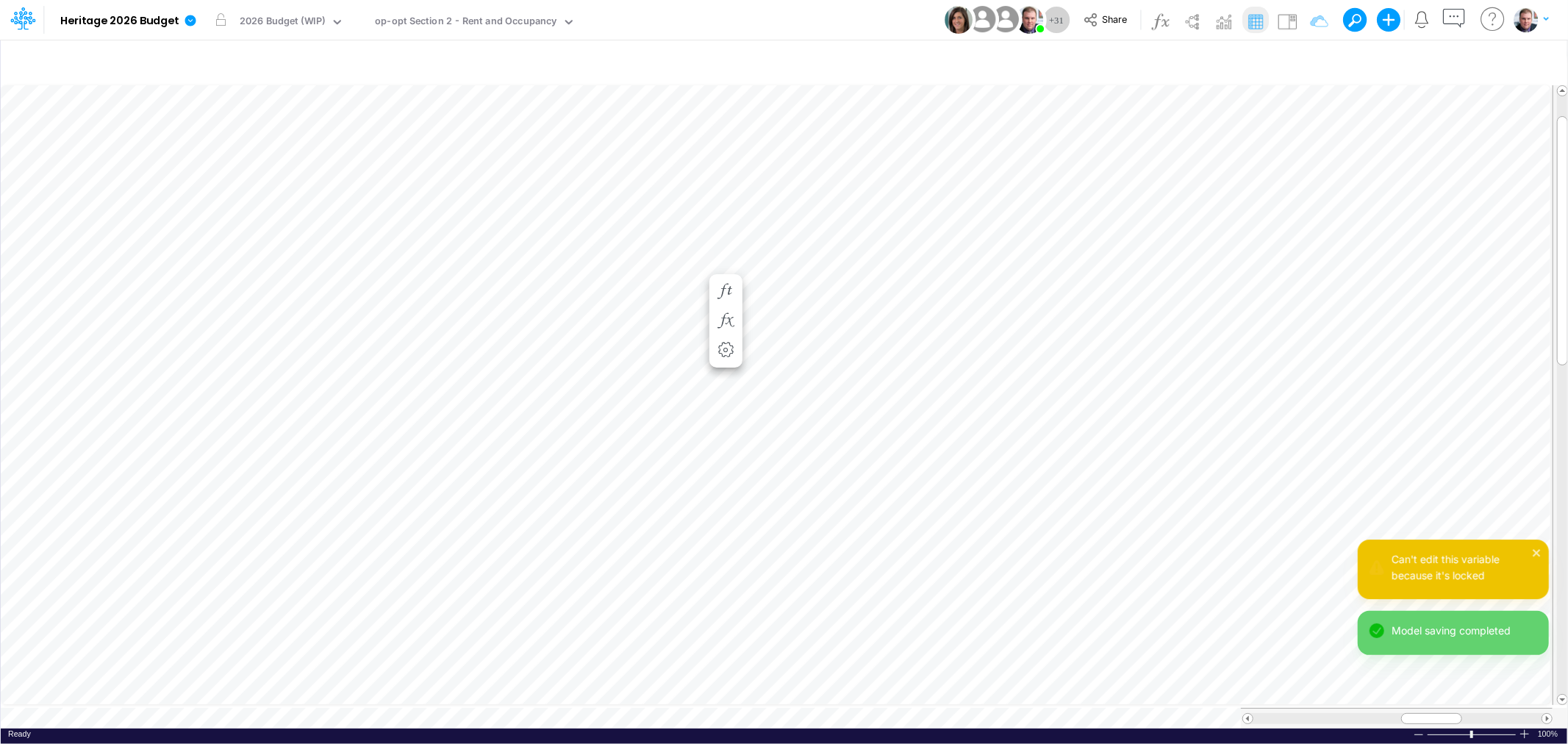
scroll to position [0, 3]
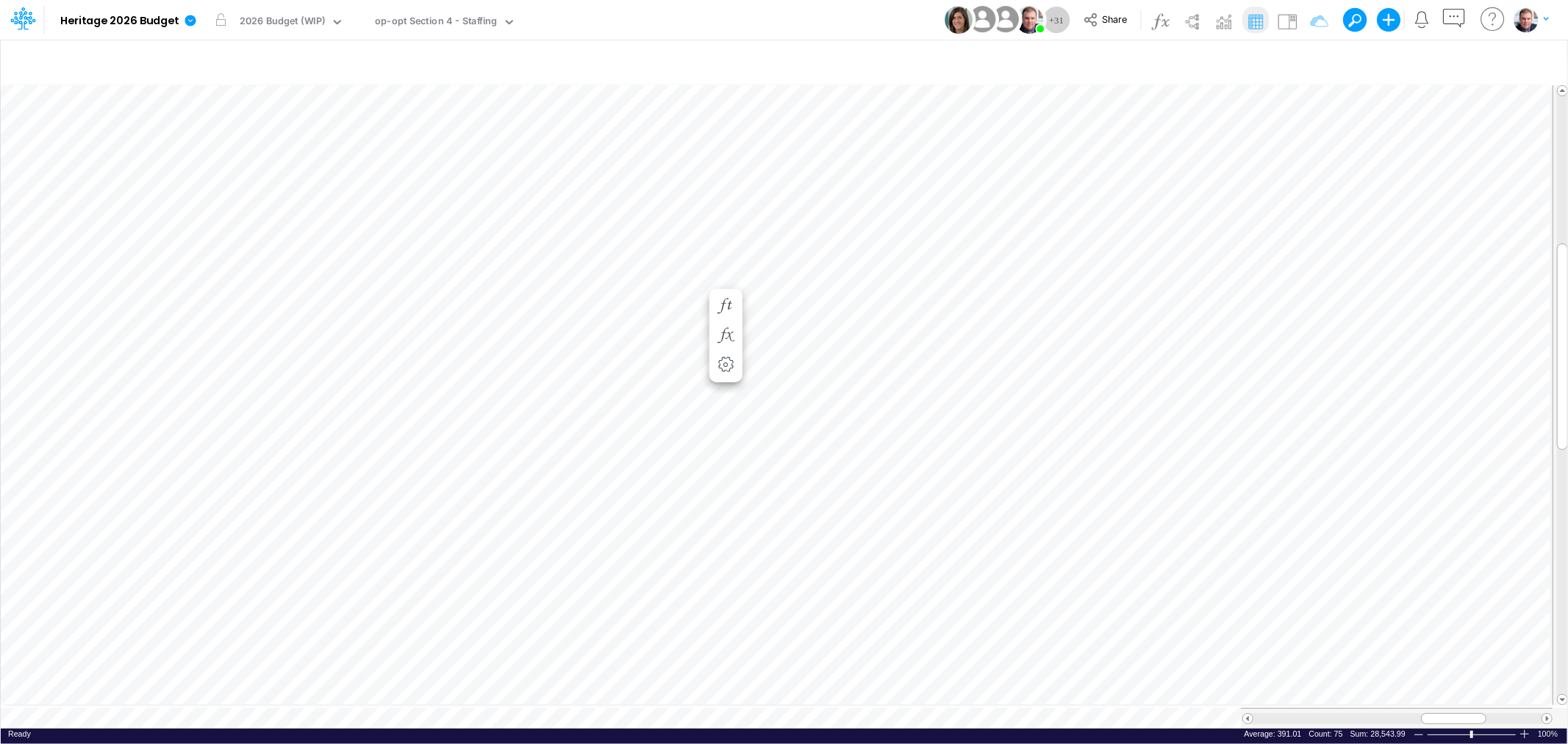
scroll to position [0, 1]
click at [392, 699] on span "Close" at bounding box center [393, 696] width 41 height 13
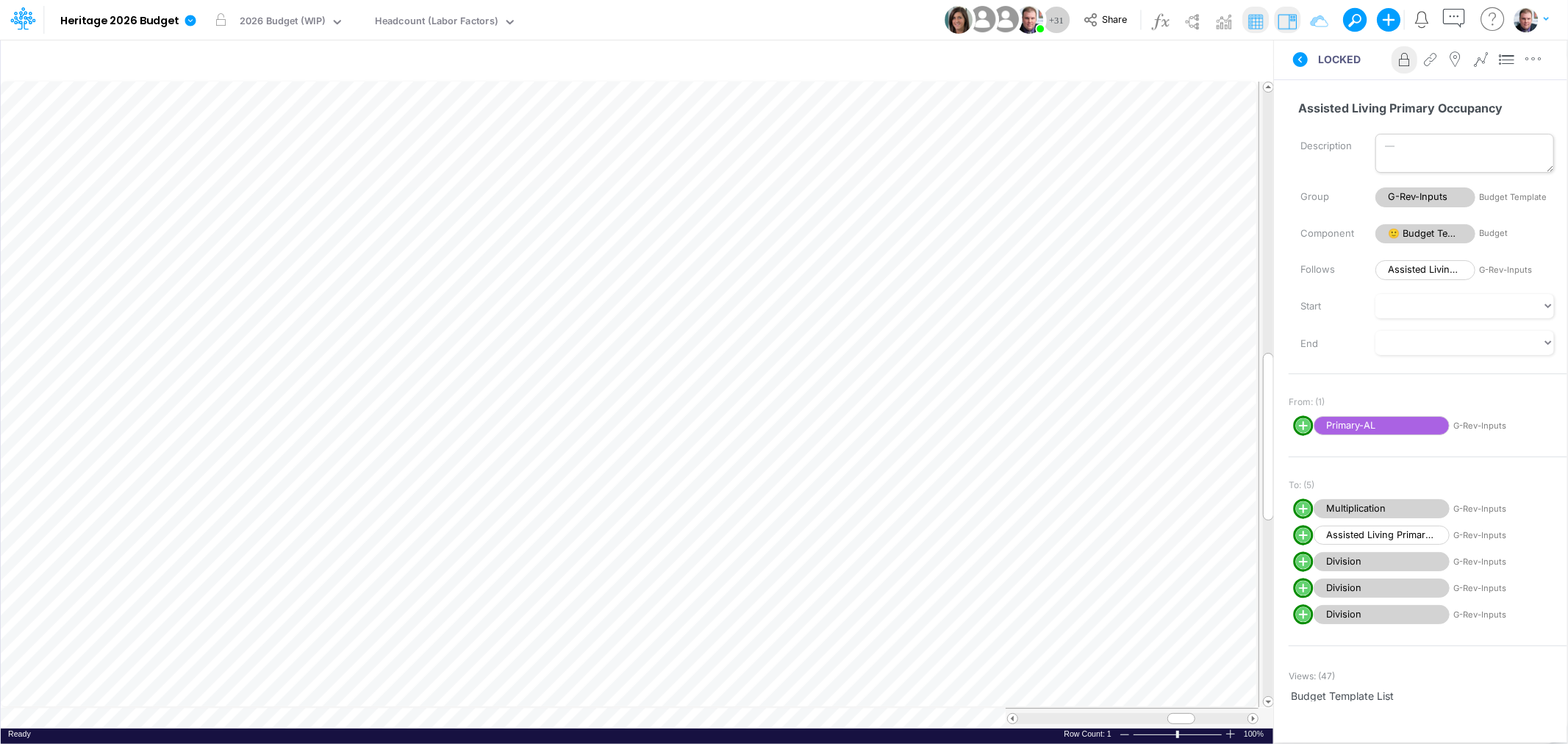
scroll to position [0, 1]
click at [1282, 17] on img at bounding box center [1287, 21] width 24 height 24
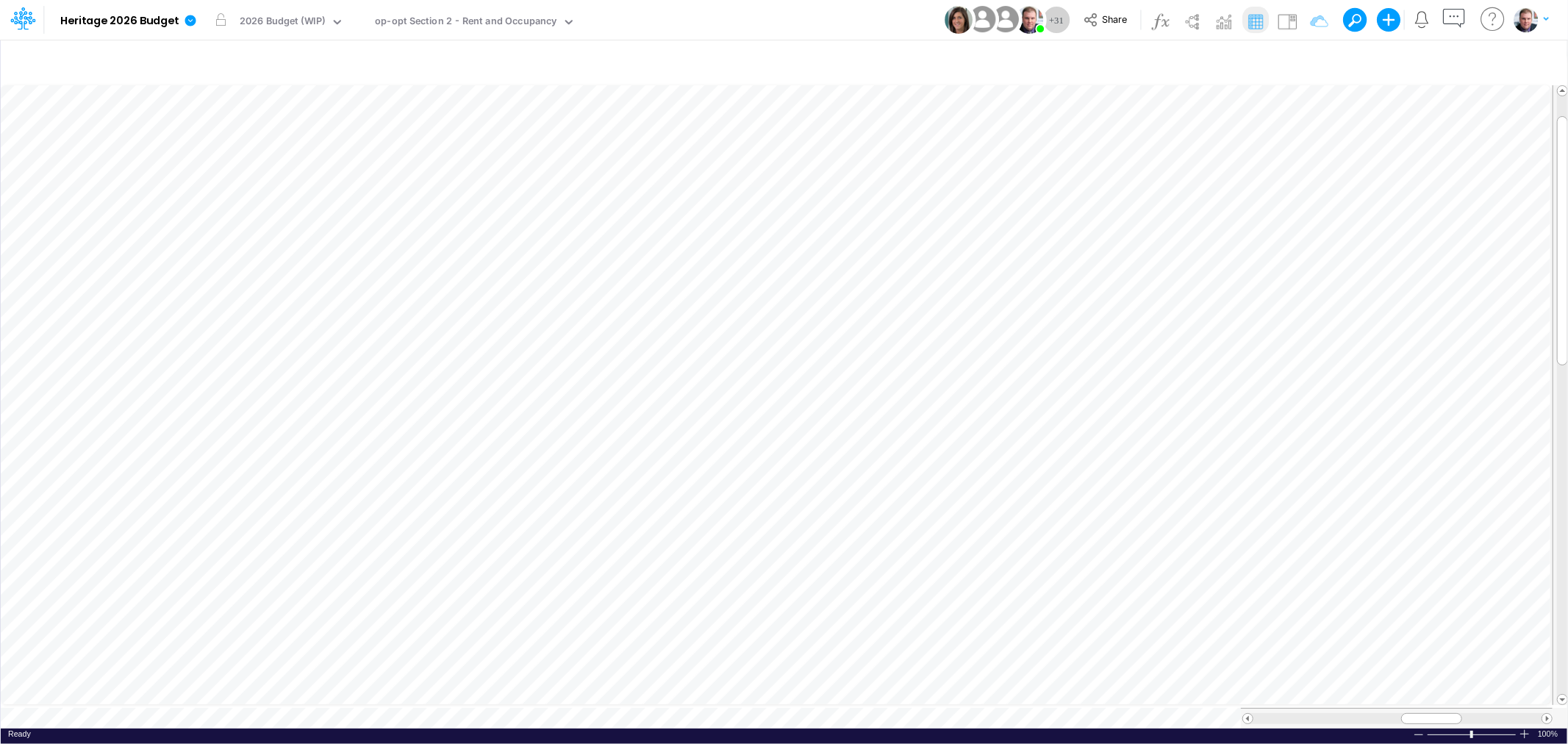
scroll to position [0, 1]
click at [839, 695] on span "Close" at bounding box center [856, 697] width 41 height 13
click at [660, 689] on span "Close" at bounding box center [664, 695] width 41 height 13
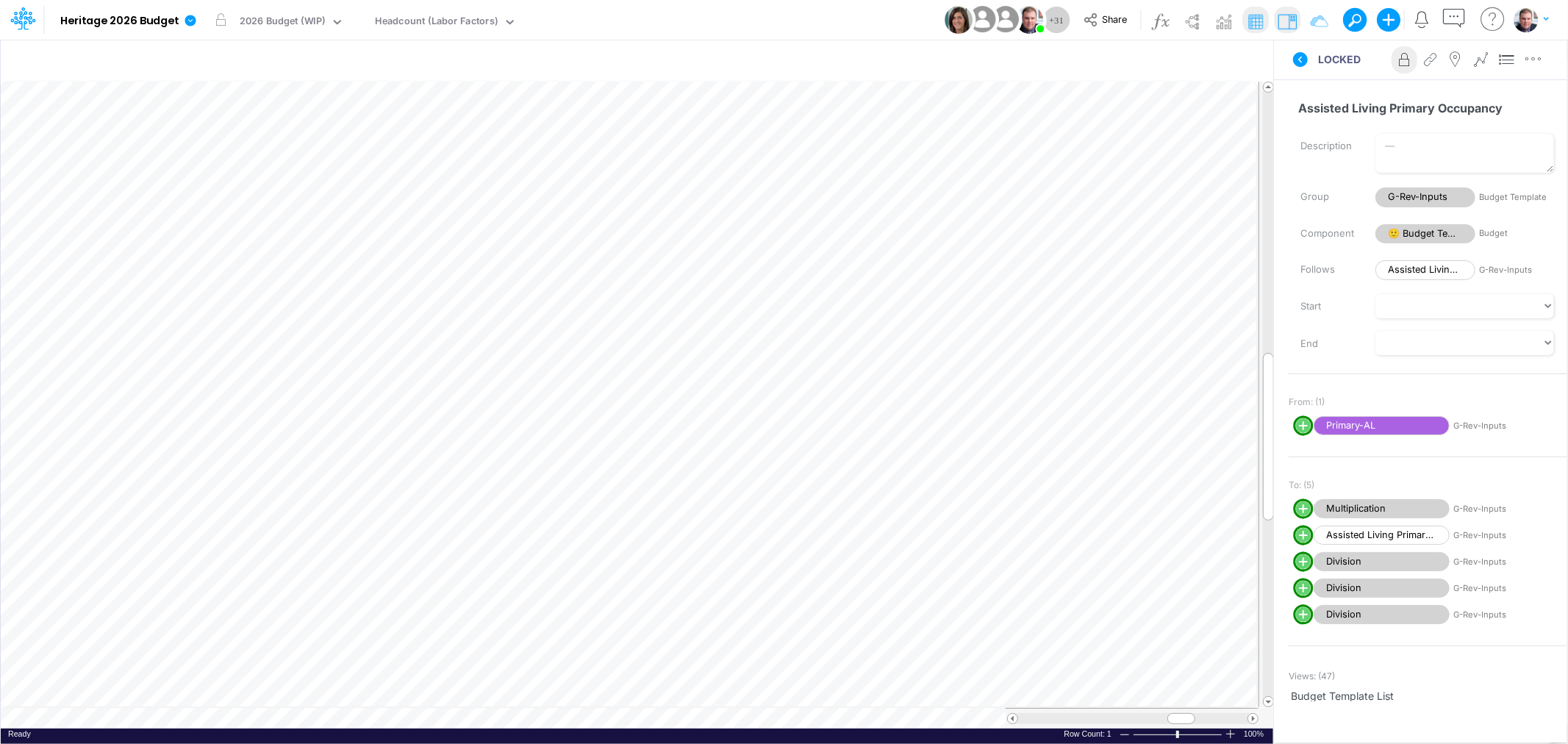
scroll to position [0, 1]
click at [1284, 15] on img at bounding box center [1287, 21] width 24 height 24
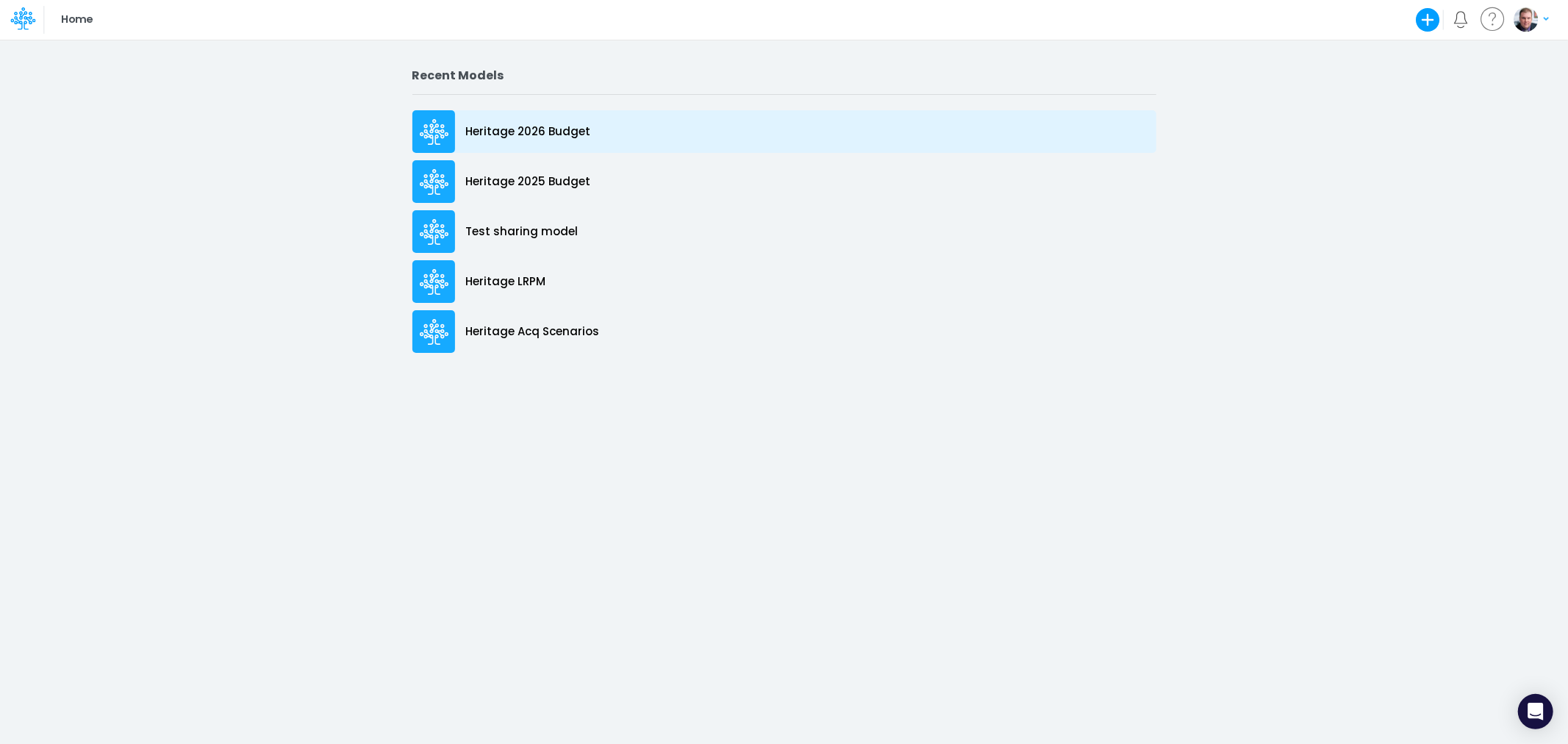
click at [508, 127] on p "Heritage 2026 Budget" at bounding box center [528, 132] width 125 height 17
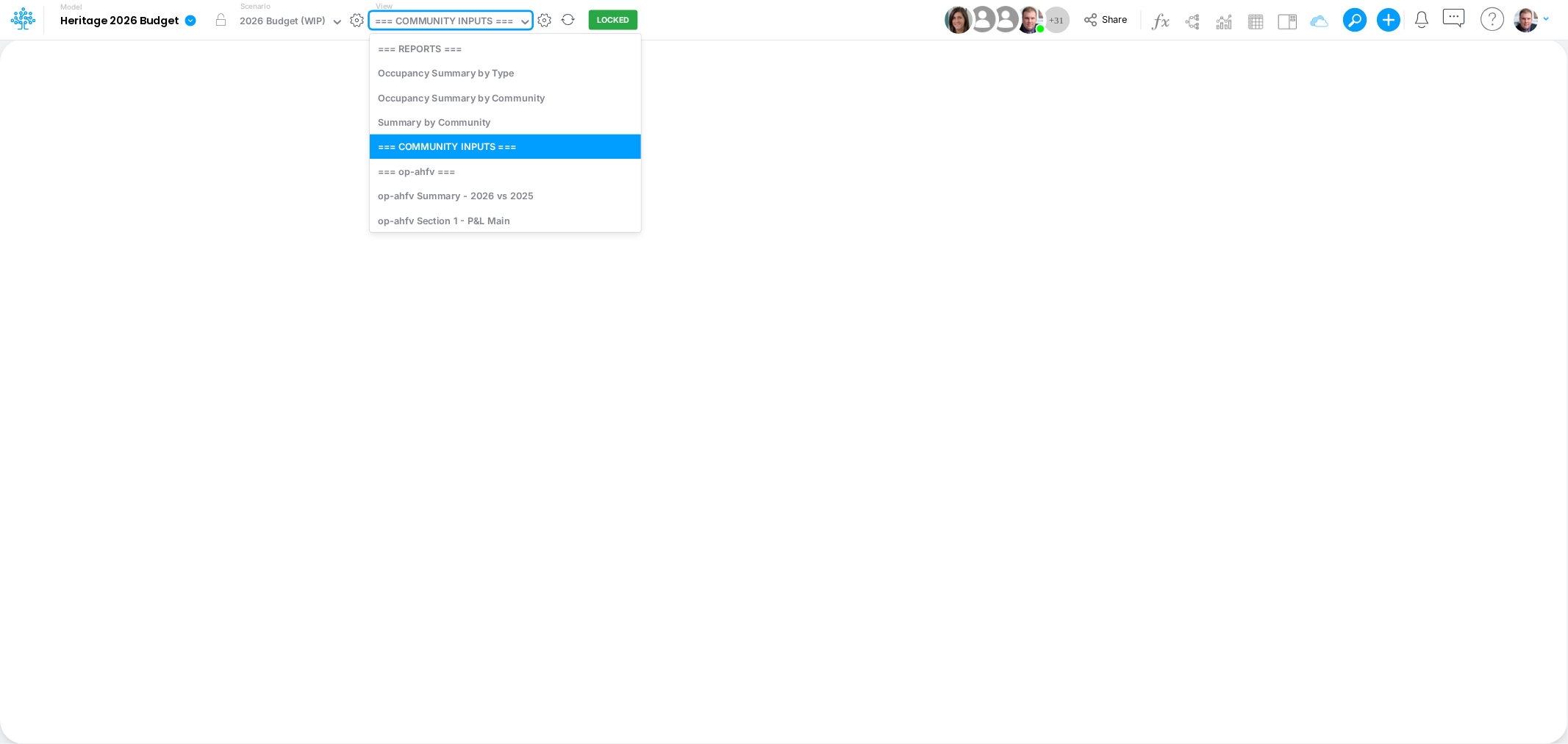
click at [439, 24] on div "=== COMMUNITY INPUTS ===" at bounding box center [444, 22] width 139 height 17
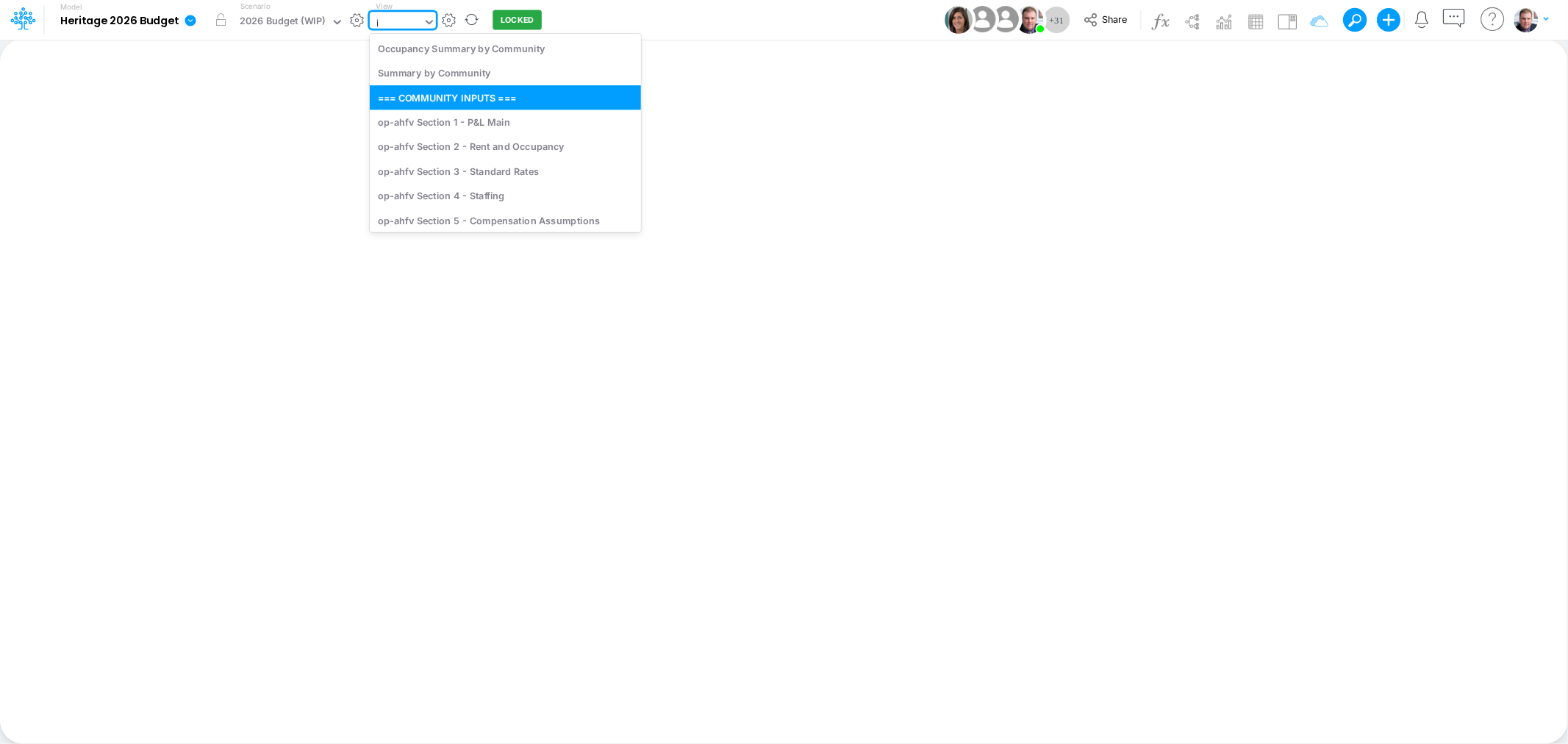
type input "it"
click at [427, 148] on div "IT Application Inputs" at bounding box center [505, 147] width 271 height 24
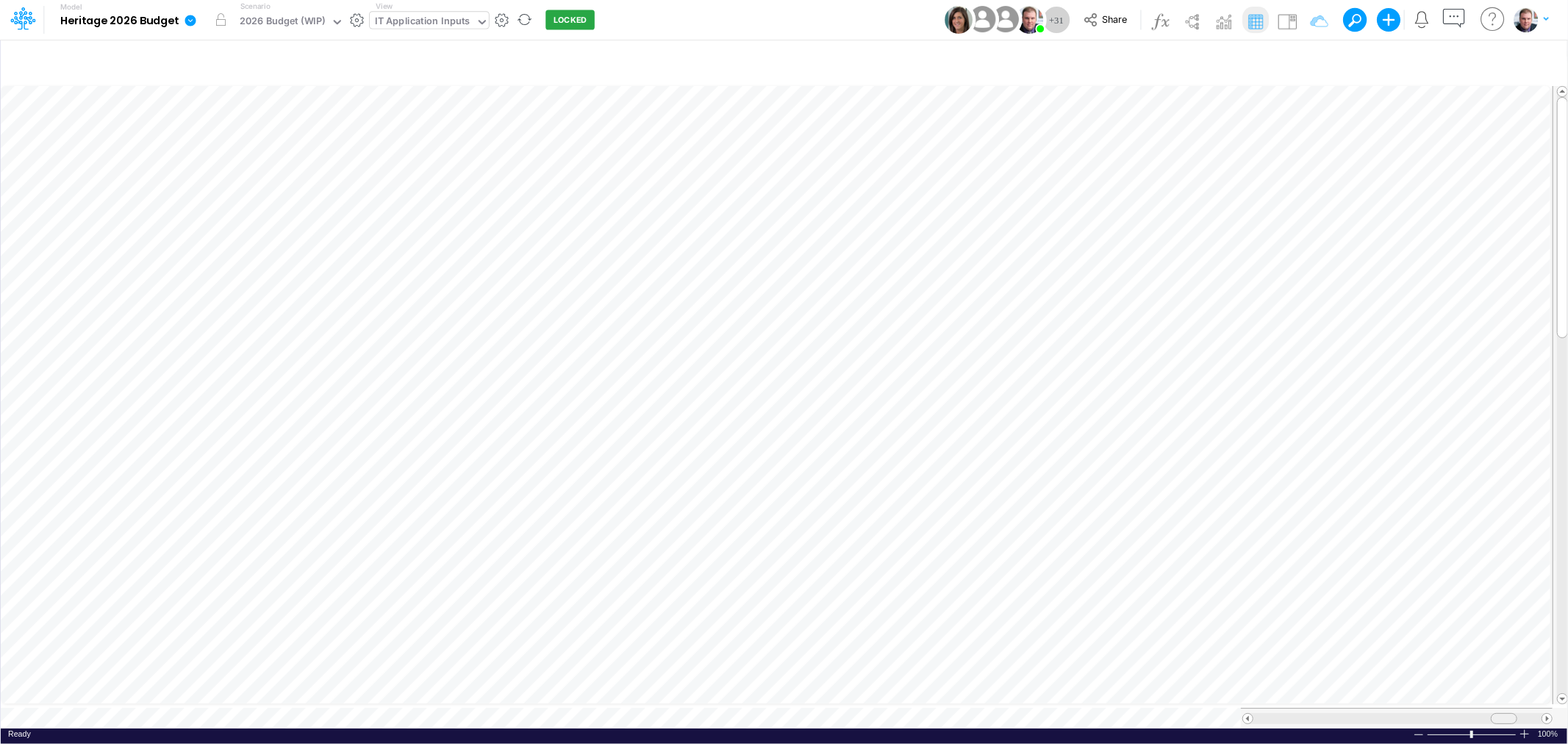
drag, startPoint x: 1423, startPoint y: 713, endPoint x: 1507, endPoint y: 711, distance: 84.0
click at [1507, 714] on span at bounding box center [1504, 719] width 9 height 9
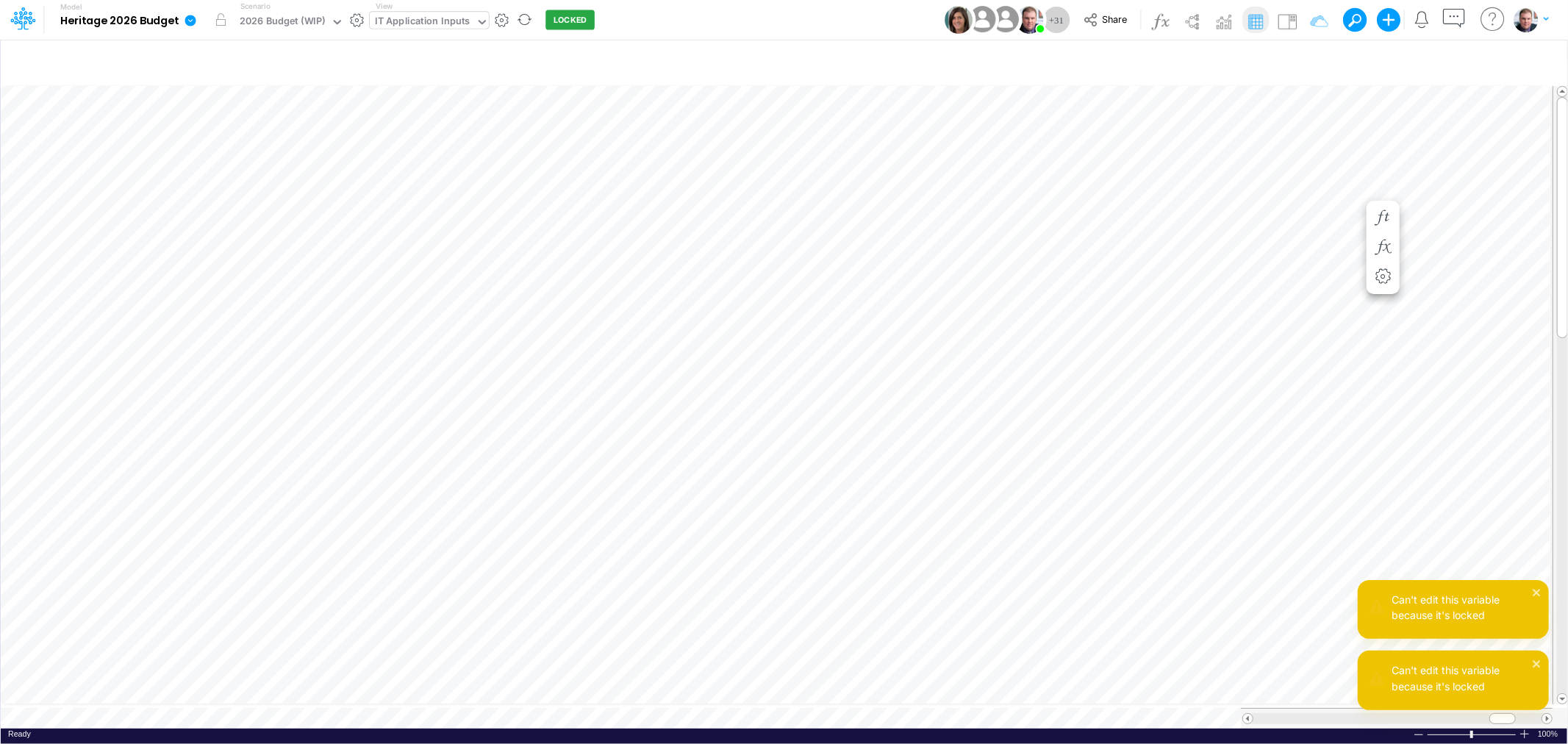
scroll to position [0, 1]
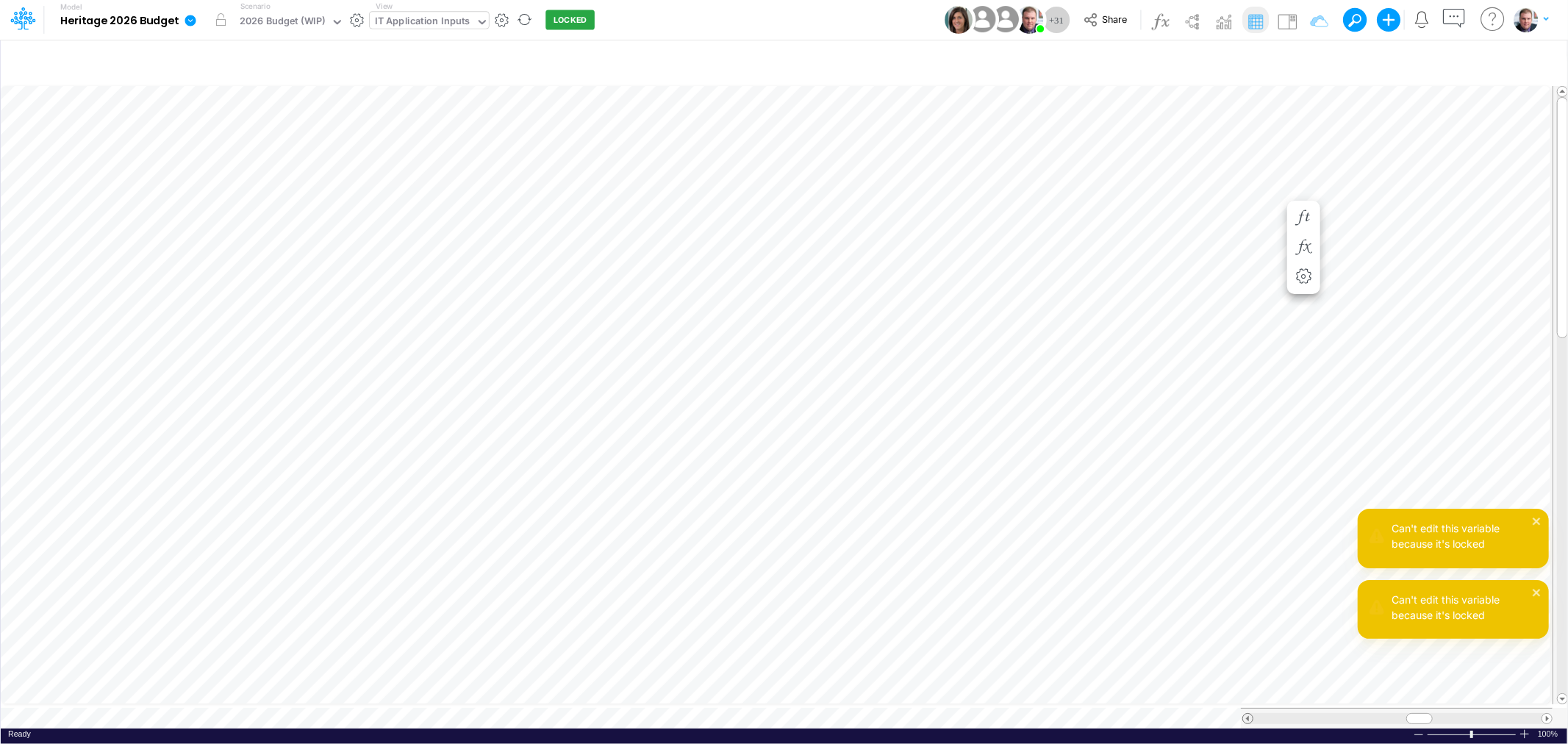
click at [1250, 714] on span at bounding box center [1247, 719] width 9 height 9
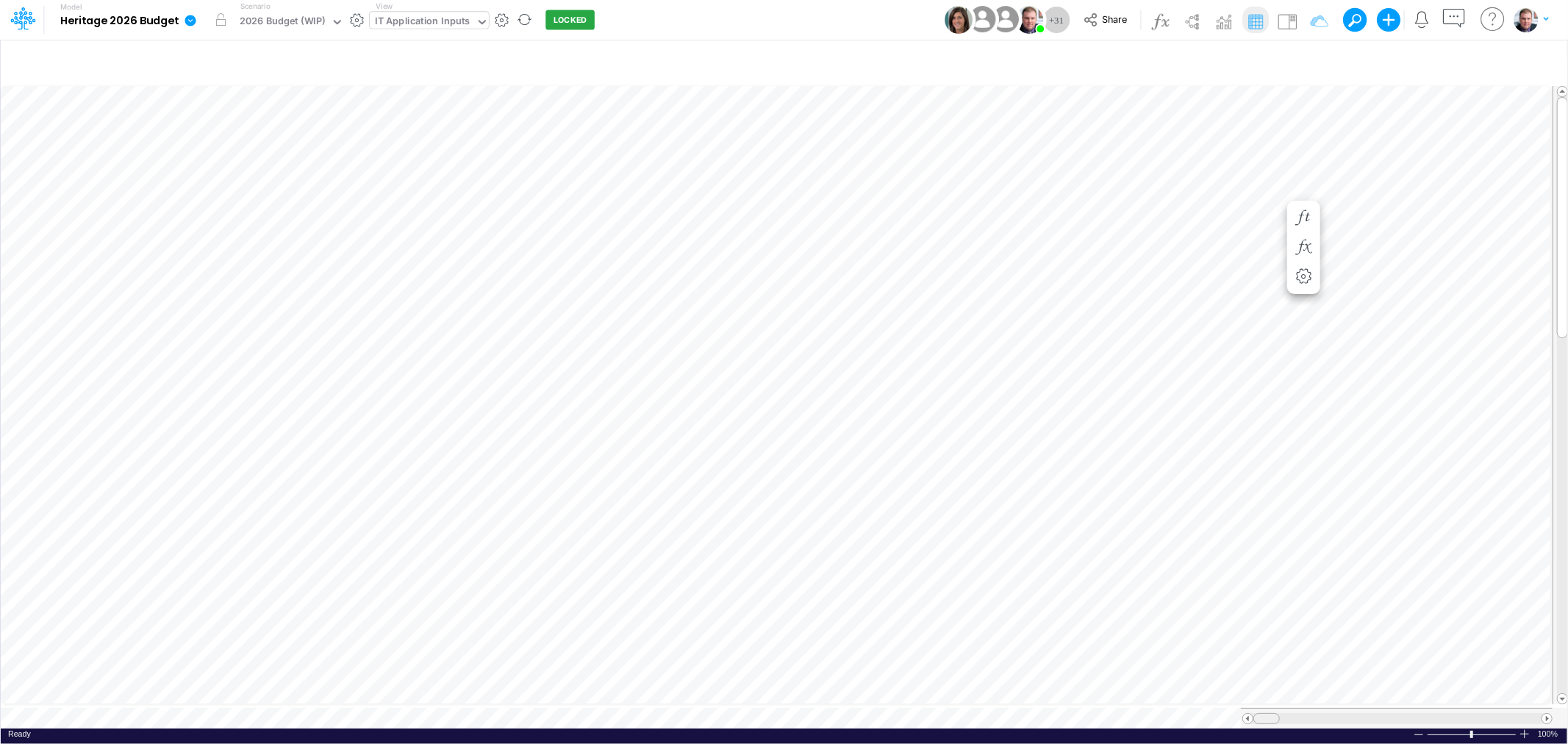
click at [1224, 688] on table at bounding box center [784, 406] width 1568 height 646
click at [496, 23] on button "button" at bounding box center [502, 20] width 15 height 15
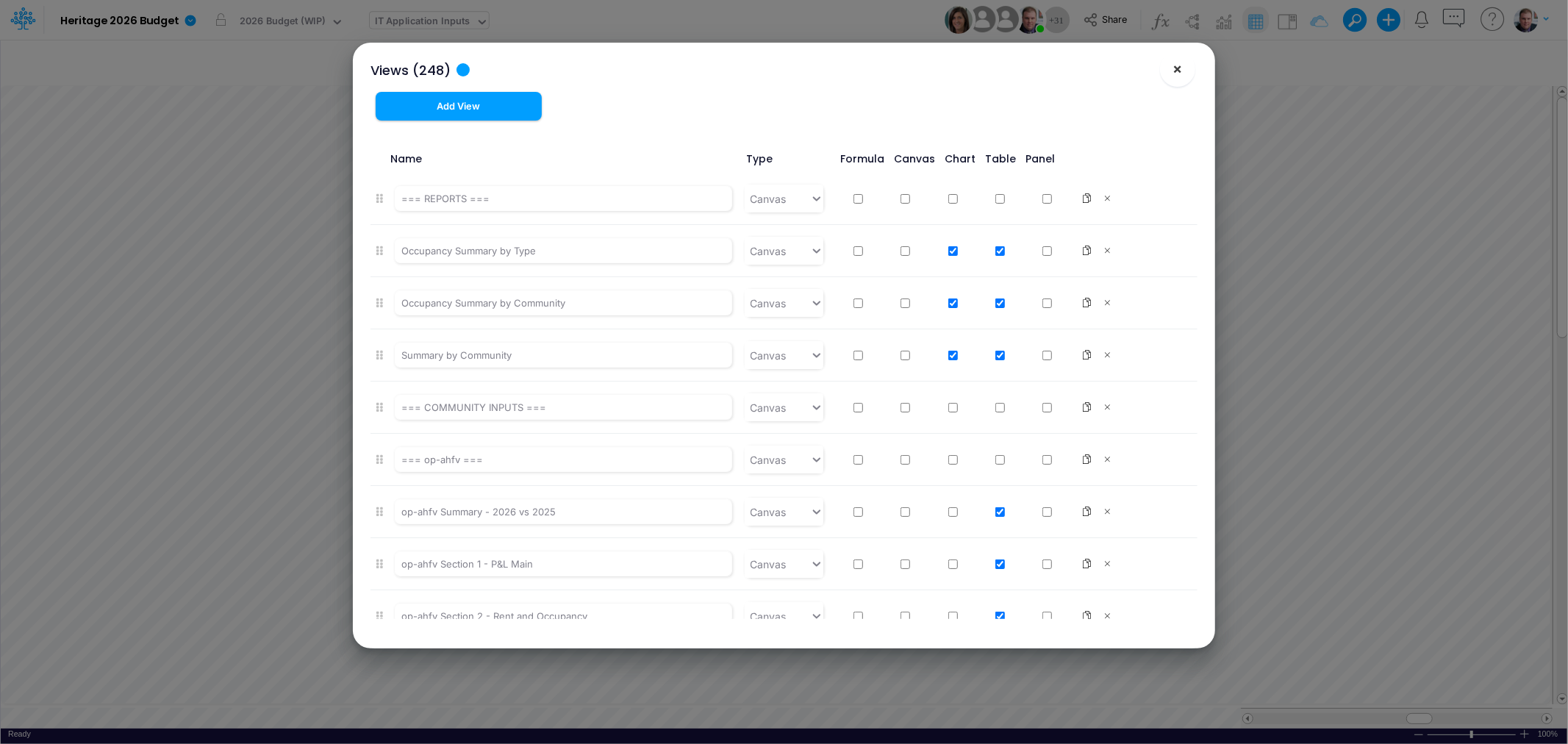
click at [1174, 69] on span "×" at bounding box center [1178, 68] width 9 height 18
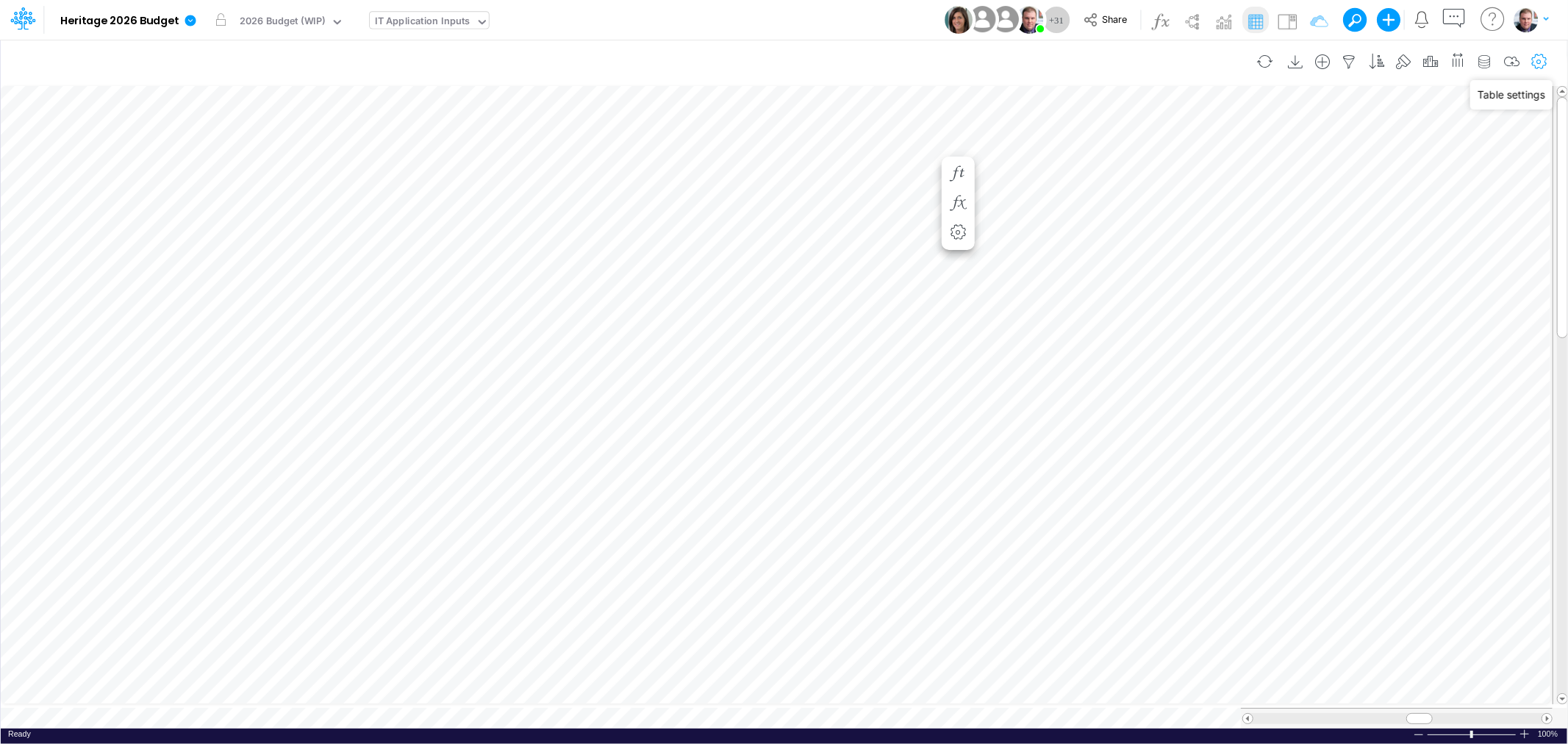
click at [1537, 61] on icon "button" at bounding box center [1539, 62] width 22 height 15
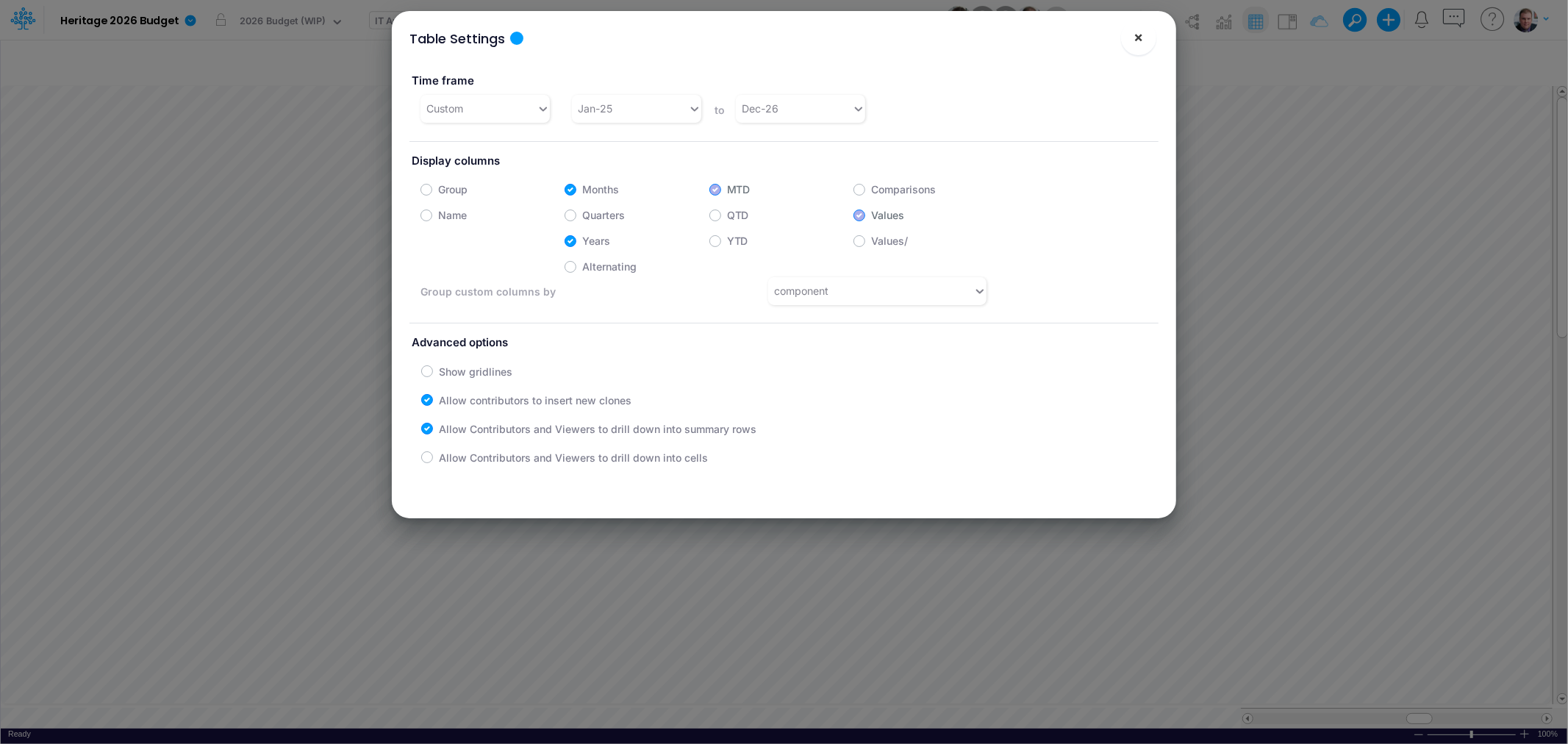
click at [1134, 38] on span "×" at bounding box center [1138, 37] width 9 height 18
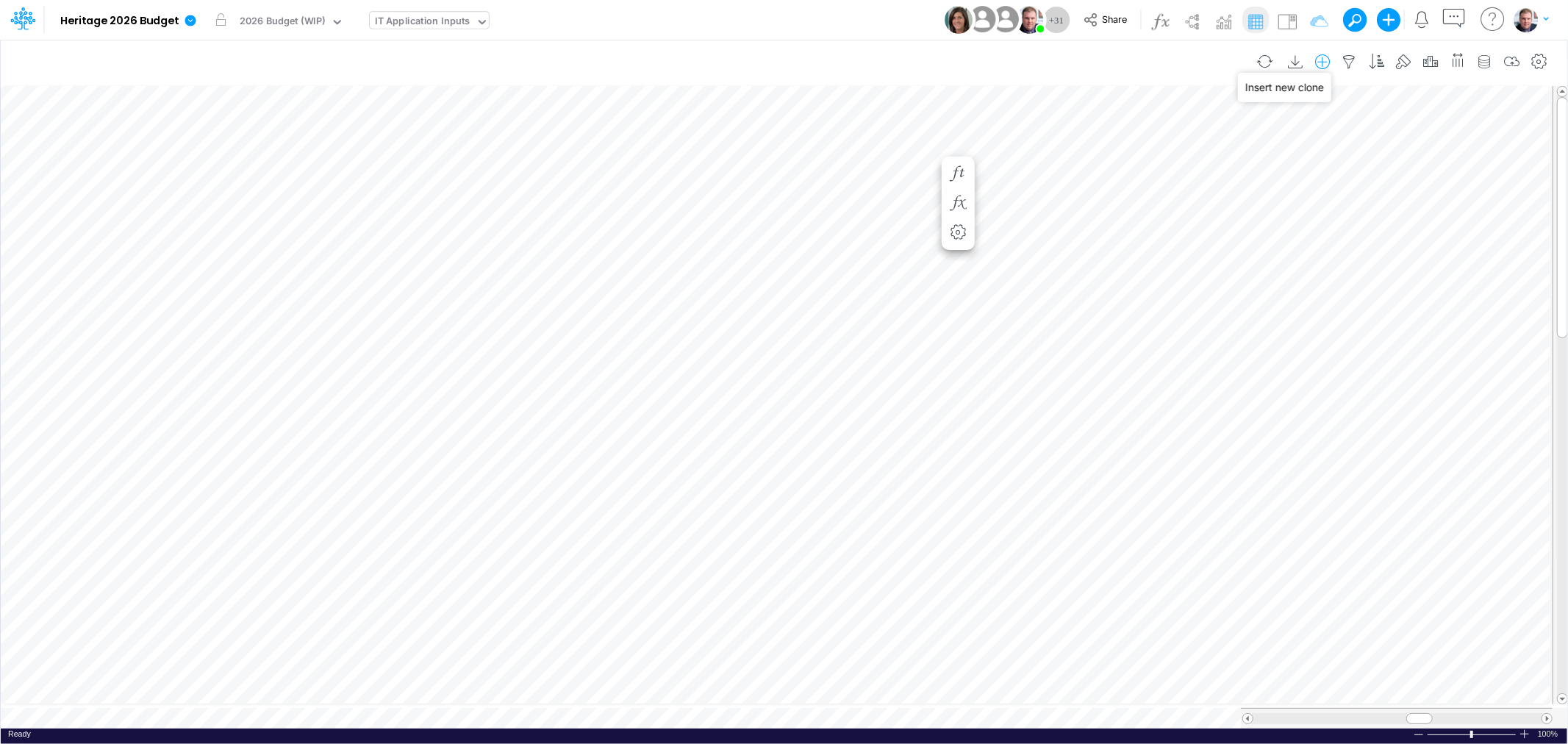
click at [1323, 60] on icon "button" at bounding box center [1322, 62] width 22 height 15
click at [1219, 122] on p "Application" at bounding box center [1203, 124] width 60 height 17
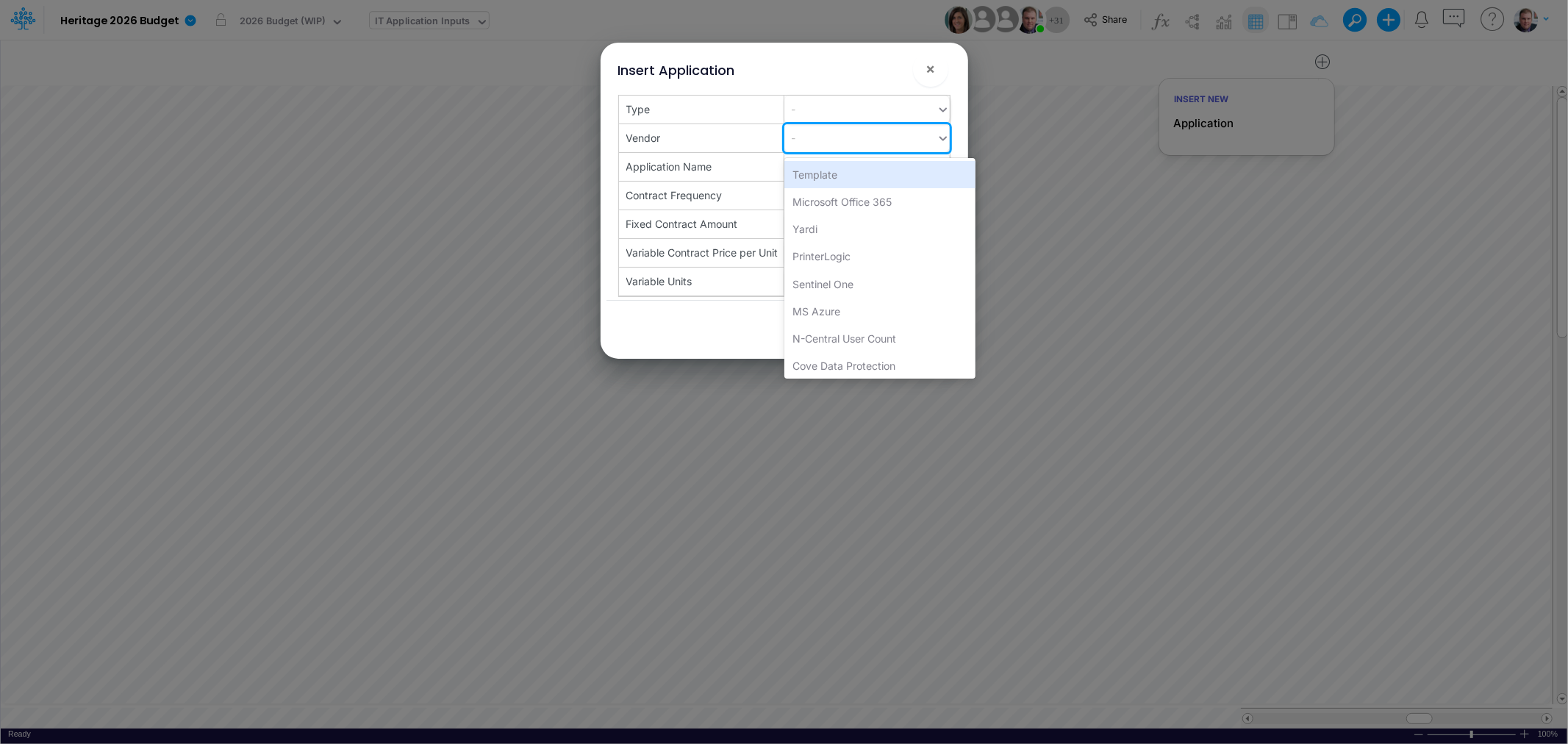
click at [869, 141] on div "-" at bounding box center [860, 138] width 152 height 24
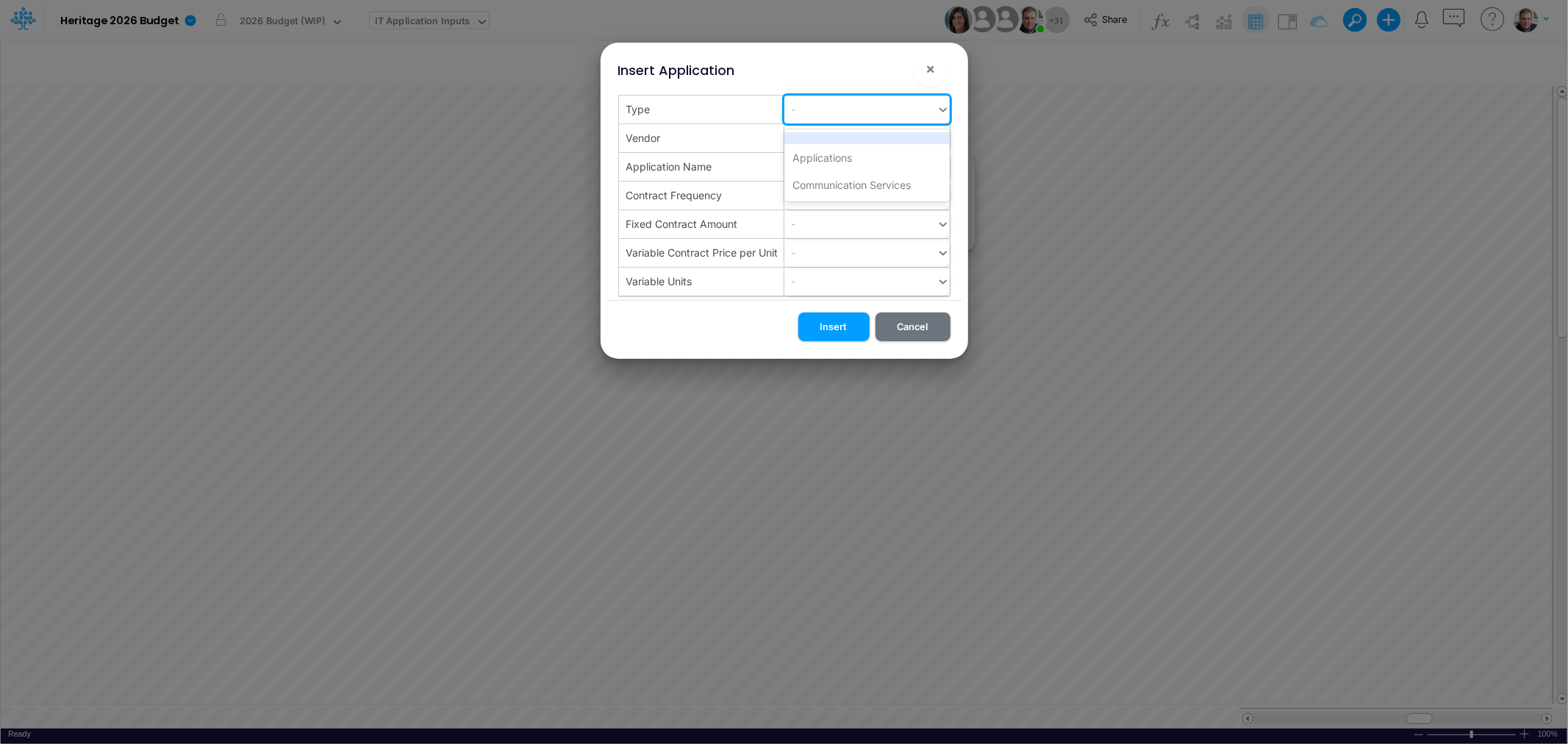
click at [872, 109] on div "-" at bounding box center [860, 109] width 152 height 24
click at [934, 67] on span "×" at bounding box center [930, 68] width 9 height 18
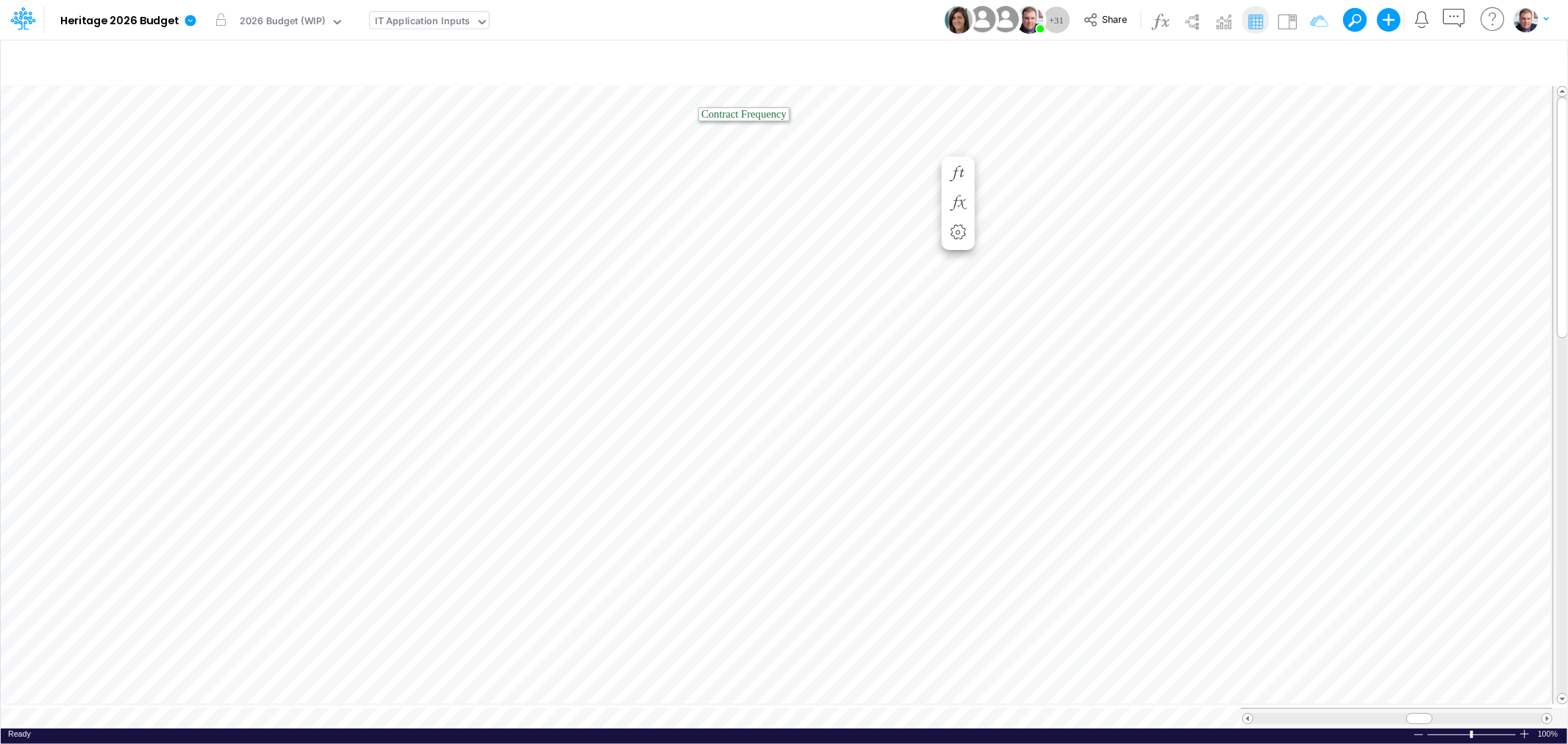
click at [426, 21] on div "IT Application Inputs" at bounding box center [422, 22] width 96 height 17
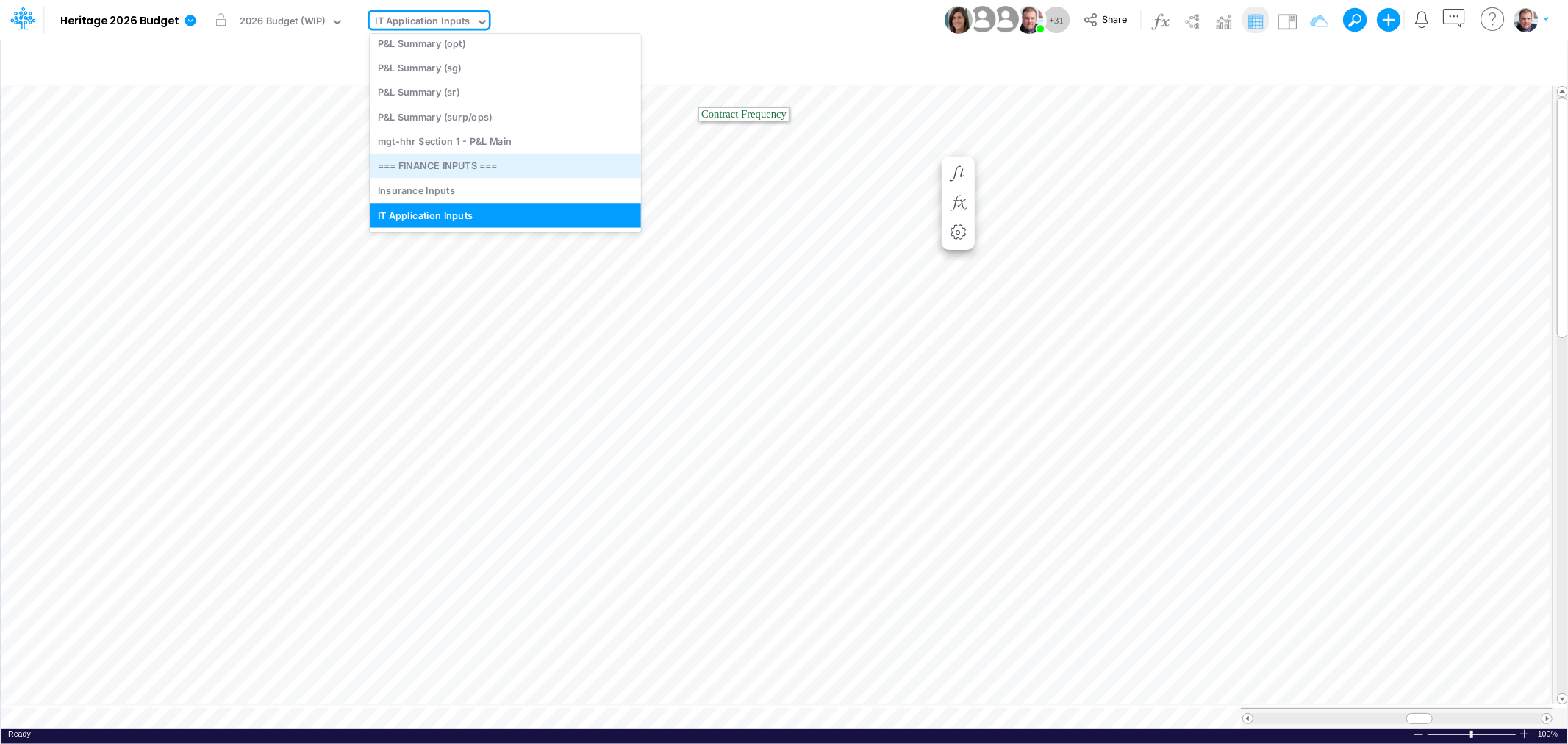
scroll to position [4835, 0]
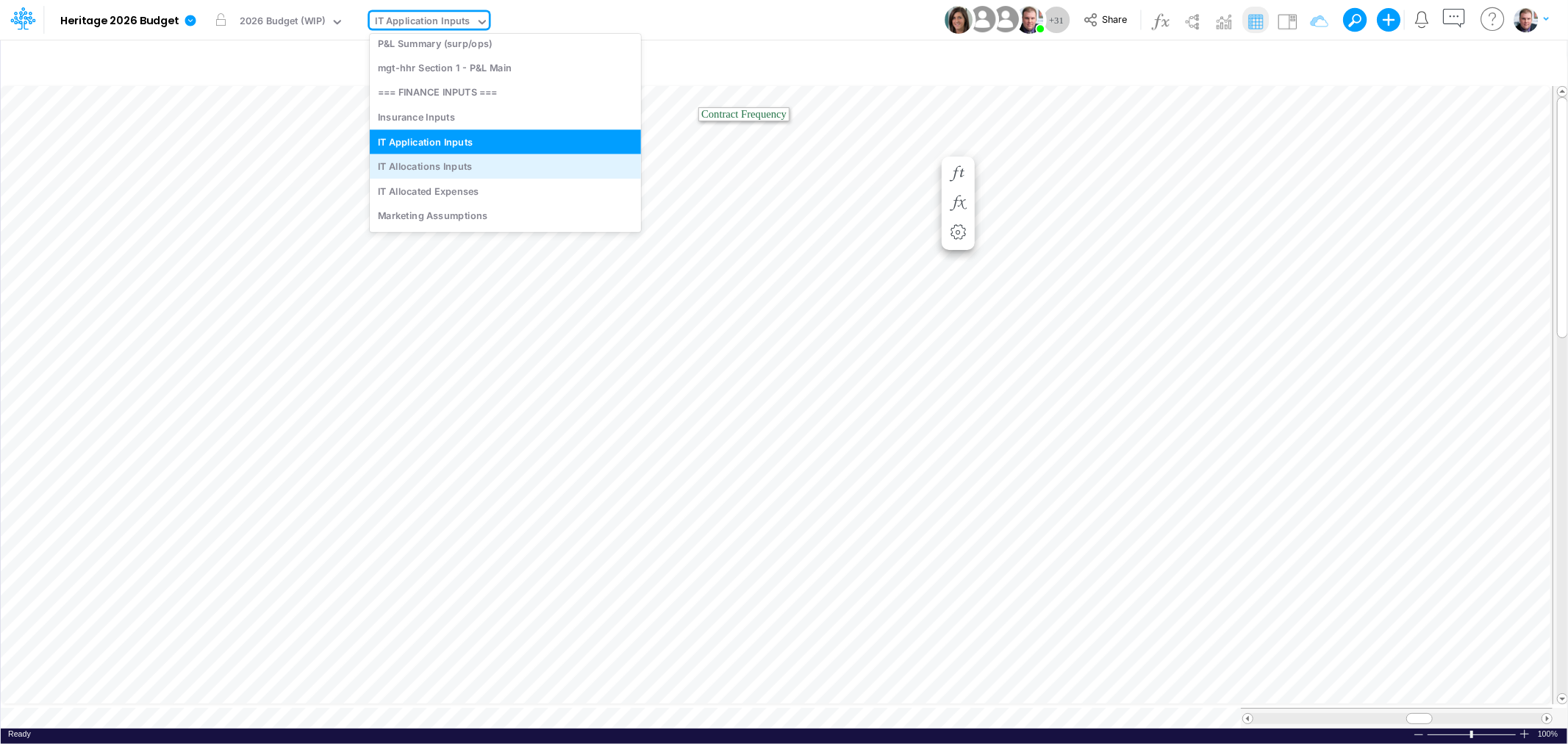
click at [447, 165] on div "IT Allocations Inputs" at bounding box center [505, 166] width 271 height 24
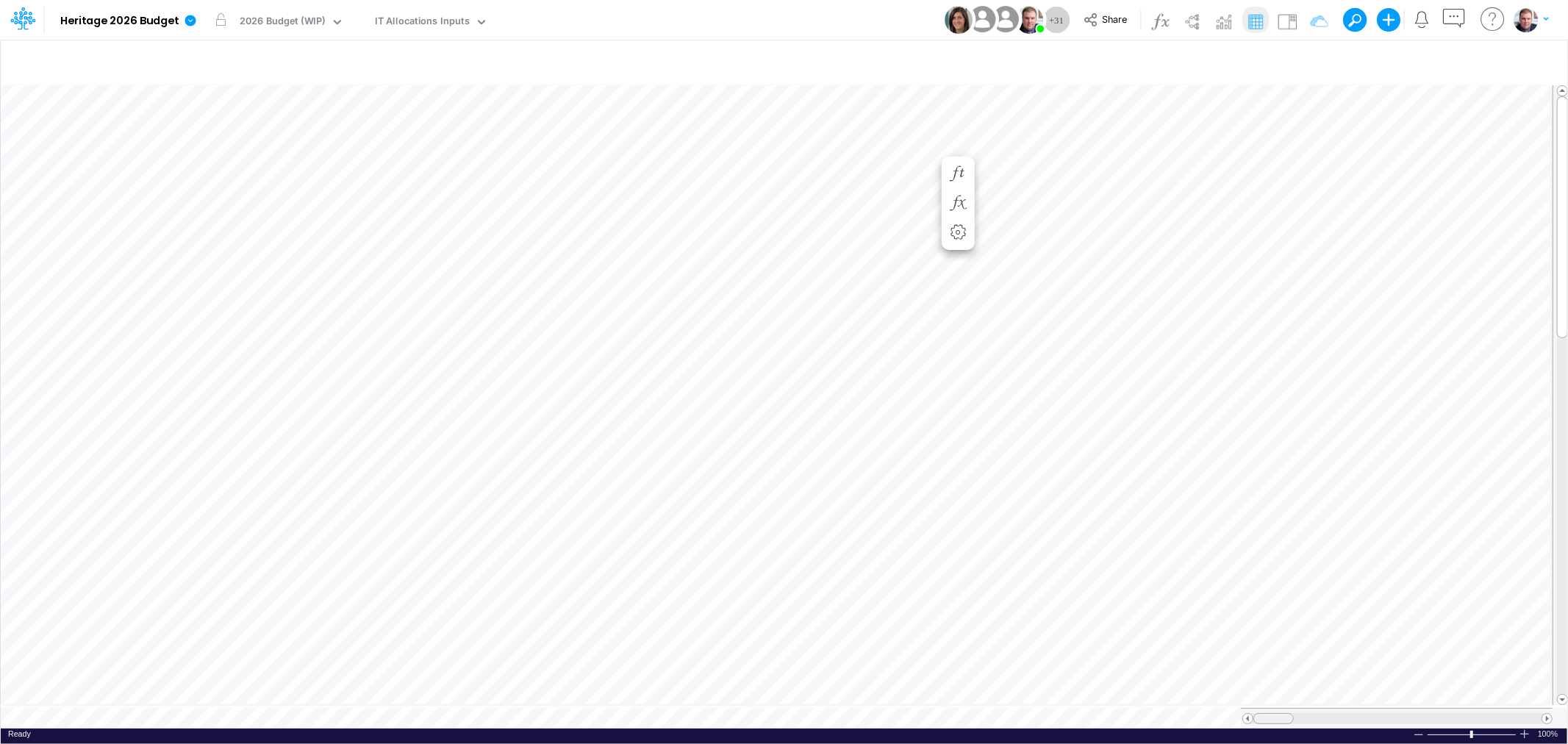
click at [1197, 708] on tr at bounding box center [777, 718] width 1552 height 21
click at [1107, 708] on tr at bounding box center [777, 718] width 1552 height 21
click at [760, 208] on span "Unit Count" at bounding box center [744, 207] width 64 height 11
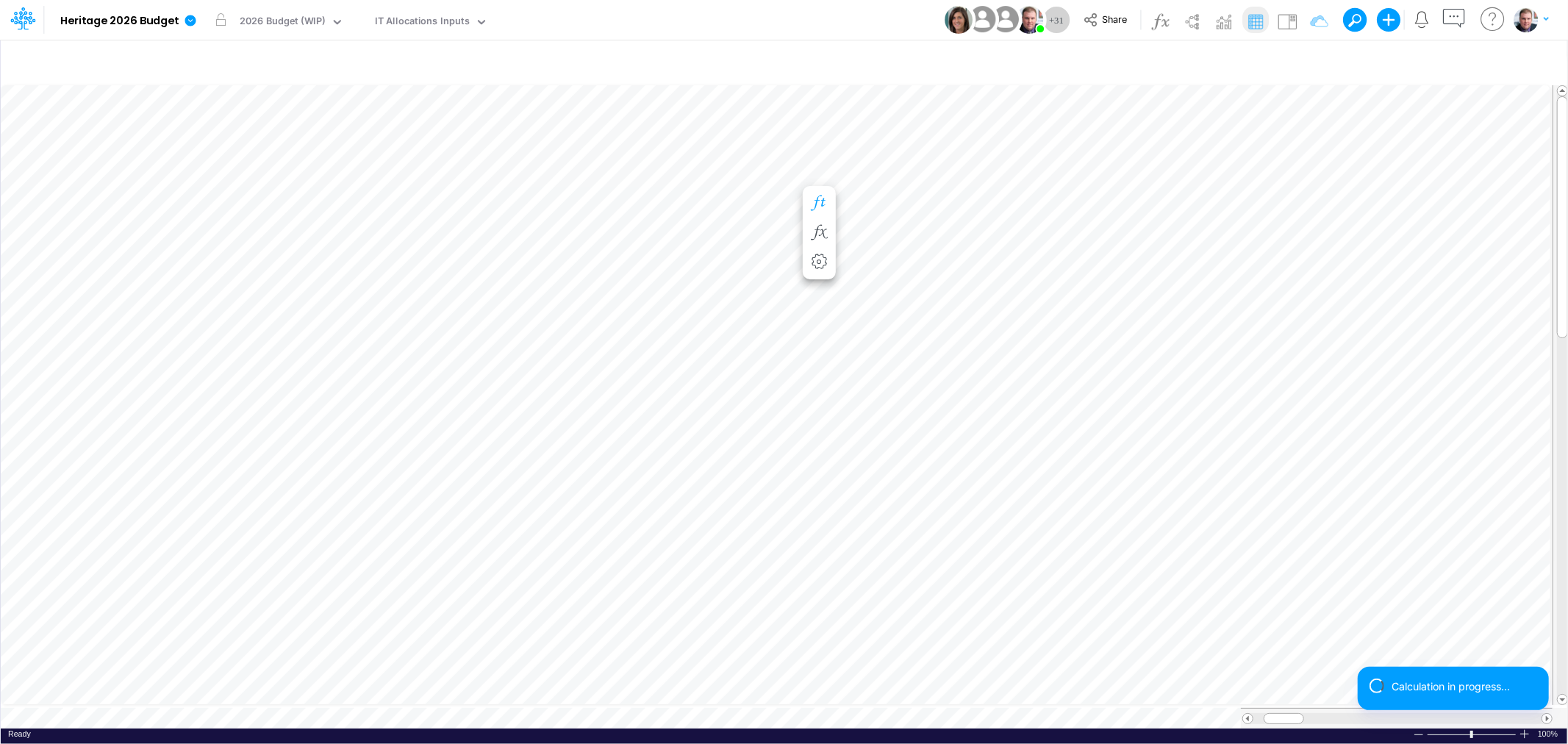
scroll to position [0, 1]
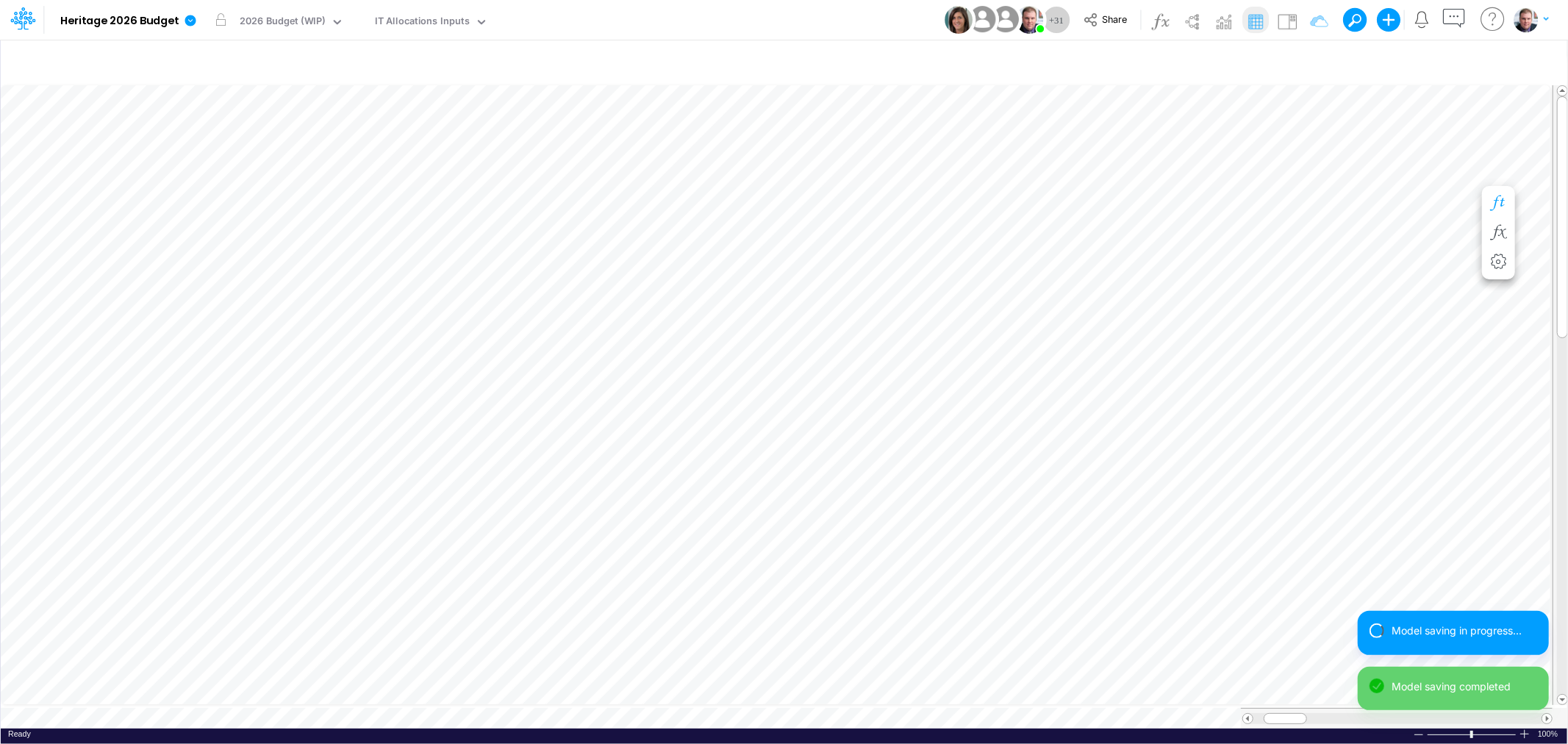
scroll to position [0, 1]
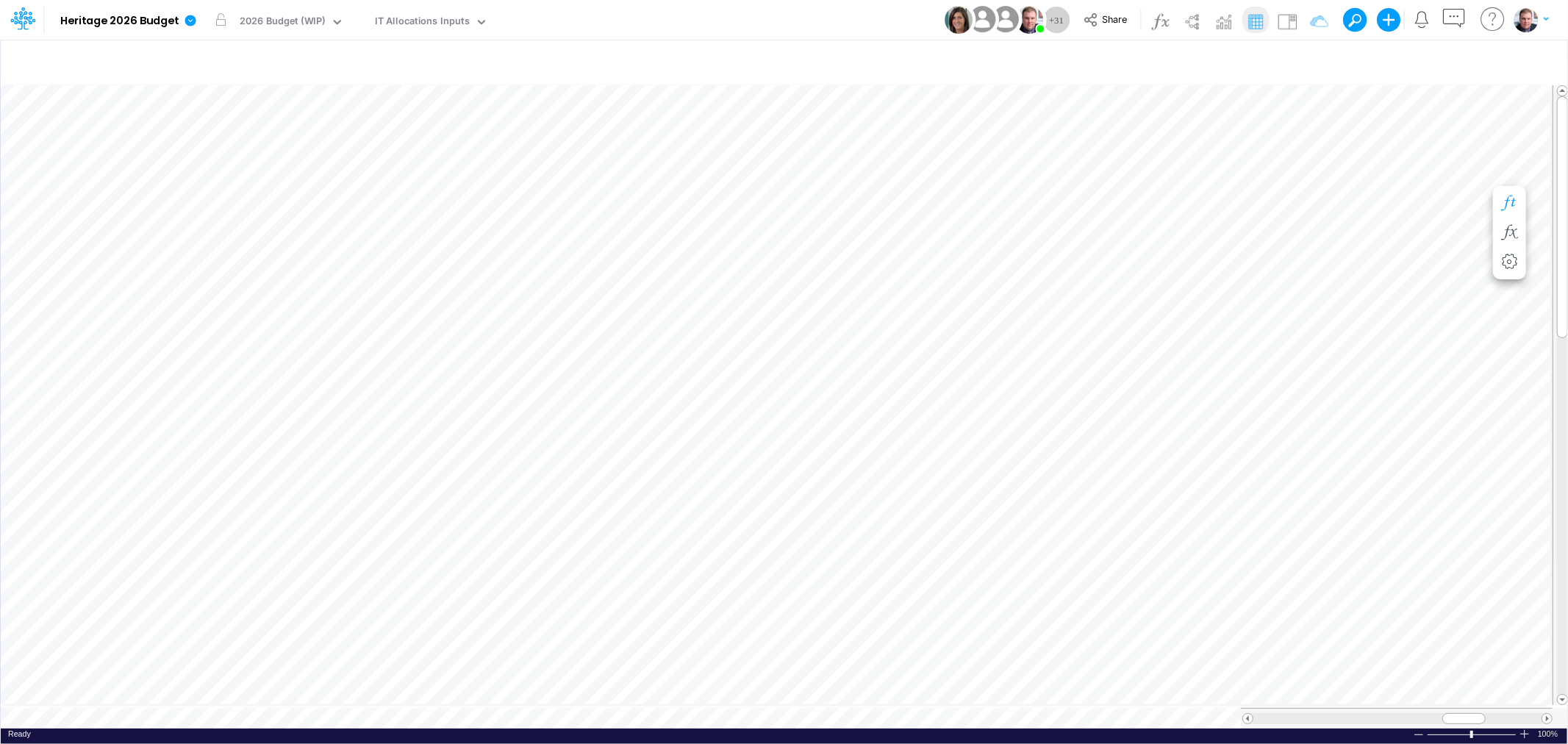
scroll to position [0, 1]
click at [792, 175] on div "Paste Cut Copy AutoFill Unit Count Entity Count Unit Count" at bounding box center [784, 406] width 1566 height 646
click at [751, 188] on span "Entity Count" at bounding box center [747, 191] width 70 height 11
click at [1227, 708] on tr at bounding box center [777, 718] width 1552 height 21
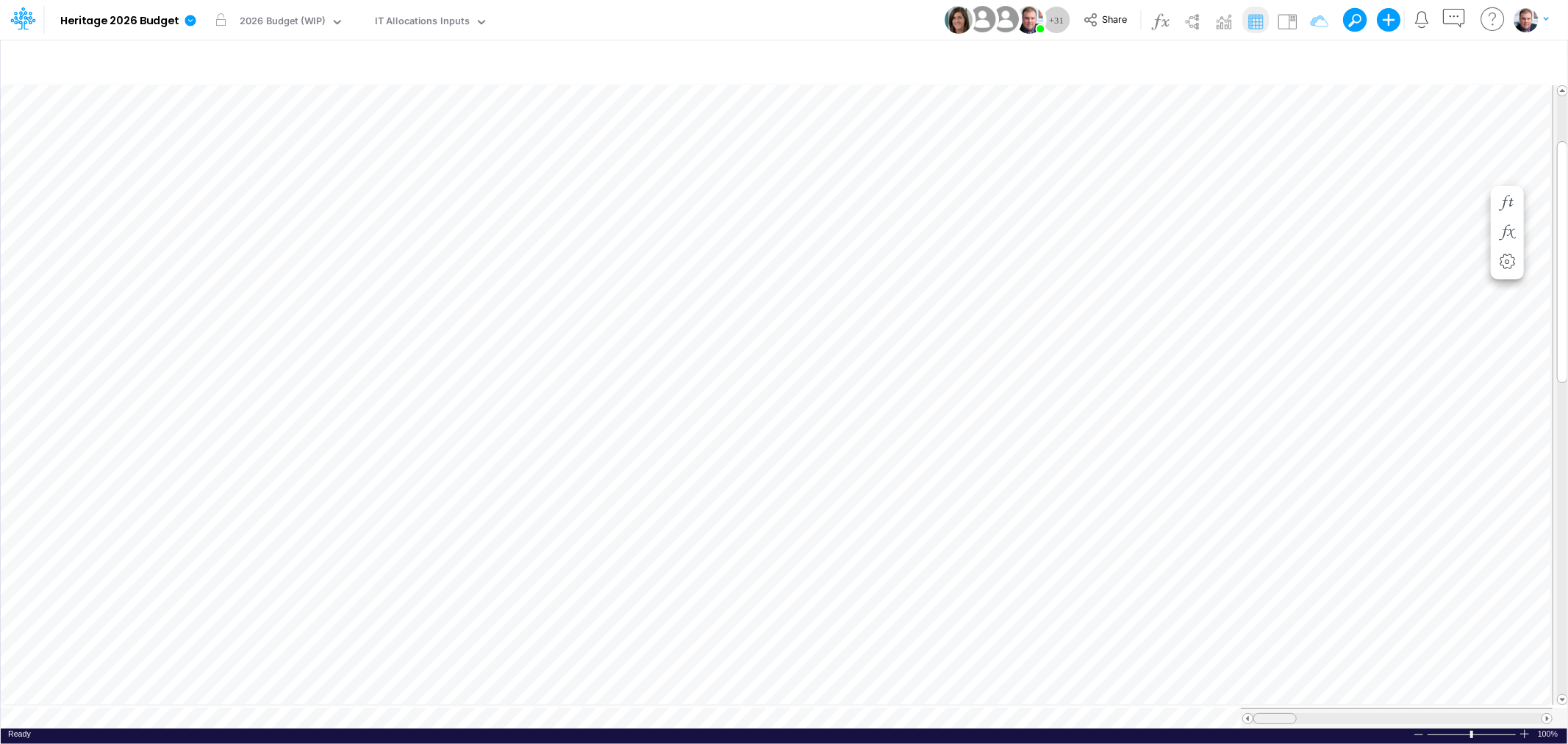
click at [1216, 710] on tr at bounding box center [777, 718] width 1552 height 21
click at [1200, 700] on table at bounding box center [784, 406] width 1568 height 646
click at [794, 160] on div "Paste Cut Copy AutoFill Entity Count Entity Count Unit Count" at bounding box center [784, 406] width 1566 height 646
click at [773, 190] on span "Unit Count" at bounding box center [744, 192] width 64 height 11
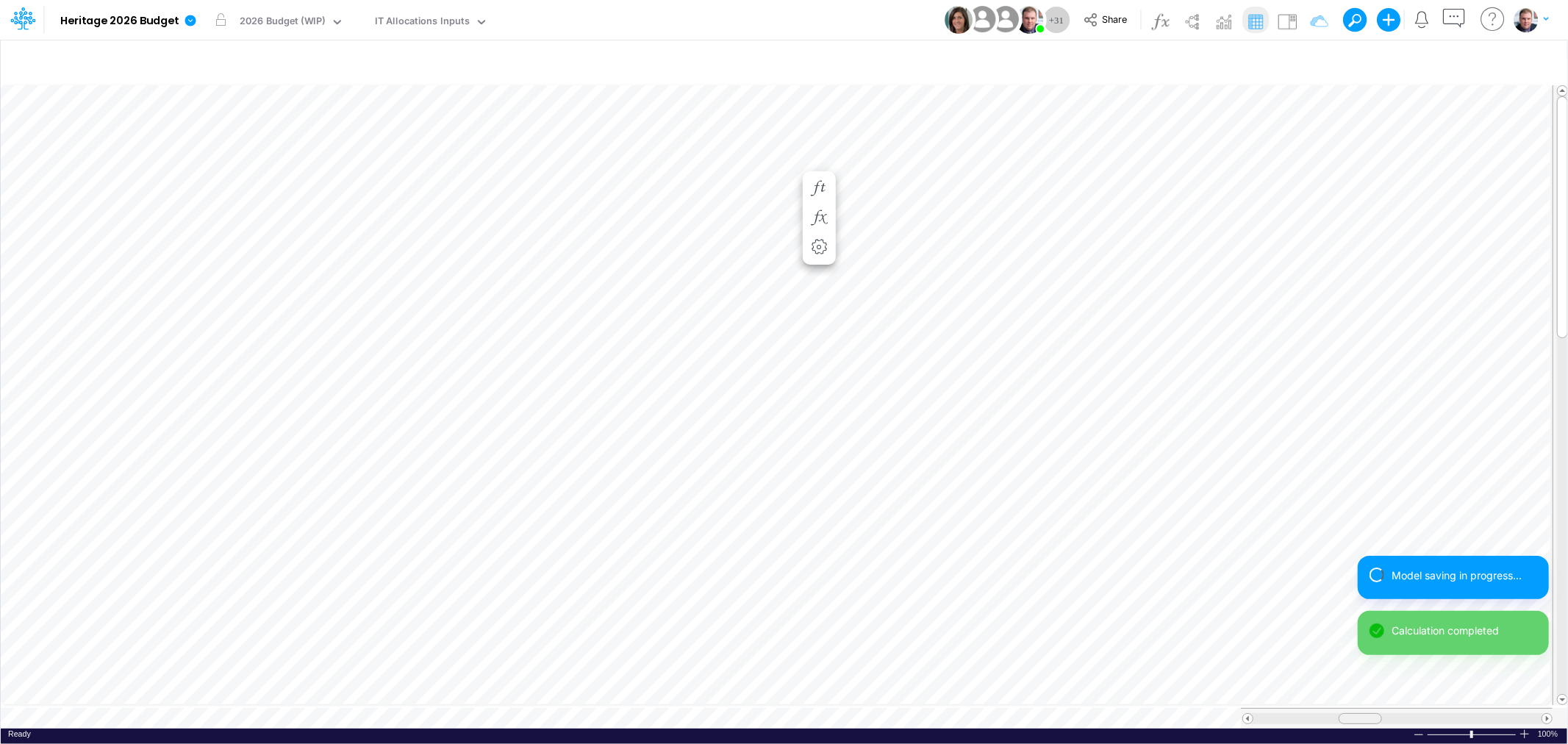
drag, startPoint x: 1280, startPoint y: 710, endPoint x: 1355, endPoint y: 720, distance: 75.7
click at [1355, 720] on div at bounding box center [1397, 718] width 311 height 21
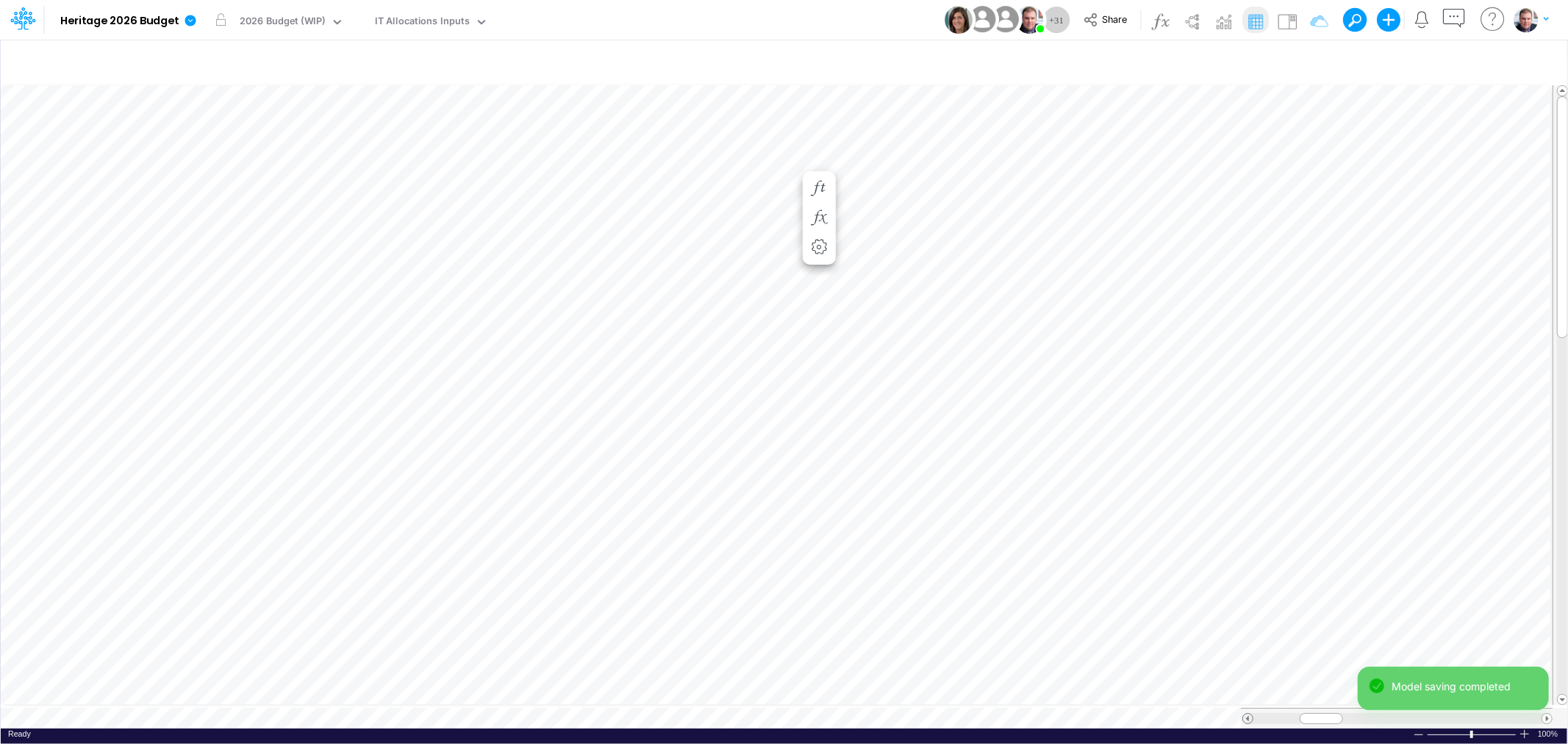
click at [1245, 714] on span at bounding box center [1247, 719] width 9 height 9
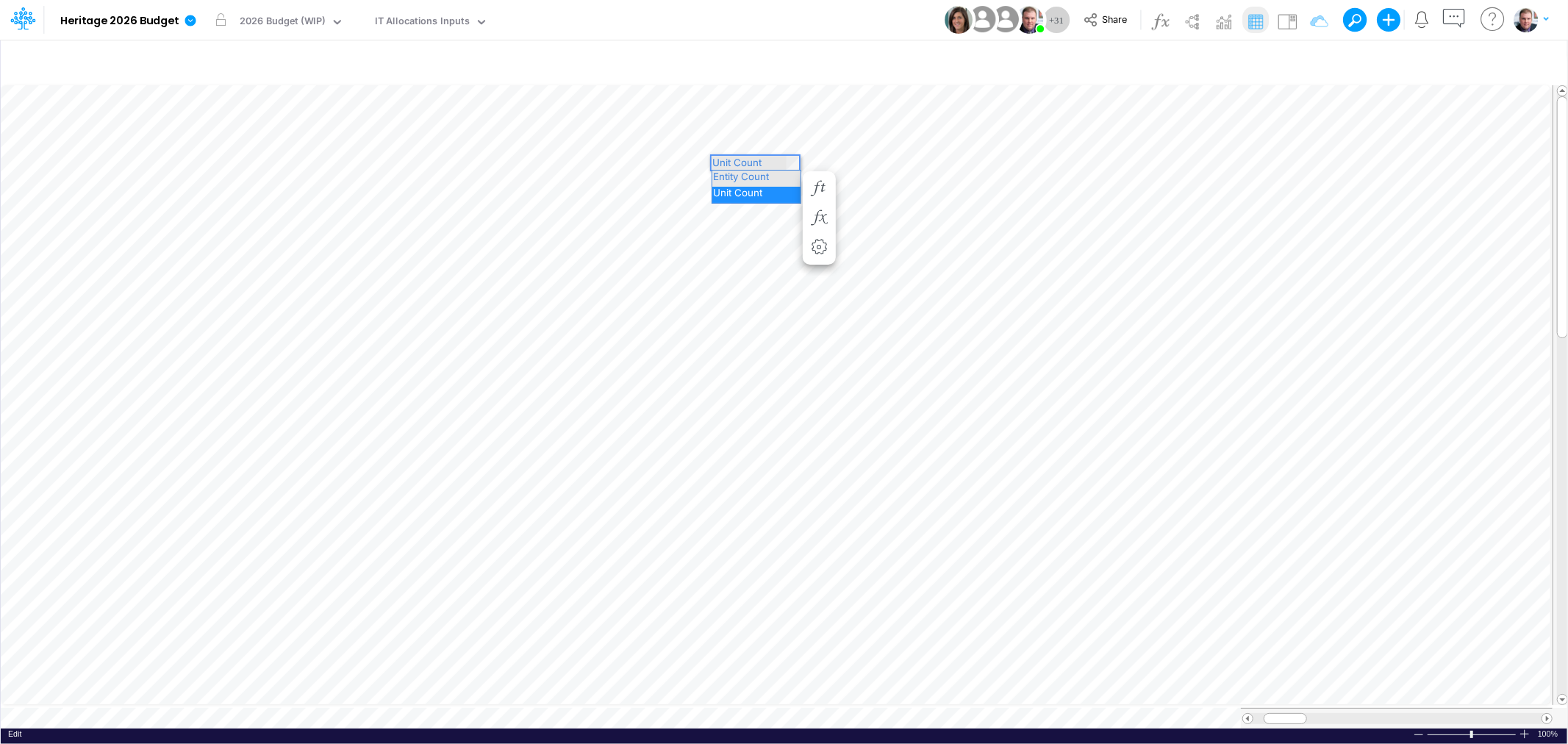
click at [790, 160] on div "Paste Cut Copy AutoFill Unit Count Entity Count Unit Count" at bounding box center [784, 406] width 1566 height 646
click at [772, 171] on span "Entity Count" at bounding box center [747, 176] width 70 height 11
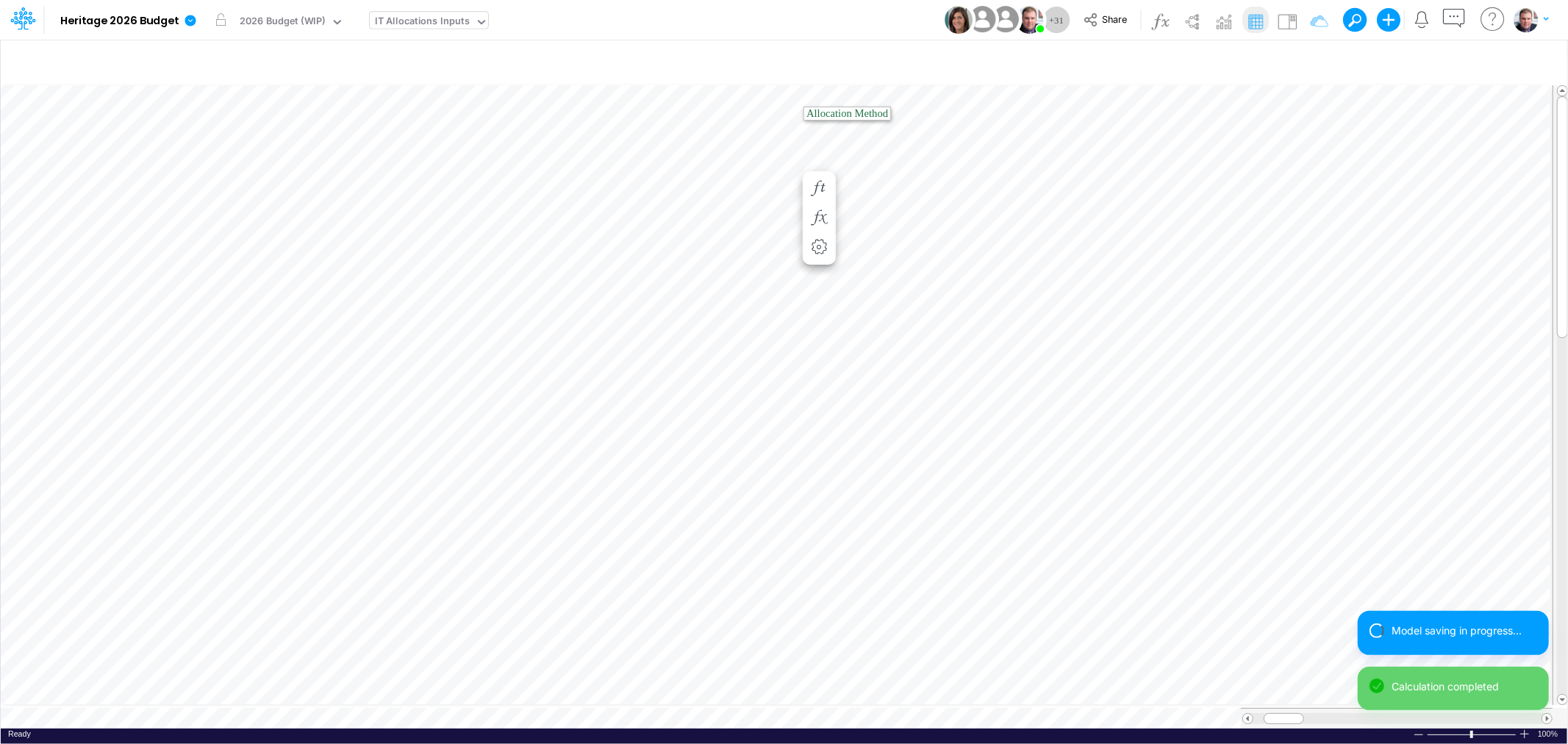
click at [471, 20] on div "IT Allocations Inputs" at bounding box center [422, 22] width 105 height 22
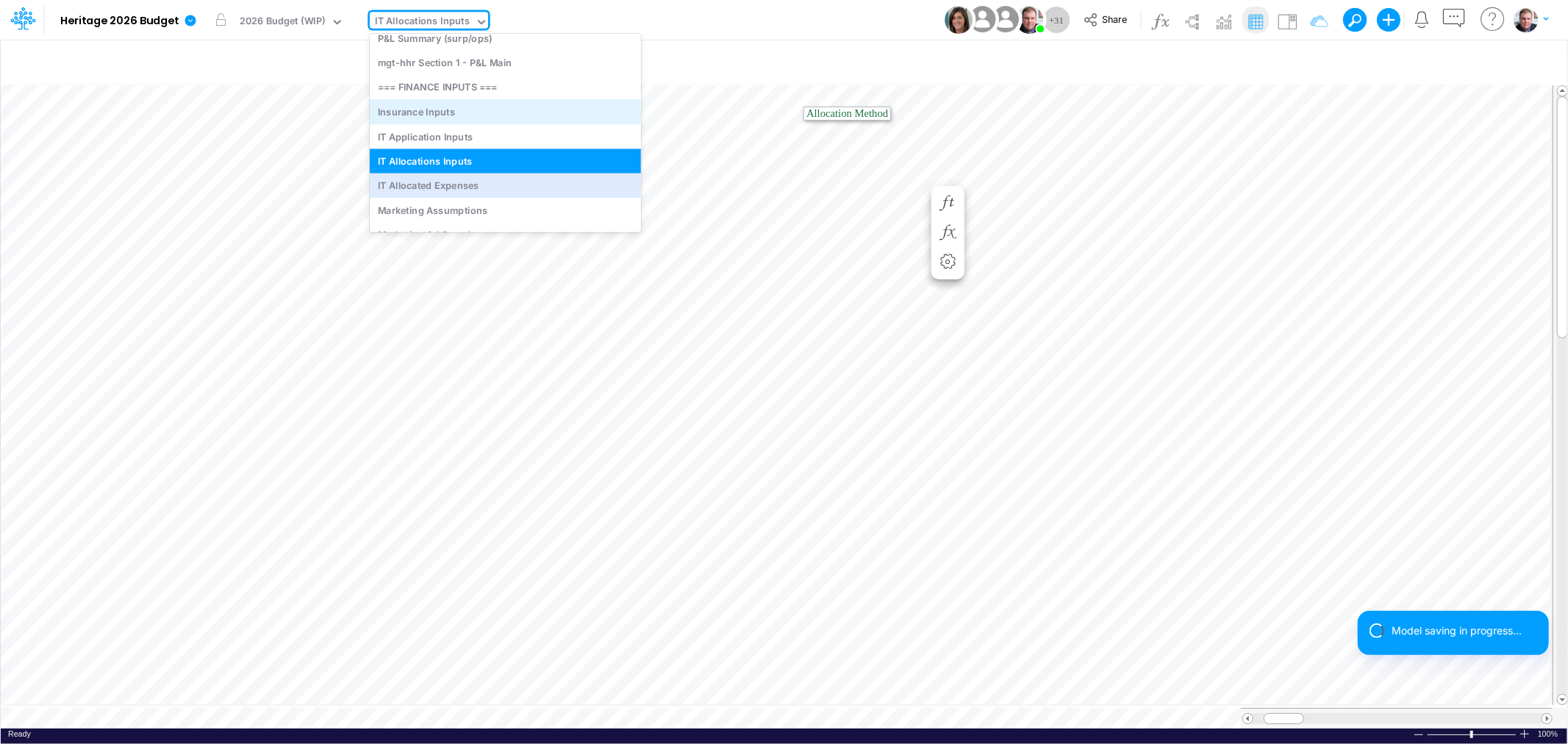
scroll to position [4863, 0]
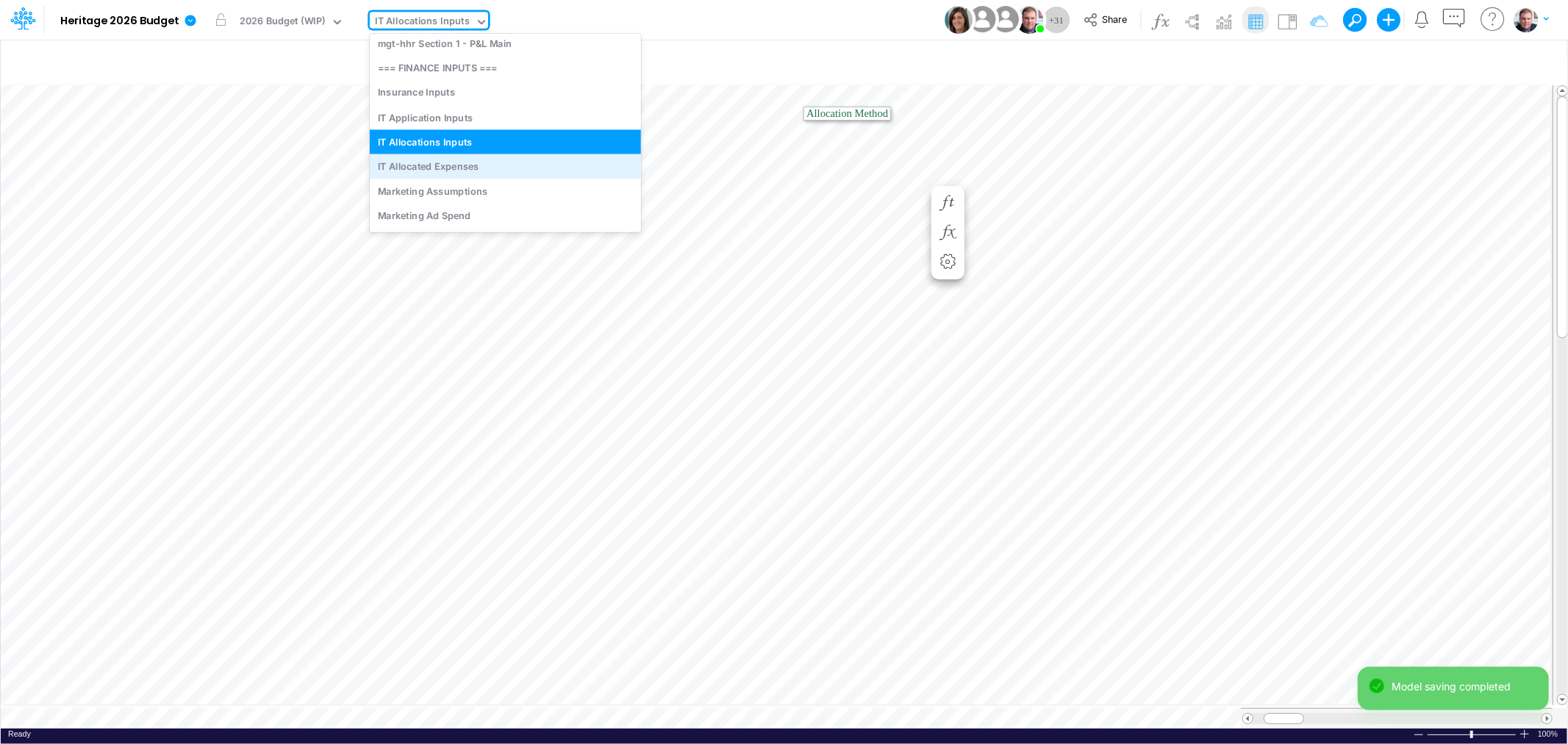
click at [445, 166] on div "IT Allocated Expenses" at bounding box center [505, 166] width 271 height 24
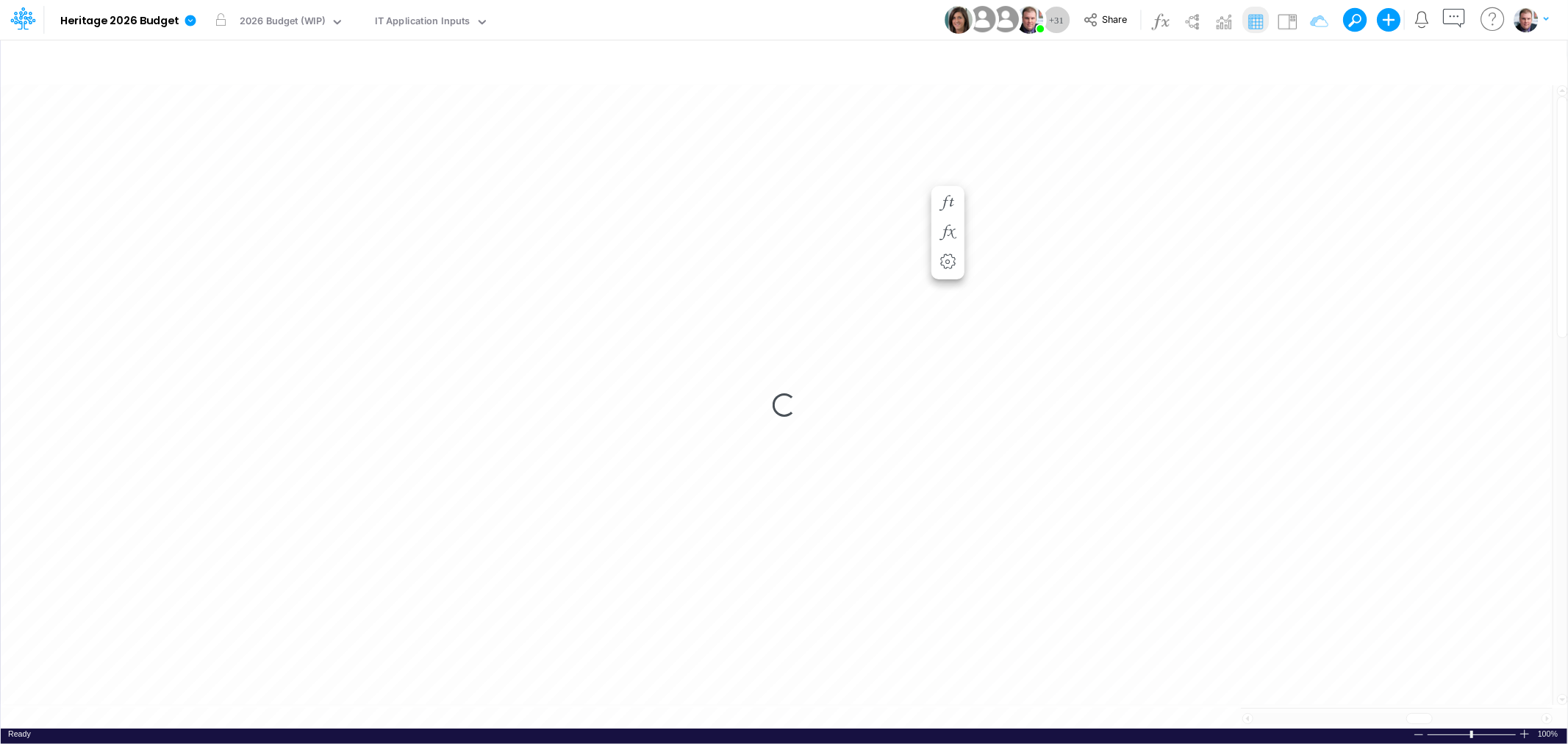
scroll to position [0, 1]
click at [1327, 697] on table at bounding box center [784, 406] width 1568 height 646
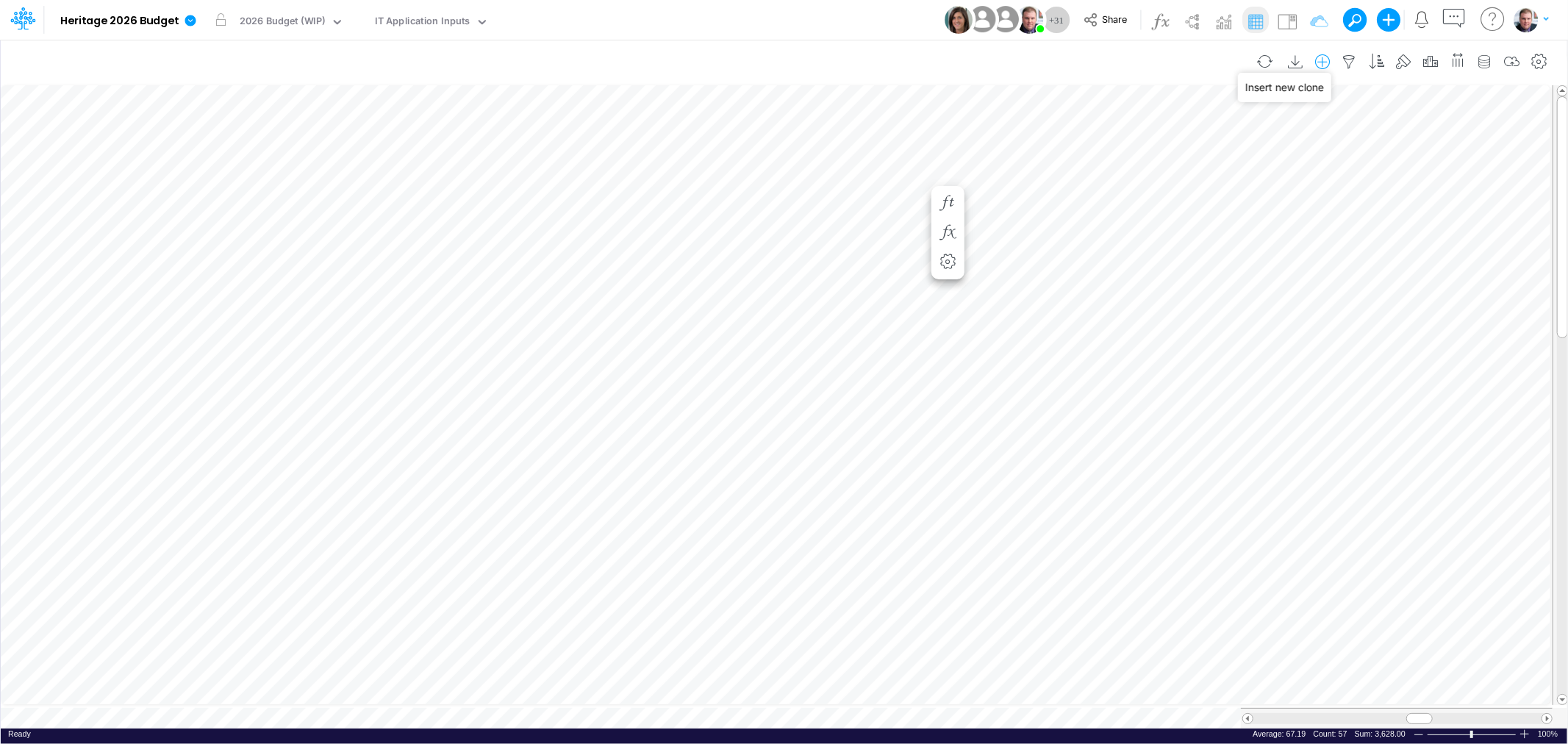
click at [1320, 57] on icon "button" at bounding box center [1322, 62] width 22 height 15
click at [1204, 120] on p "Application" at bounding box center [1203, 124] width 60 height 17
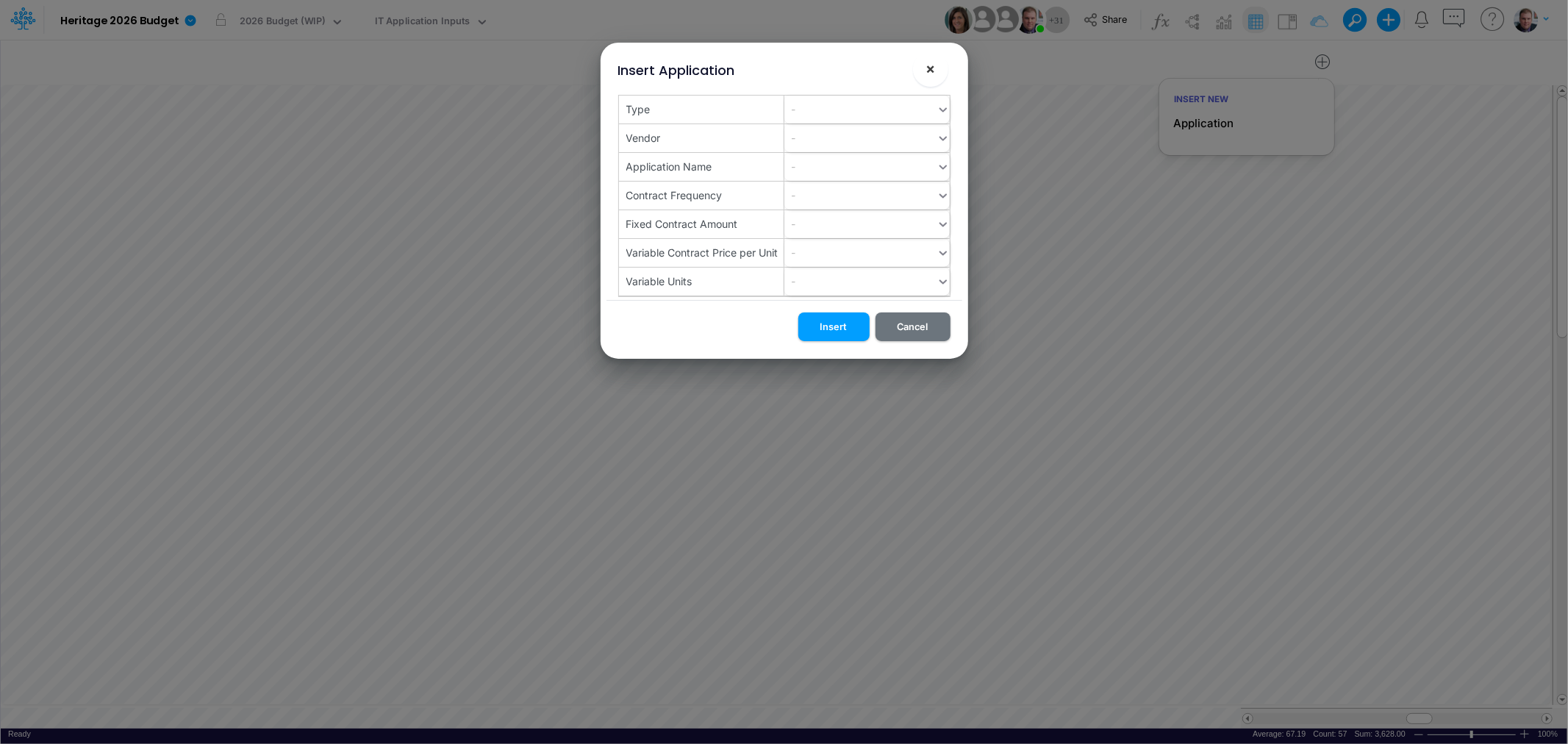
click at [929, 67] on span "×" at bounding box center [930, 68] width 9 height 18
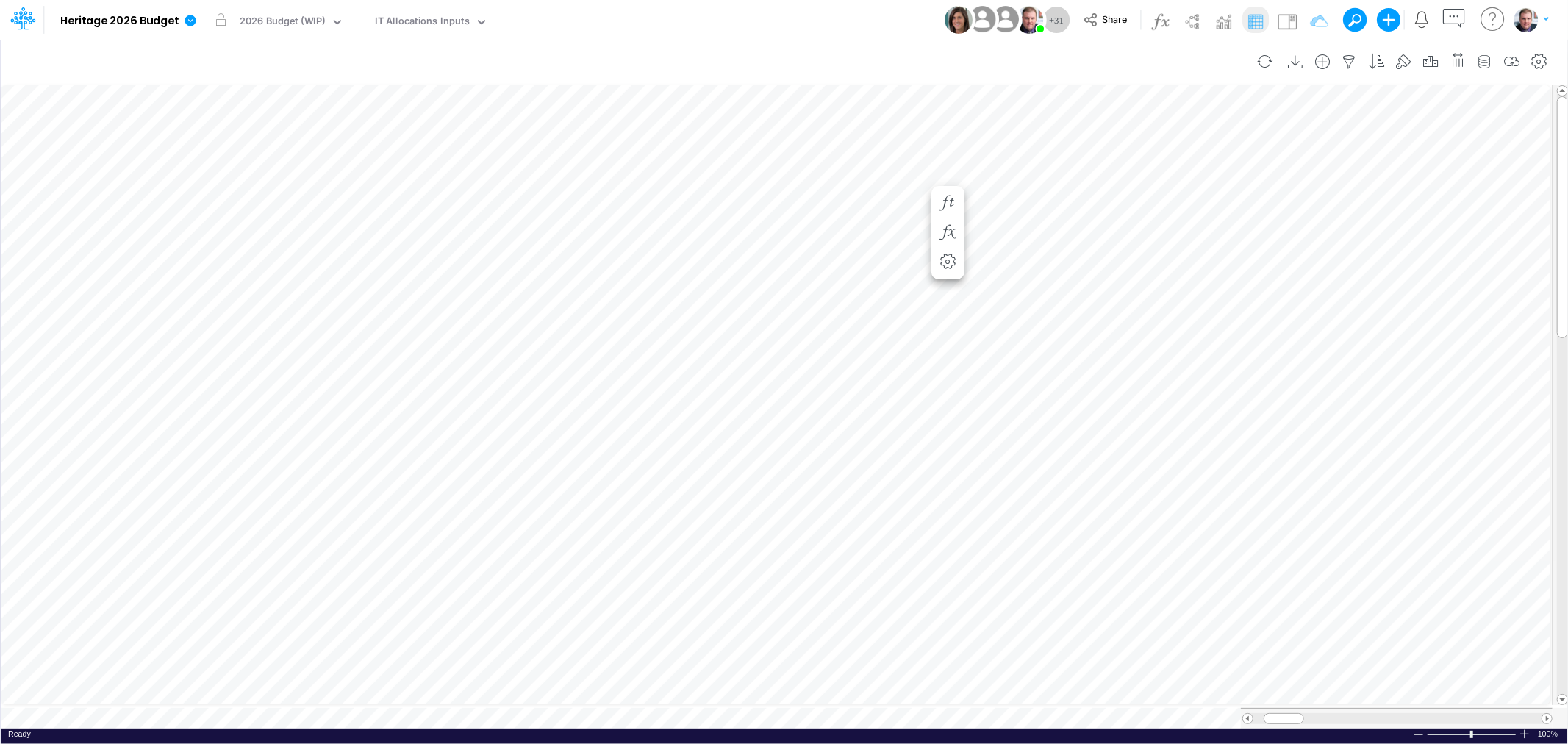
scroll to position [0, 1]
click at [1232, 714] on tr at bounding box center [777, 718] width 1552 height 21
click at [1283, 713] on div at bounding box center [1278, 719] width 41 height 11
drag, startPoint x: 1285, startPoint y: 709, endPoint x: 1320, endPoint y: 703, distance: 35.5
click at [1320, 708] on div at bounding box center [1397, 718] width 311 height 21
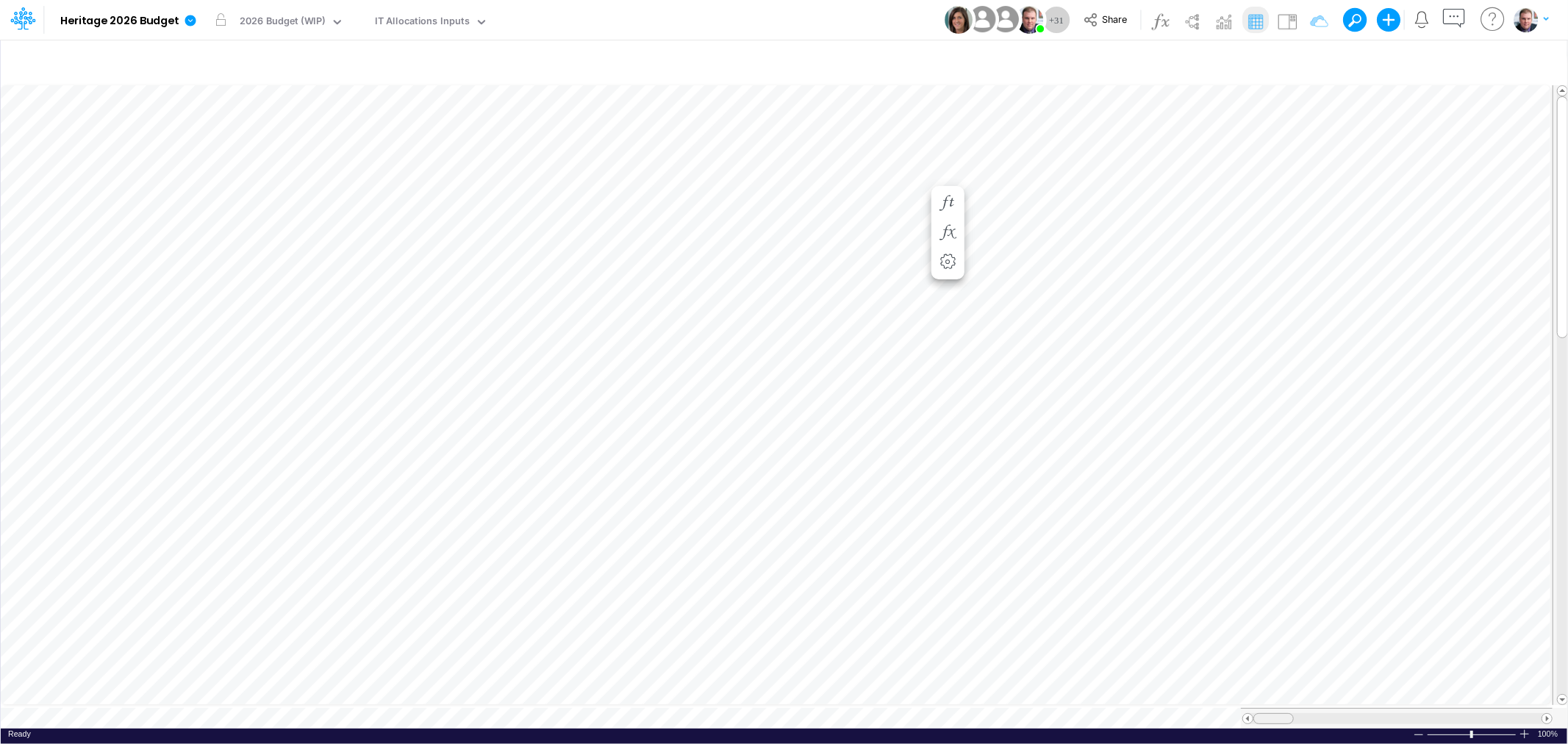
drag, startPoint x: 1324, startPoint y: 715, endPoint x: 1250, endPoint y: 703, distance: 75.0
click at [1250, 708] on div at bounding box center [1397, 718] width 311 height 21
click at [1218, 710] on tr at bounding box center [777, 718] width 1552 height 21
drag, startPoint x: 1284, startPoint y: 706, endPoint x: 1259, endPoint y: 706, distance: 25.0
click at [1259, 713] on div at bounding box center [1273, 719] width 41 height 11
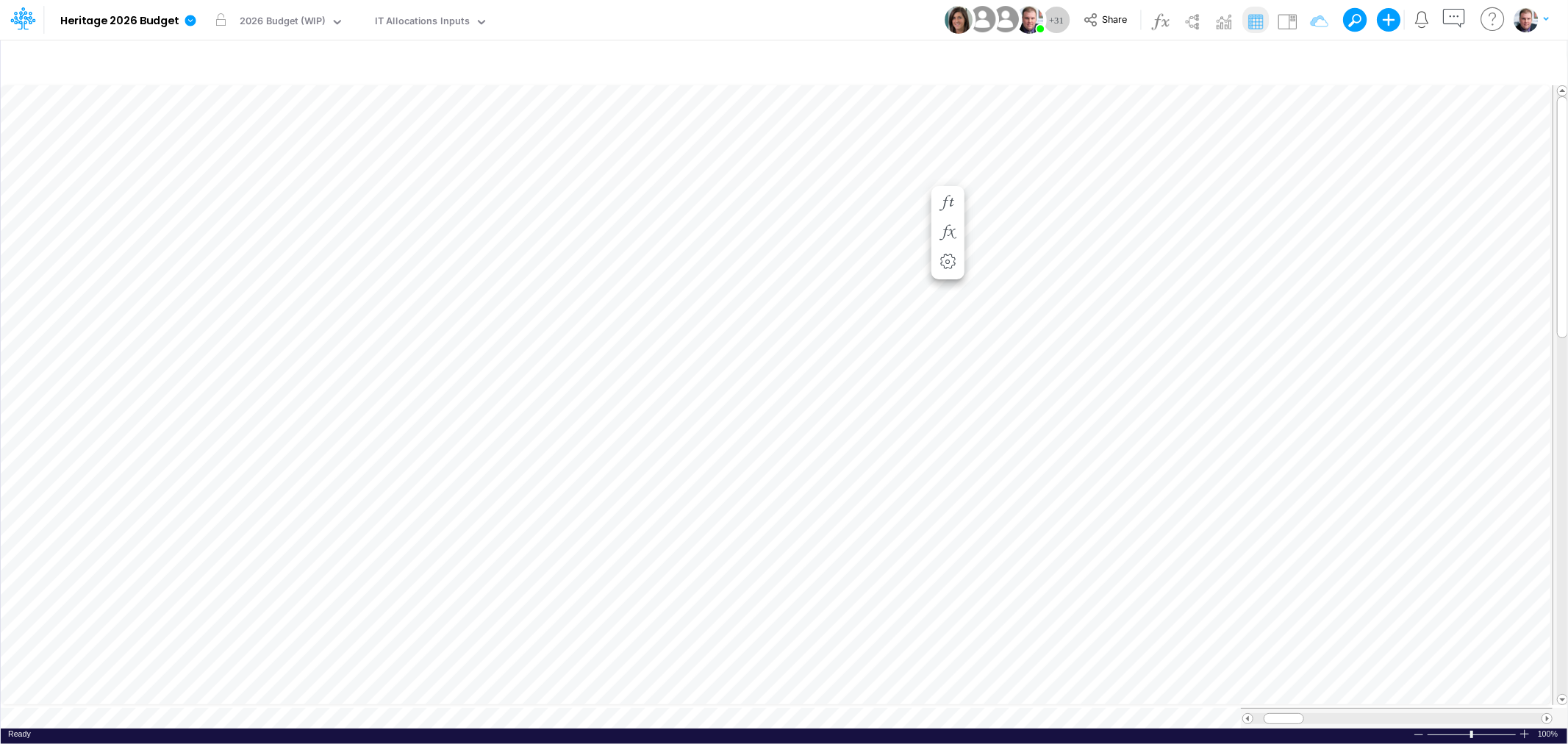
scroll to position [0, 1]
click at [1284, 714] on span at bounding box center [1286, 719] width 9 height 9
drag, startPoint x: 1278, startPoint y: 710, endPoint x: 1345, endPoint y: 711, distance: 67.0
click at [1345, 713] on div at bounding box center [1353, 719] width 41 height 11
drag, startPoint x: 1363, startPoint y: 709, endPoint x: 1296, endPoint y: 710, distance: 67.0
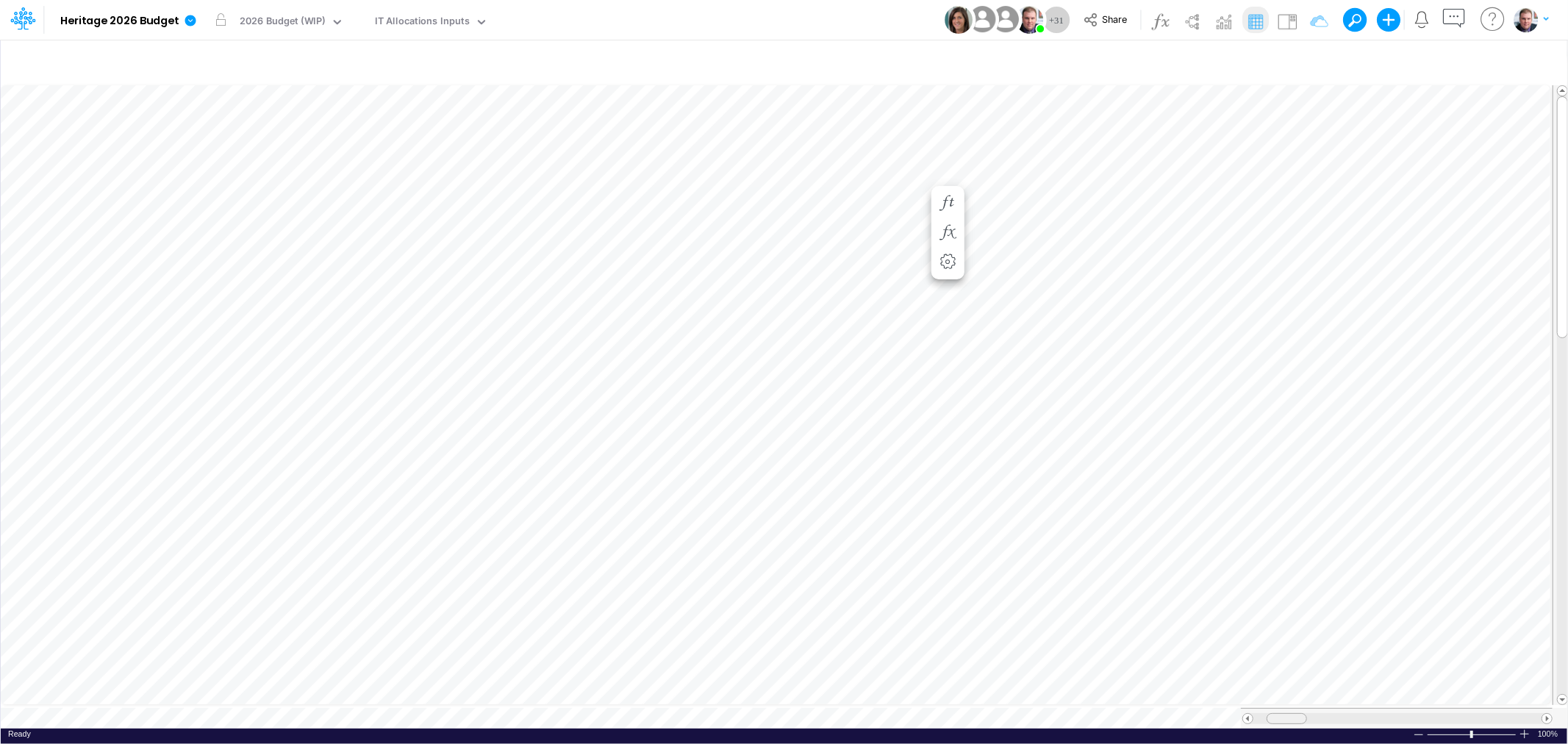
click at [1296, 713] on div at bounding box center [1286, 719] width 41 height 11
drag, startPoint x: 1290, startPoint y: 708, endPoint x: 1241, endPoint y: 703, distance: 49.3
click at [1262, 713] on div at bounding box center [1273, 719] width 41 height 11
click at [789, 180] on div "Paste Cut Copy AutoFill Entity Count Entity Count Unit Count" at bounding box center [784, 406] width 1566 height 646
click at [771, 206] on span "Unit Count" at bounding box center [744, 207] width 64 height 11
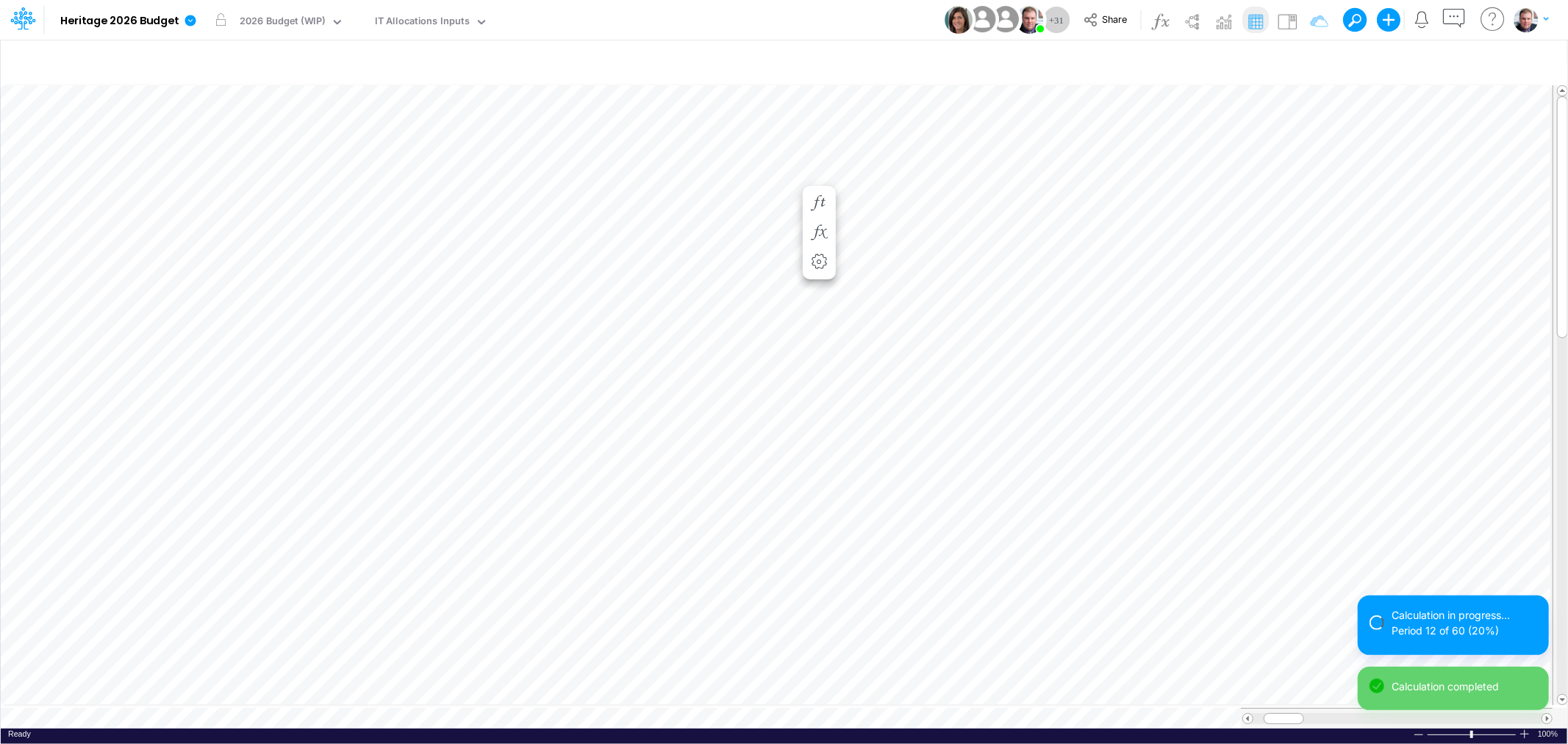
scroll to position [0, 1]
drag, startPoint x: 1282, startPoint y: 714, endPoint x: 1345, endPoint y: 713, distance: 63.0
click at [1345, 714] on span at bounding box center [1346, 719] width 9 height 9
drag, startPoint x: 1344, startPoint y: 707, endPoint x: 1277, endPoint y: 710, distance: 67.1
click at [1277, 714] on span at bounding box center [1280, 719] width 9 height 9
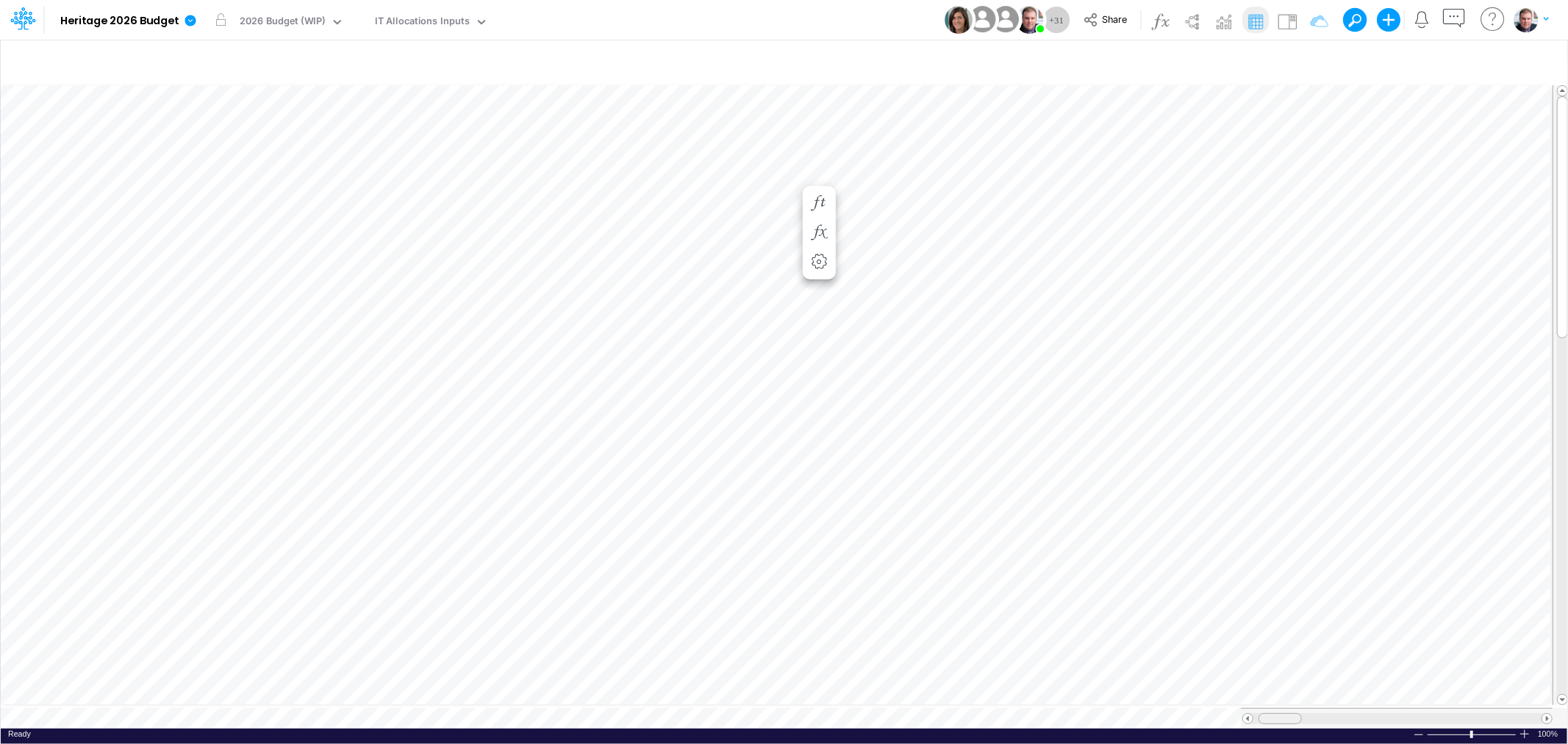
click at [1266, 713] on div at bounding box center [1280, 719] width 44 height 11
drag, startPoint x: 1273, startPoint y: 709, endPoint x: 1301, endPoint y: 709, distance: 28.0
click at [1301, 713] on div at bounding box center [1312, 719] width 41 height 11
